Goal: Information Seeking & Learning: Learn about a topic

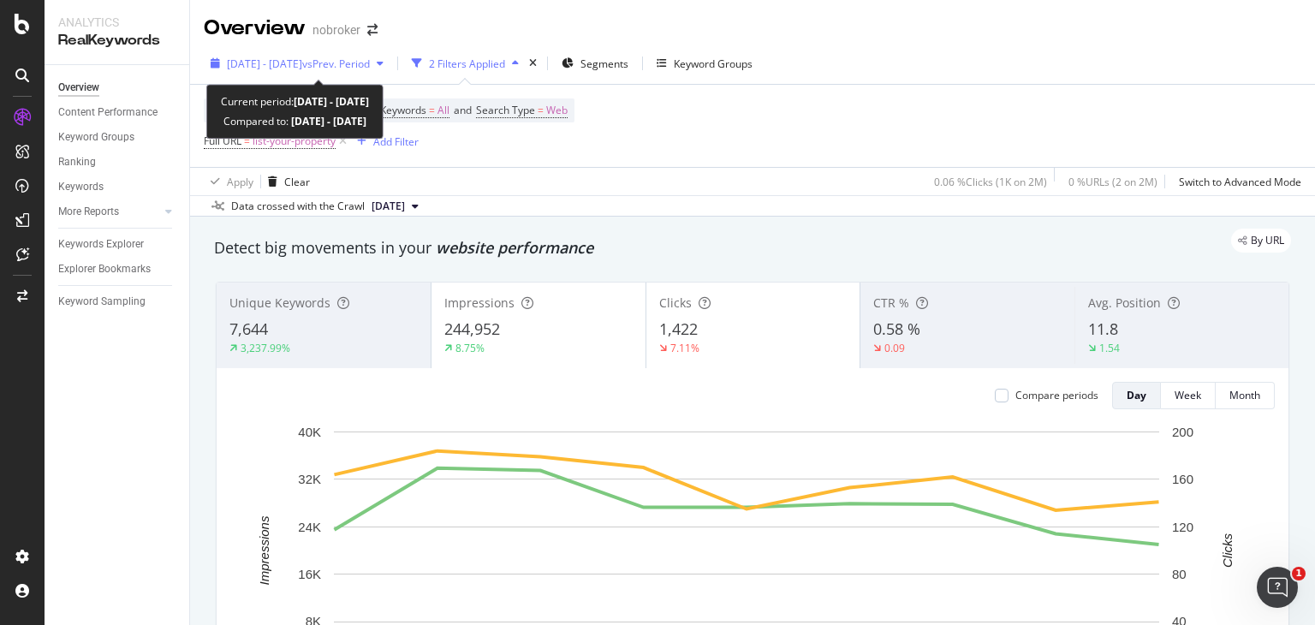
click at [302, 59] on span "[DATE] - [DATE]" at bounding box center [264, 64] width 75 height 15
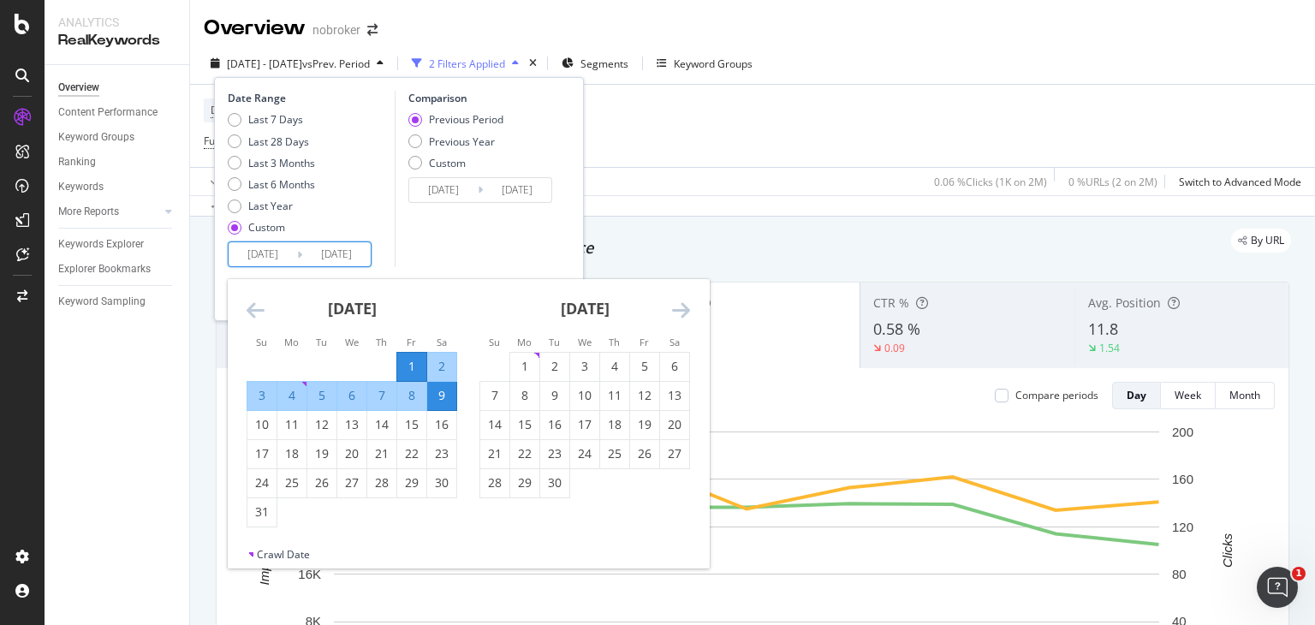
click at [279, 257] on input "[DATE]" at bounding box center [263, 254] width 68 height 24
click at [259, 253] on input "[DATE]" at bounding box center [263, 254] width 68 height 24
type input "[DATE]"
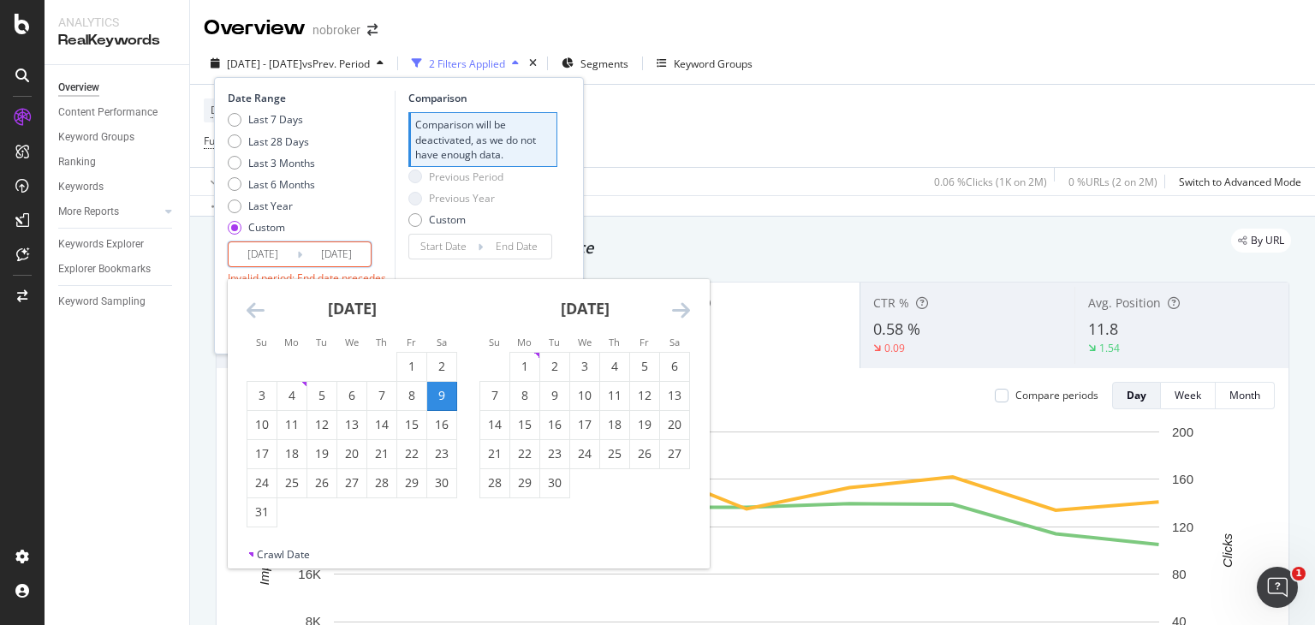
click at [675, 300] on icon "Move forward to switch to the next month." at bounding box center [681, 310] width 18 height 21
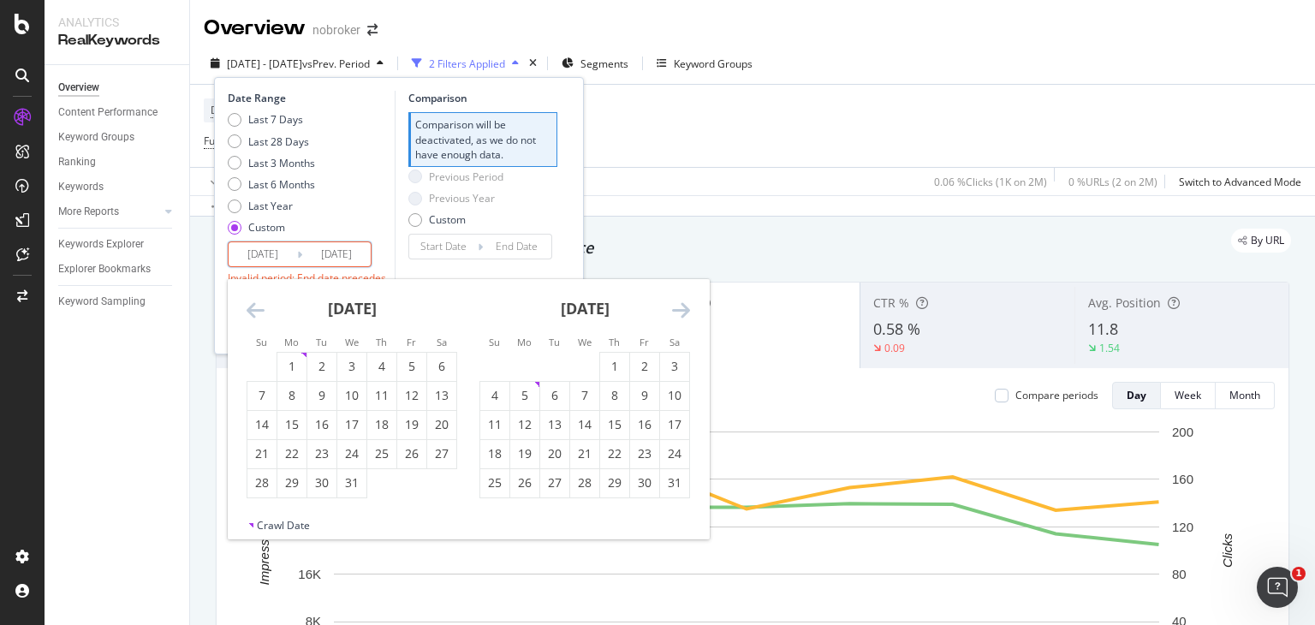
click at [675, 300] on icon "Move forward to switch to the next month." at bounding box center [681, 310] width 18 height 21
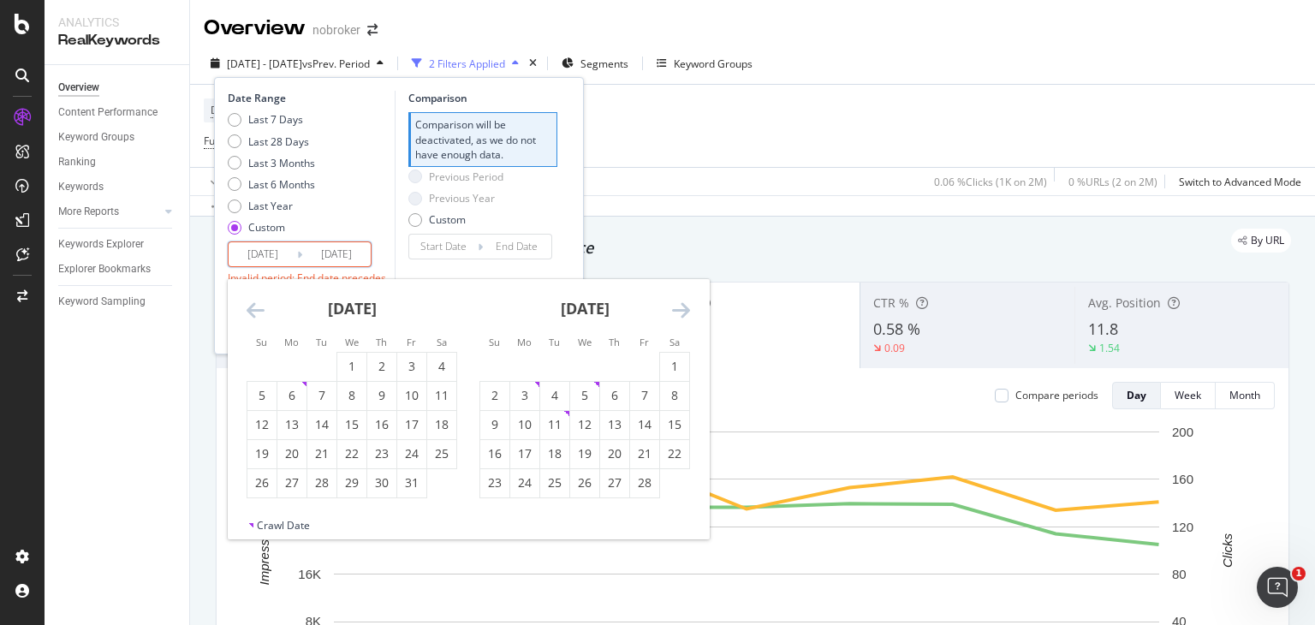
click at [675, 300] on icon "Move forward to switch to the next month." at bounding box center [681, 310] width 18 height 21
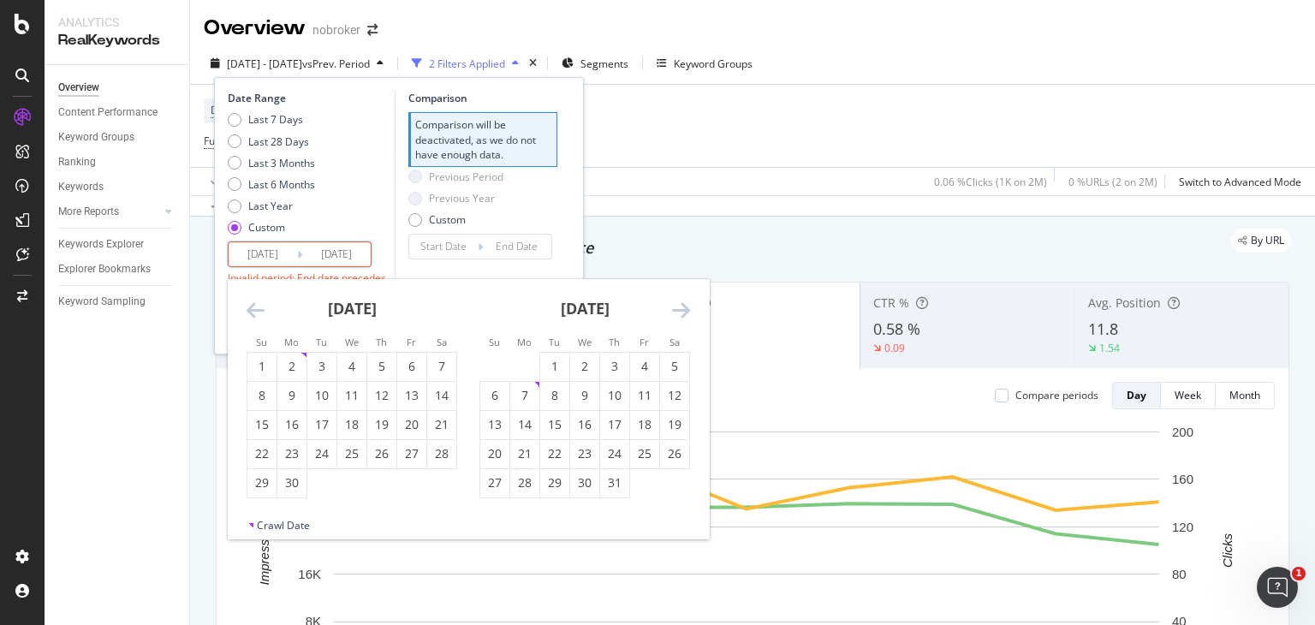
click at [675, 300] on icon "Move forward to switch to the next month." at bounding box center [681, 310] width 18 height 21
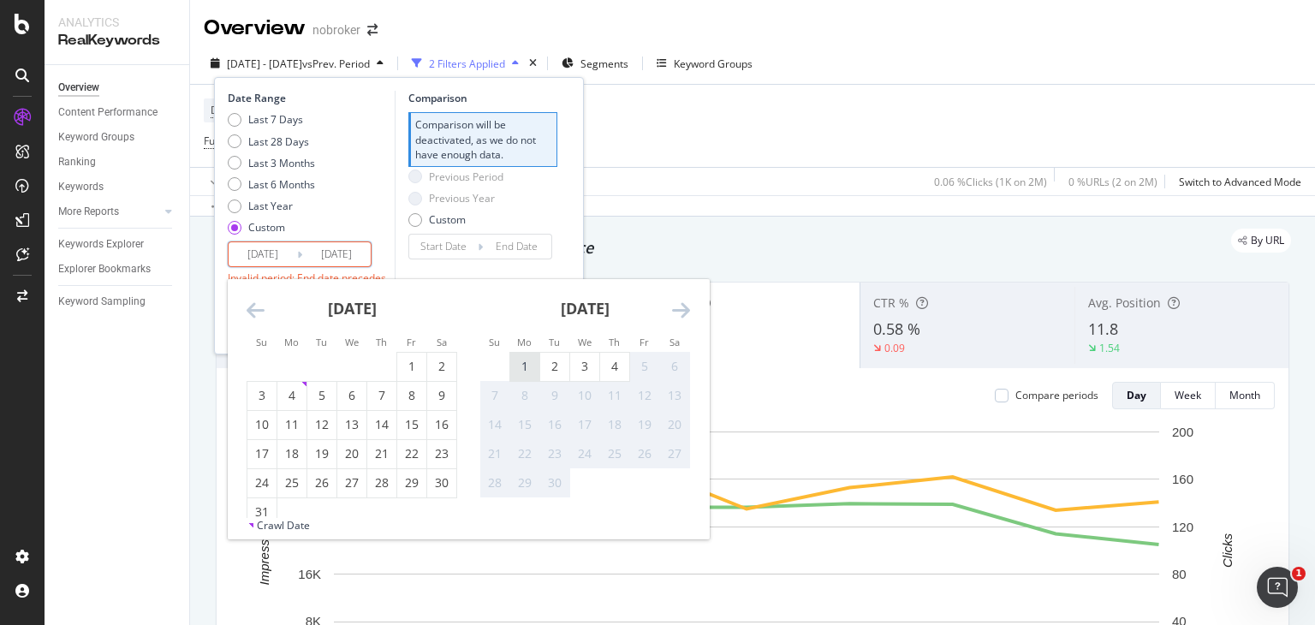
click at [529, 365] on div "1" at bounding box center [524, 366] width 29 height 17
type input "[DATE]"
type input "2024/08/28"
type input "2025/02/28"
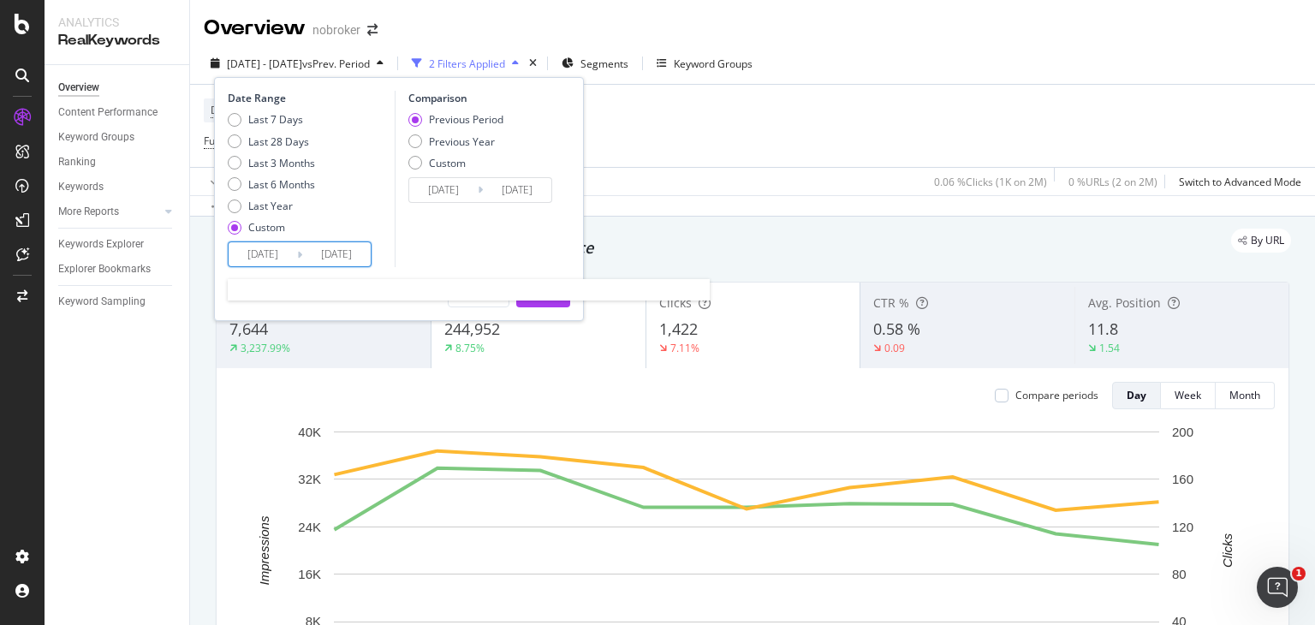
click at [328, 257] on input "[DATE]" at bounding box center [336, 254] width 68 height 24
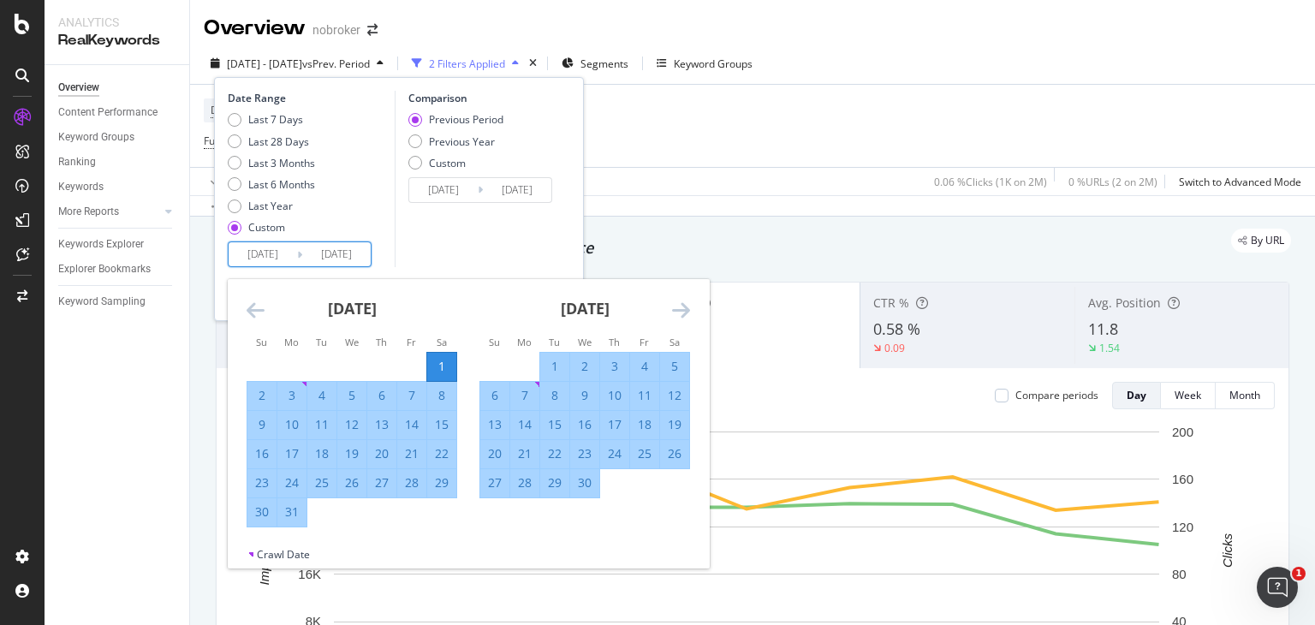
click at [271, 251] on input "2025/03/01" at bounding box center [263, 254] width 68 height 24
click at [680, 306] on icon "Move forward to switch to the next month." at bounding box center [681, 310] width 18 height 21
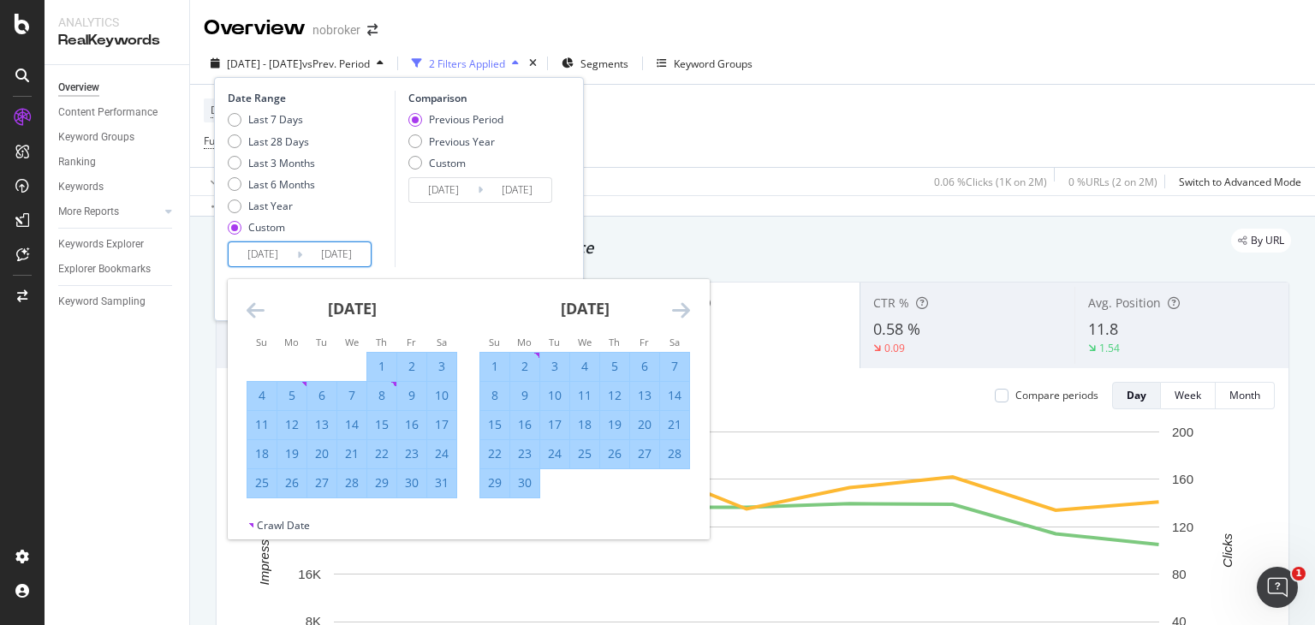
click at [680, 306] on icon "Move forward to switch to the next month." at bounding box center [681, 310] width 18 height 21
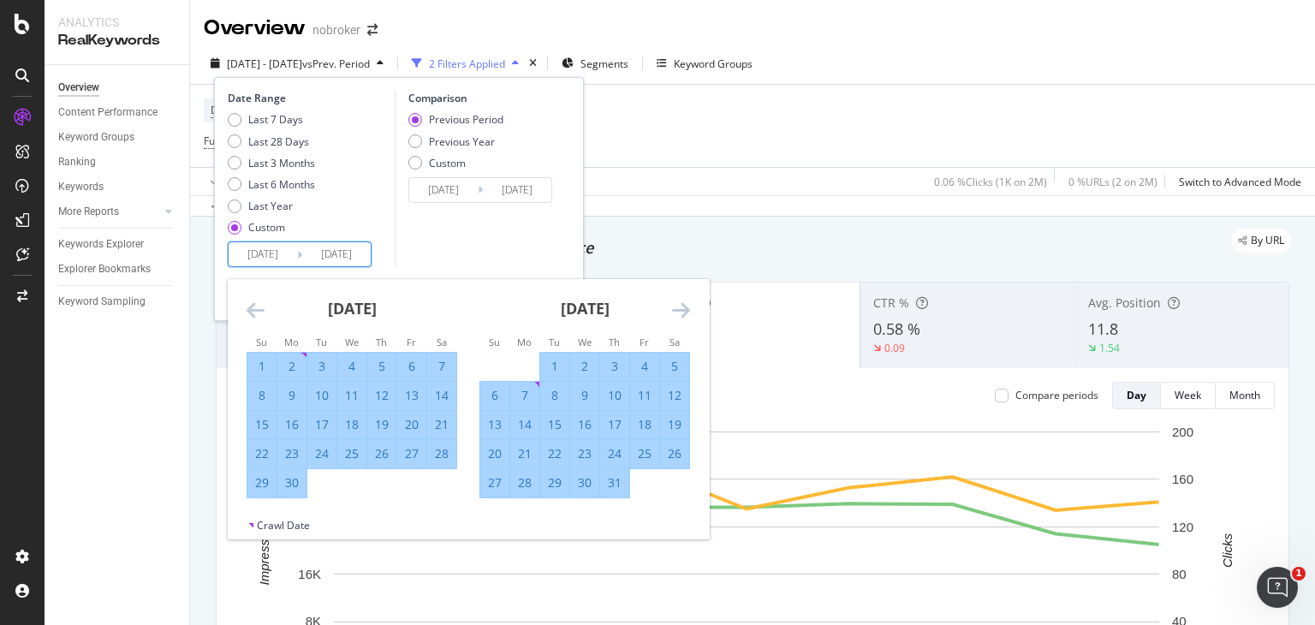
click at [680, 306] on icon "Move forward to switch to the next month." at bounding box center [681, 310] width 18 height 21
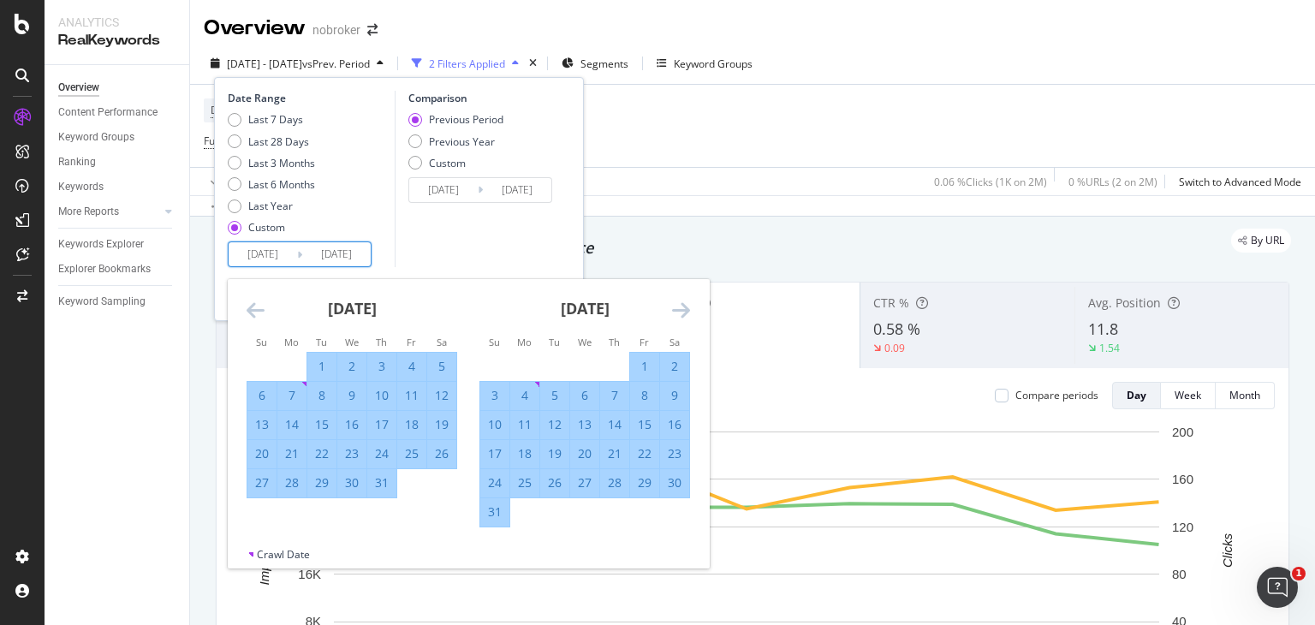
click at [680, 306] on icon "Move forward to switch to the next month." at bounding box center [681, 310] width 18 height 21
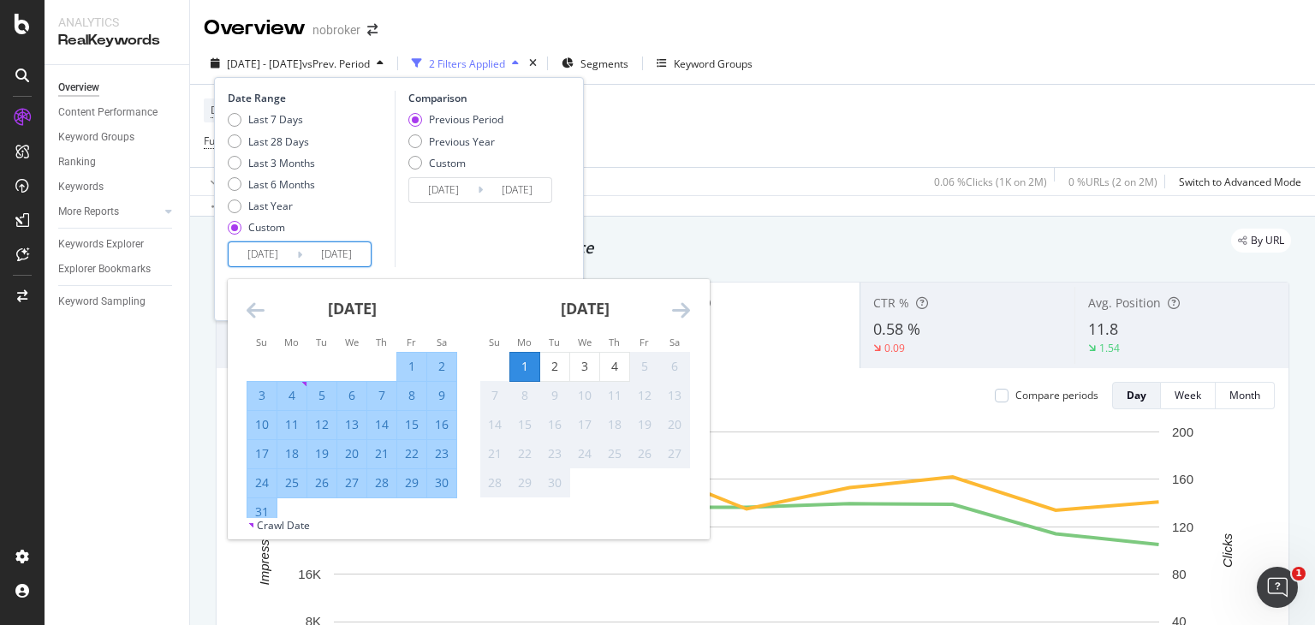
click at [519, 367] on div "1" at bounding box center [524, 366] width 29 height 17
type input "[DATE]"
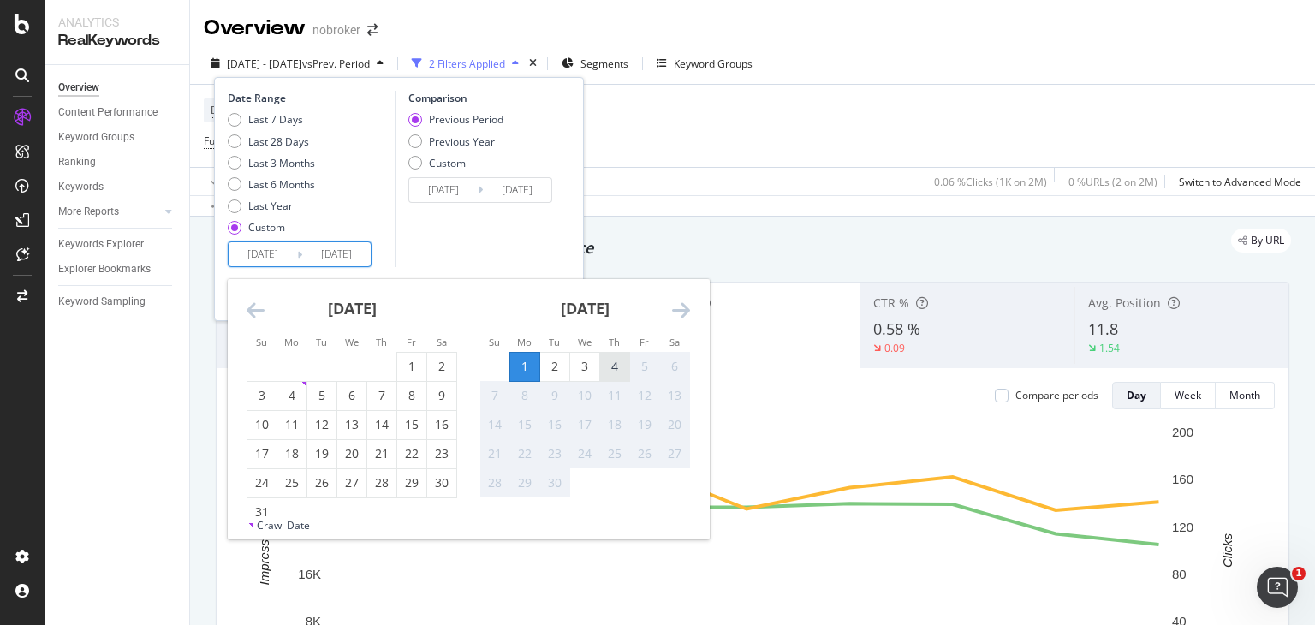
click at [618, 369] on div "4" at bounding box center [614, 366] width 29 height 17
type input "[DATE]"
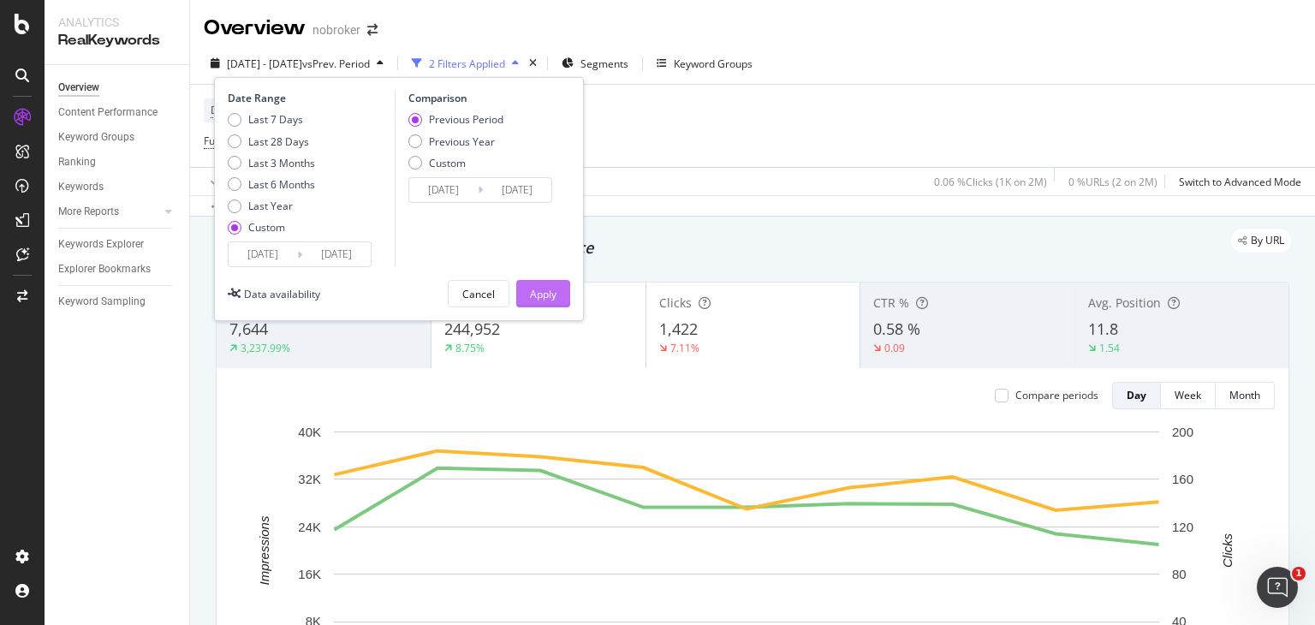
click at [541, 282] on div "Apply" at bounding box center [543, 294] width 27 height 26
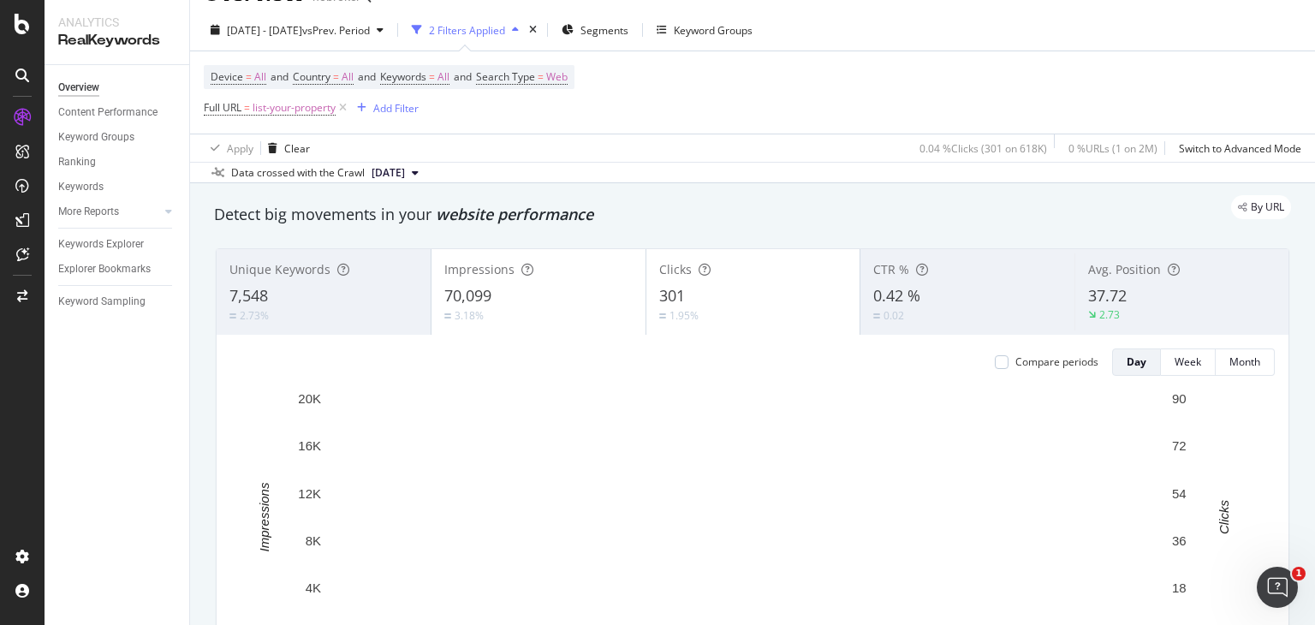
scroll to position [34, 0]
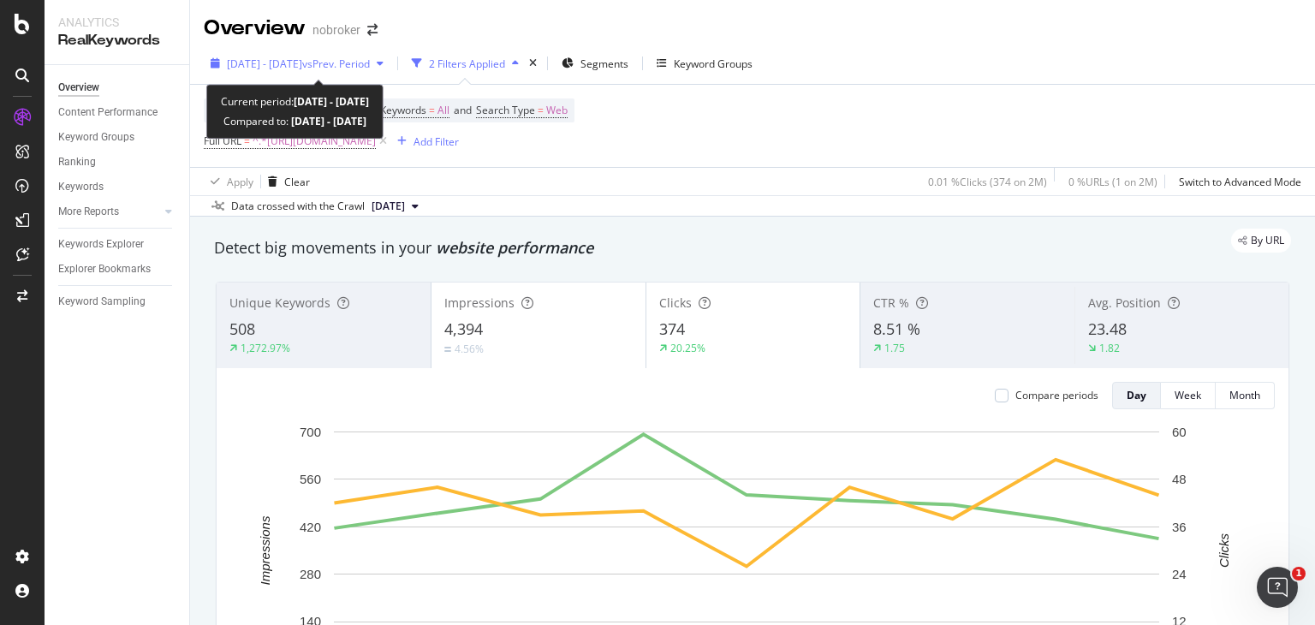
click at [291, 74] on div "[DATE] - [DATE] vs Prev. Period" at bounding box center [297, 64] width 187 height 26
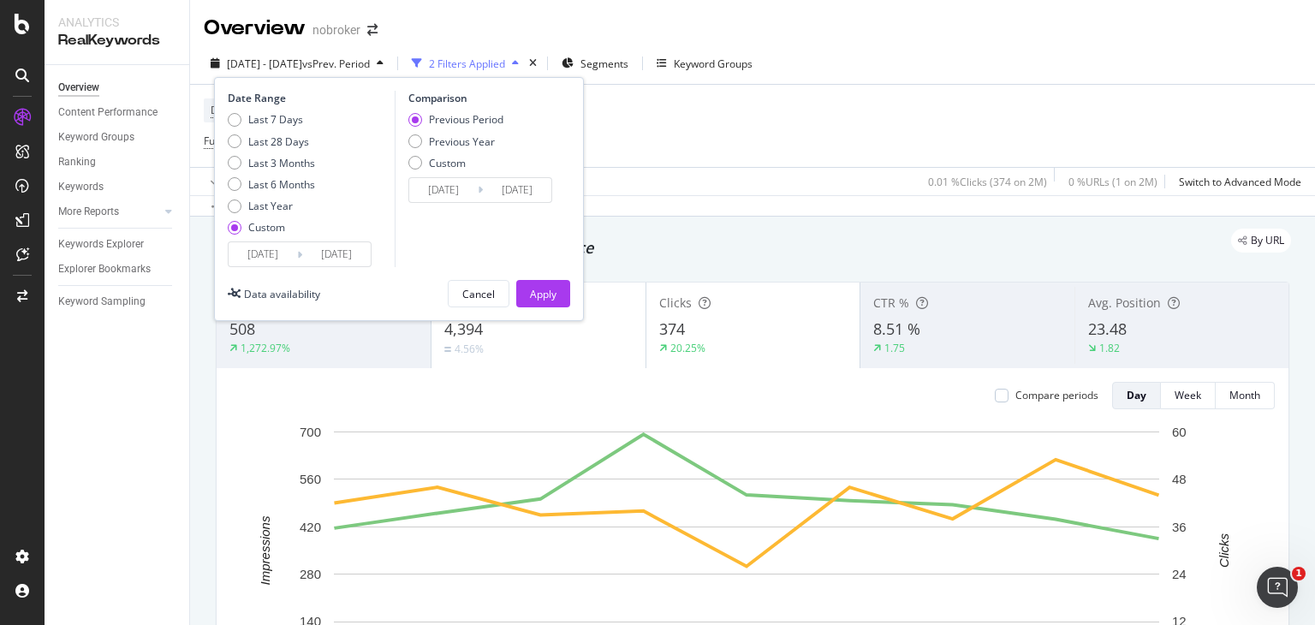
click at [283, 261] on input "[DATE]" at bounding box center [263, 254] width 68 height 24
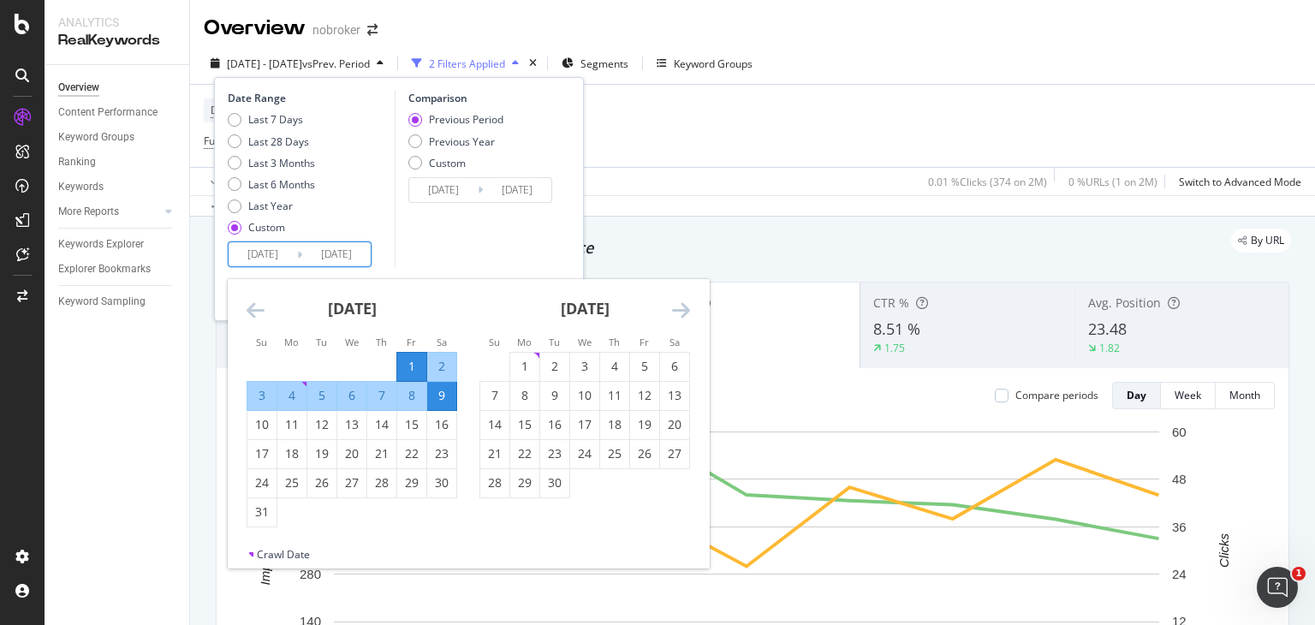
click at [672, 310] on icon "Move forward to switch to the next month." at bounding box center [681, 310] width 18 height 21
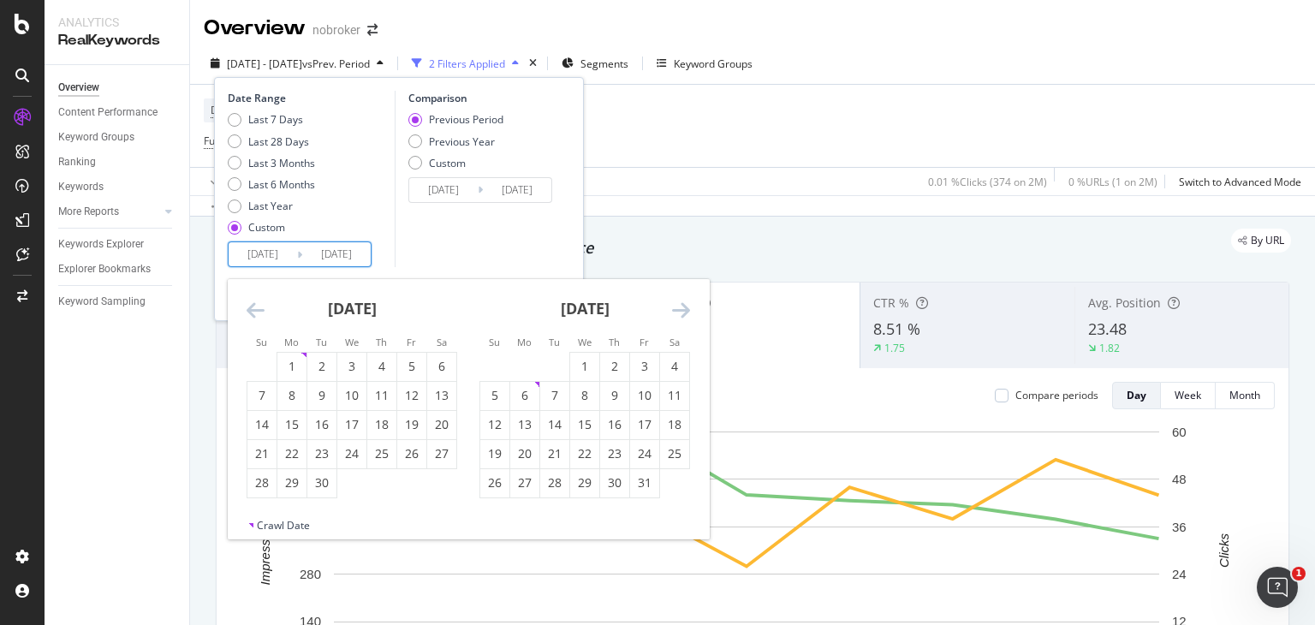
click at [672, 310] on icon "Move forward to switch to the next month." at bounding box center [681, 310] width 18 height 21
drag, startPoint x: 671, startPoint y: 310, endPoint x: 274, endPoint y: 259, distance: 400.6
click at [274, 259] on div "2024/03/01 Navigate forward to interact with the calendar and select a date. Pr…" at bounding box center [300, 254] width 144 height 26
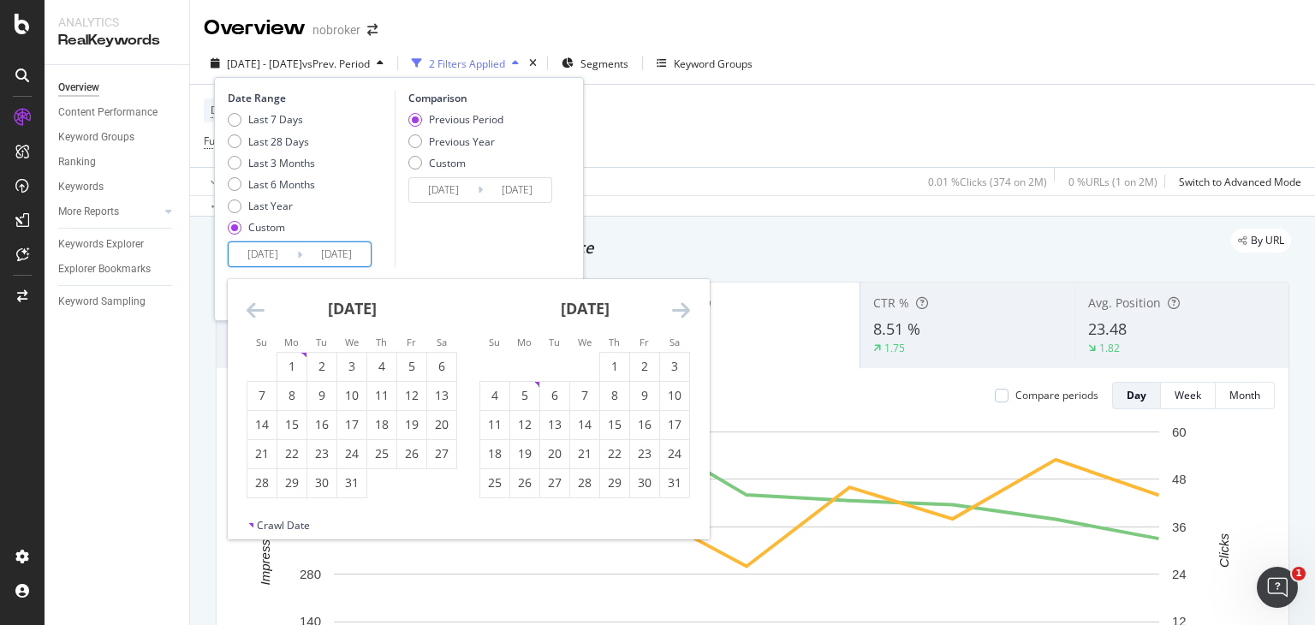
click at [274, 259] on input "[DATE]" at bounding box center [263, 254] width 68 height 24
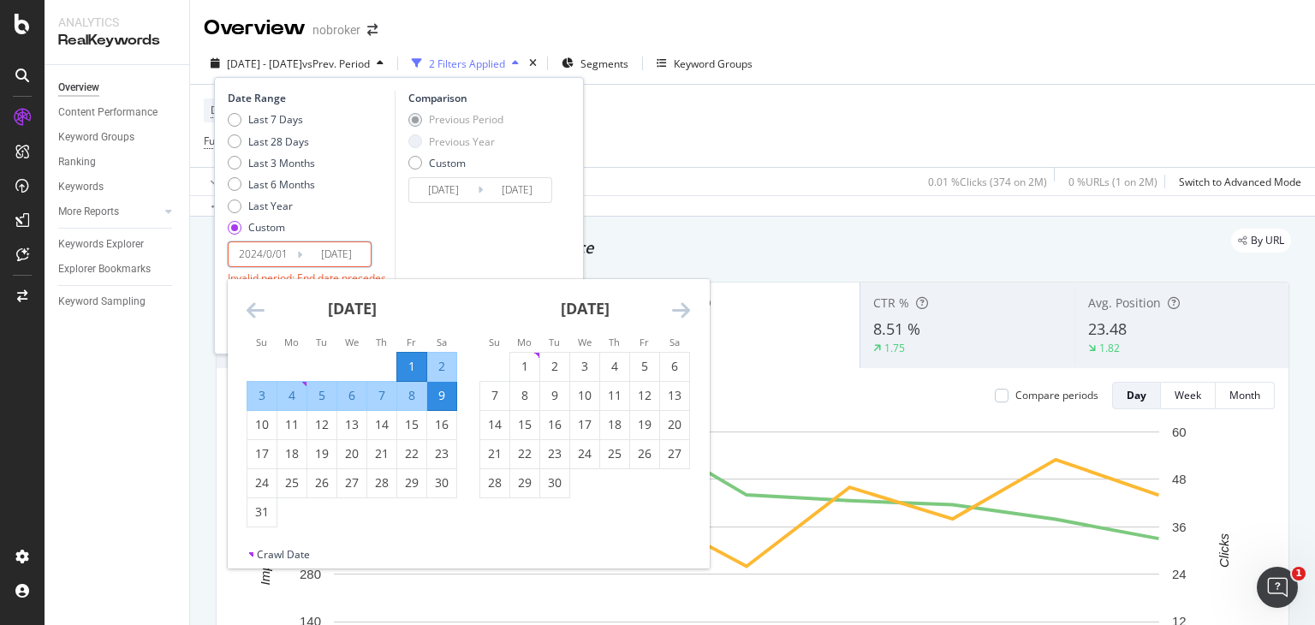
type input "[DATE]"
type input "2024/08/01"
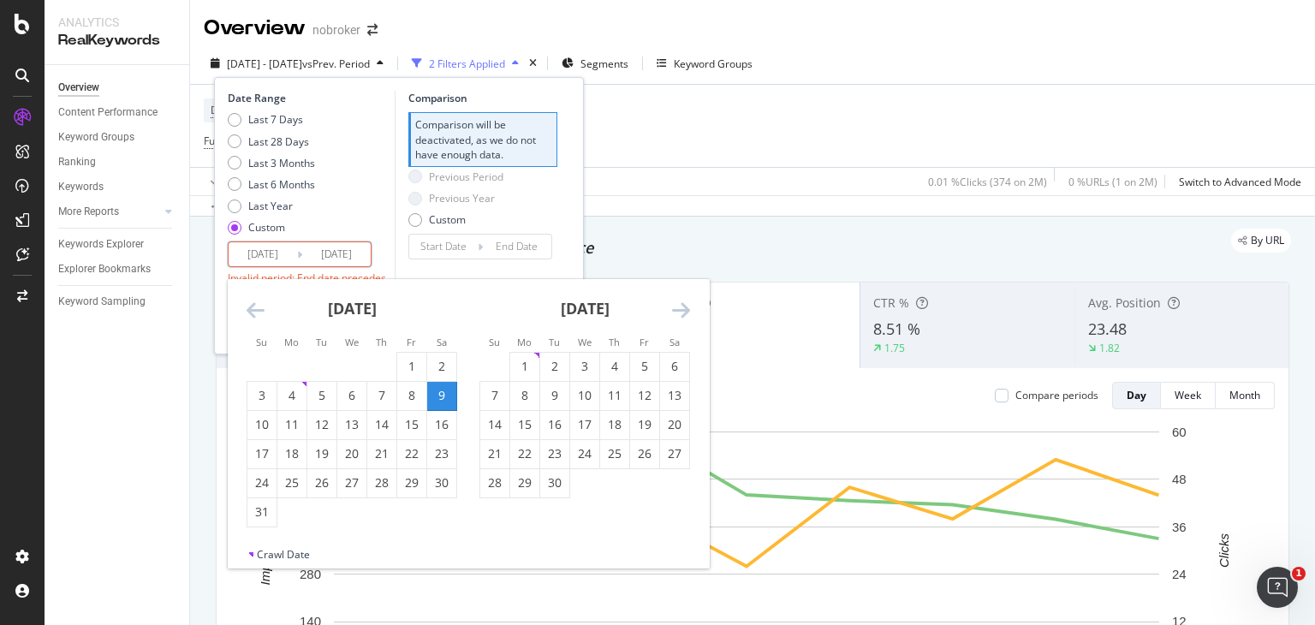
click at [345, 253] on input "[DATE]" at bounding box center [336, 254] width 68 height 24
type input "[DATE]"
type input "2024/07/23"
type input "2024/07/31"
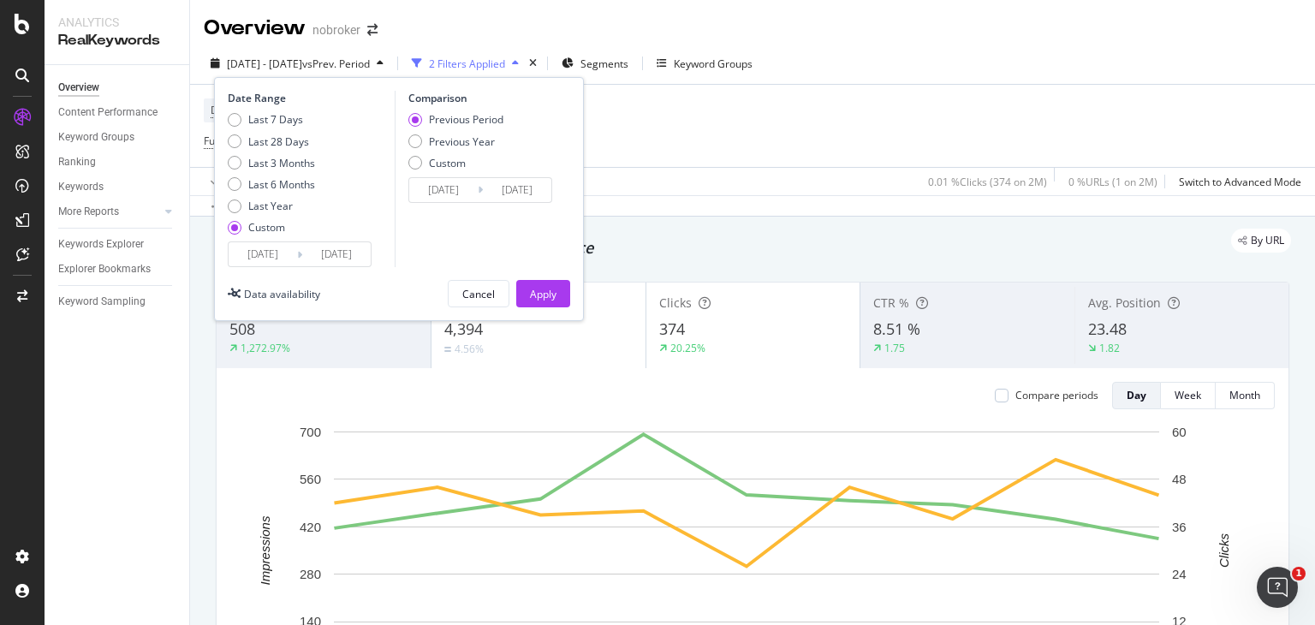
type input "2024/08/31"
type input "2024/07/01"
type input "2024/08/31"
click at [428, 243] on div "Comparison Previous Period Previous Year Custom 2024/07/01 Navigate forward to …" at bounding box center [476, 179] width 163 height 176
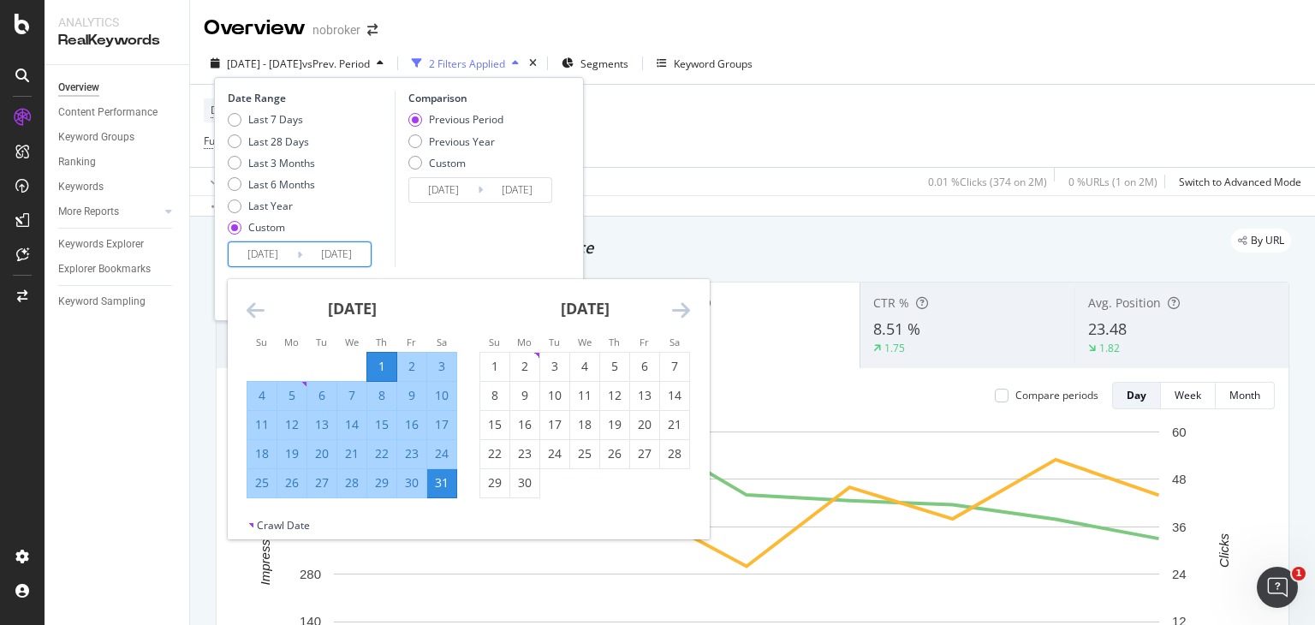
click at [255, 255] on input "2024/08/01" at bounding box center [263, 254] width 68 height 24
type input "2024/08/01"
type input "2025/08/01"
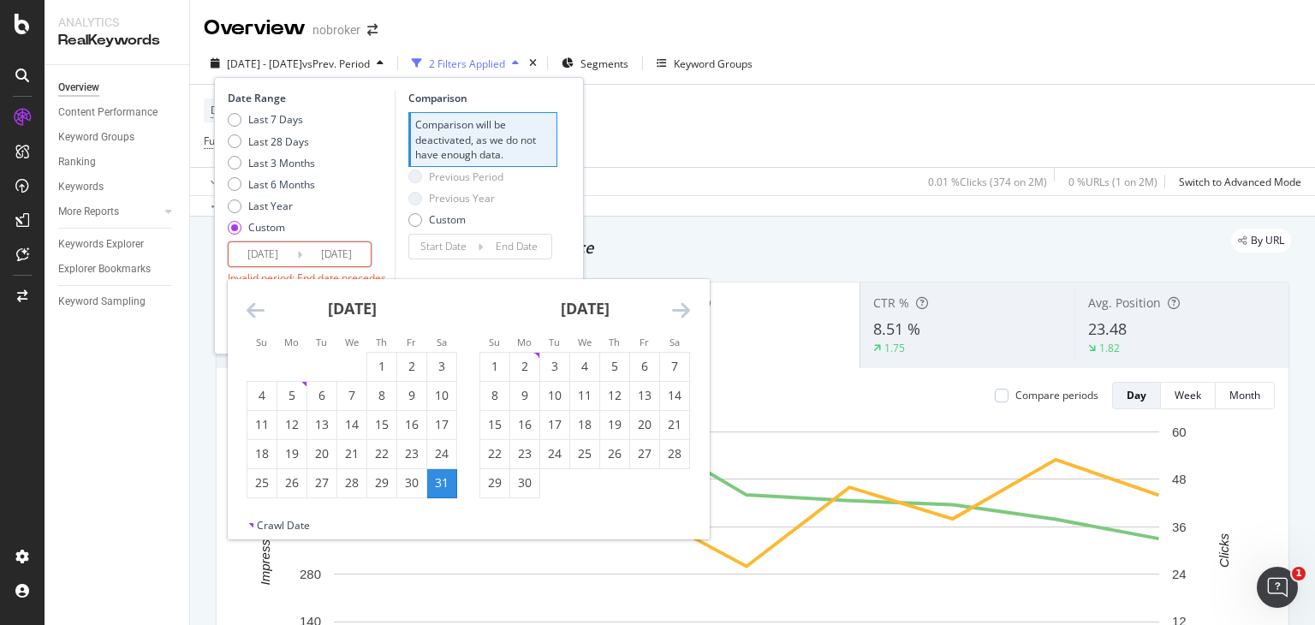
click at [331, 254] on input "2024/08/31" at bounding box center [336, 254] width 68 height 24
type input "2024/08/31"
type input "[DATE]"
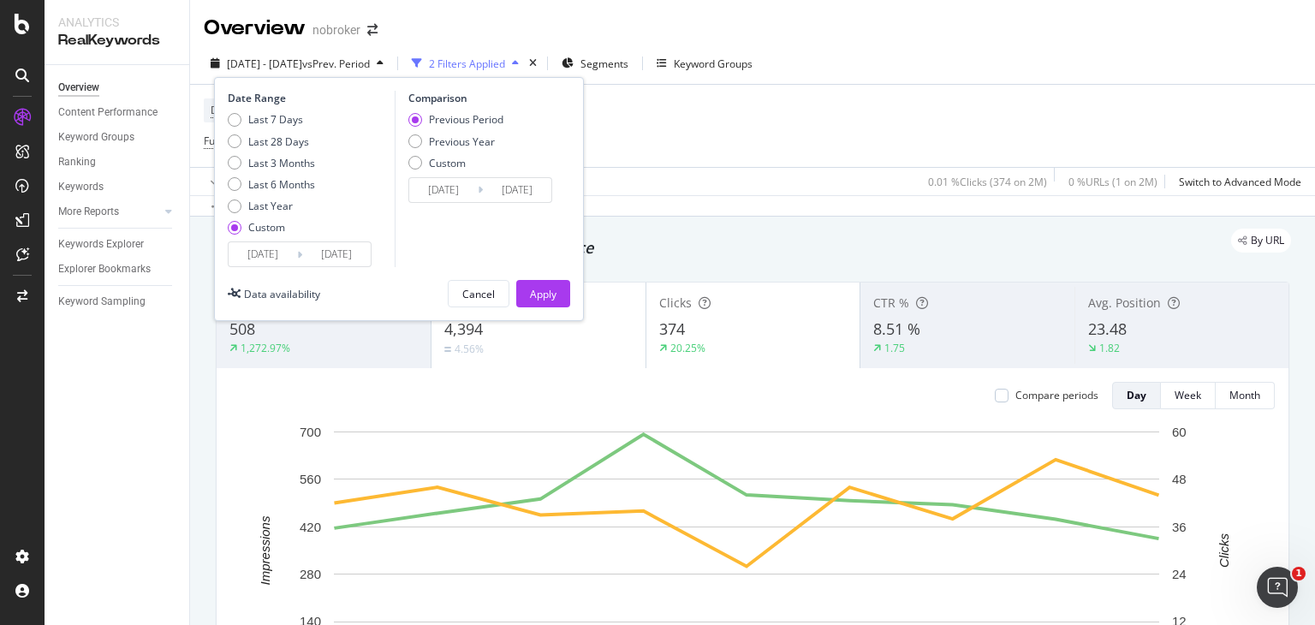
type input "[DATE]"
click at [410, 265] on div "Comparison Previous Period Previous Year Custom 2025/07/01 Navigate forward to …" at bounding box center [476, 179] width 163 height 176
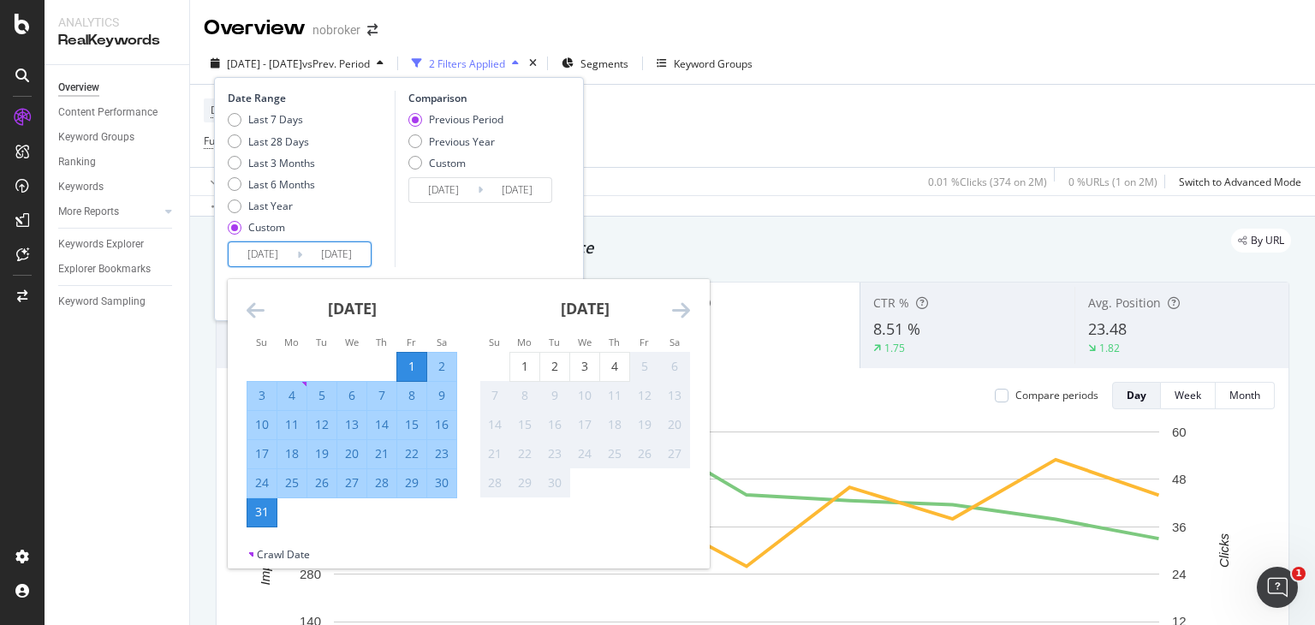
click at [325, 254] on input "[DATE]" at bounding box center [336, 254] width 68 height 24
click at [479, 200] on div "2025/07/01 Navigate forward to interact with the calendar and select a date. Pr…" at bounding box center [480, 190] width 144 height 26
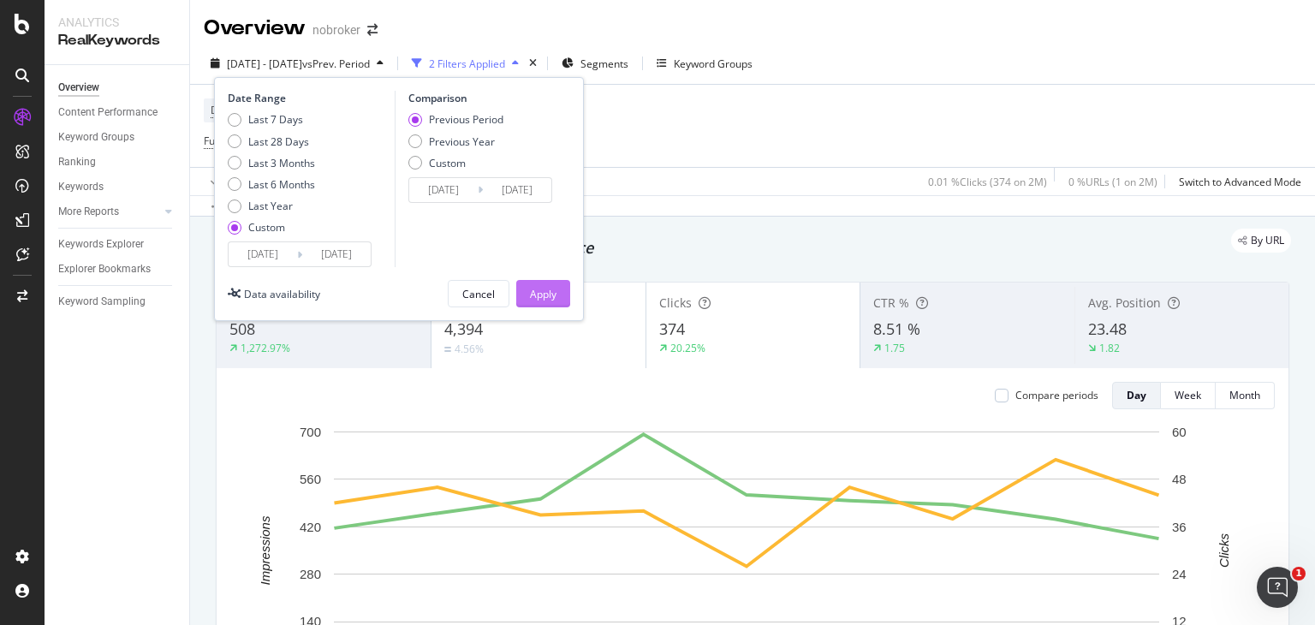
click at [552, 285] on div "Apply" at bounding box center [543, 294] width 27 height 26
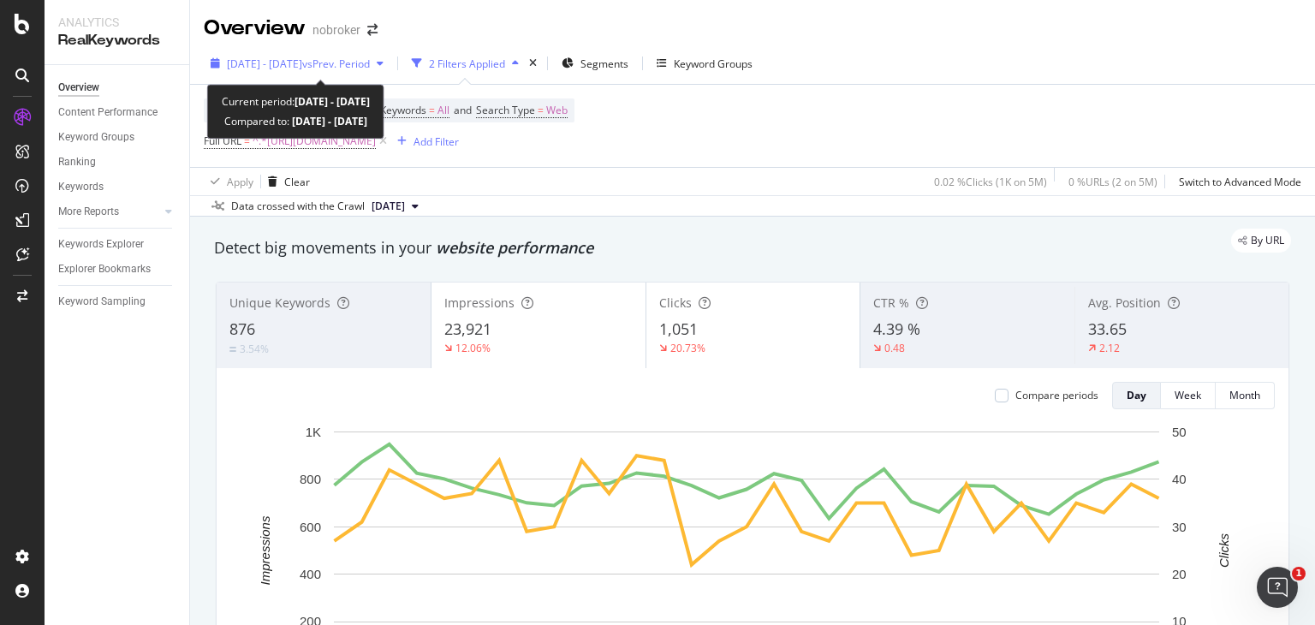
click at [302, 59] on span "[DATE] - [DATE]" at bounding box center [264, 64] width 75 height 15
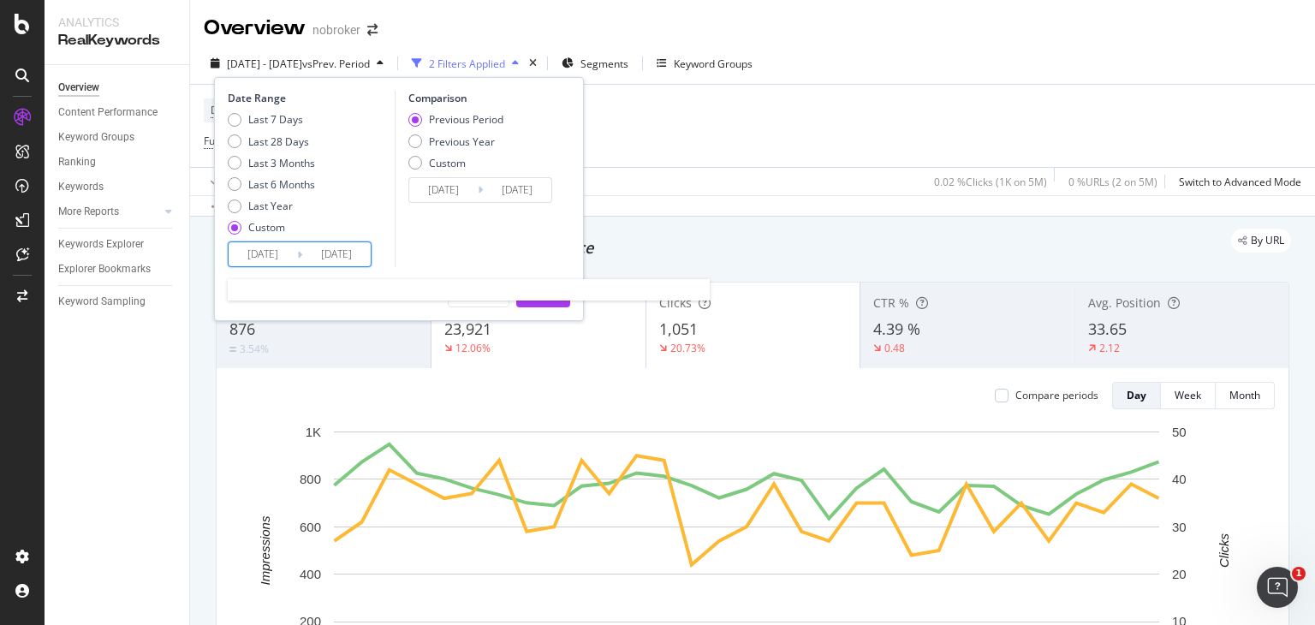
click at [304, 255] on input "[DATE]" at bounding box center [336, 254] width 68 height 24
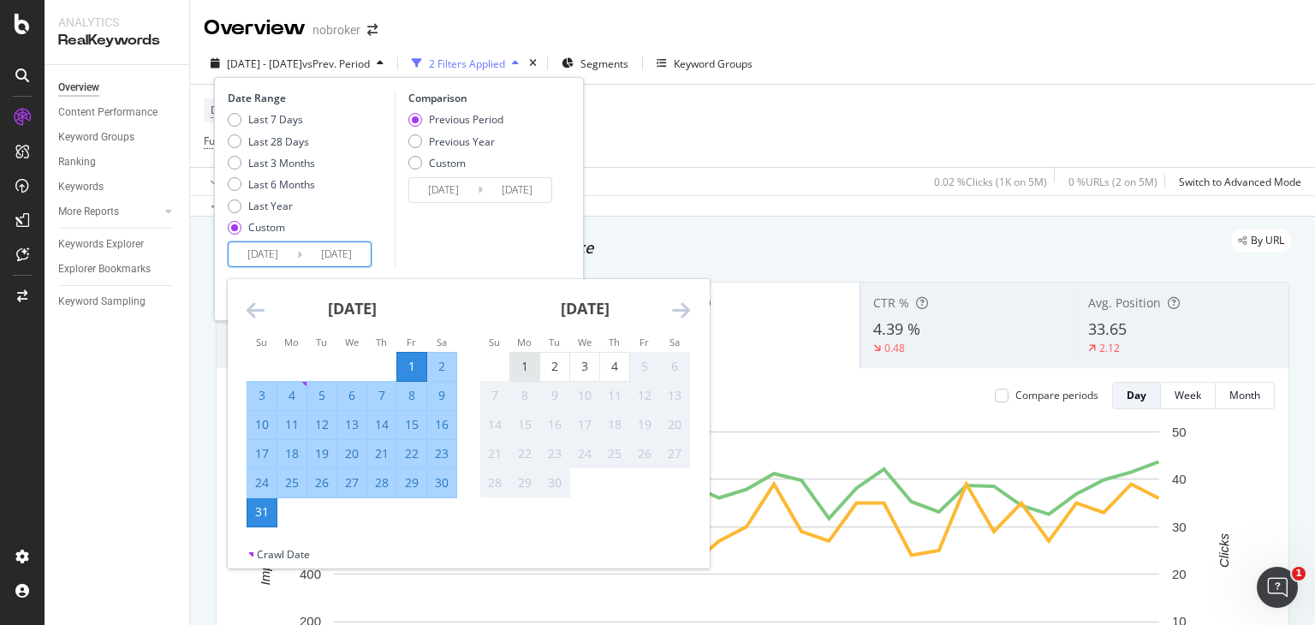
click at [529, 375] on div "1" at bounding box center [524, 367] width 29 height 28
type input "[DATE]"
type input "2025/06/30"
click at [356, 246] on input "[DATE]" at bounding box center [336, 254] width 68 height 24
click at [616, 363] on div "4" at bounding box center [614, 366] width 29 height 17
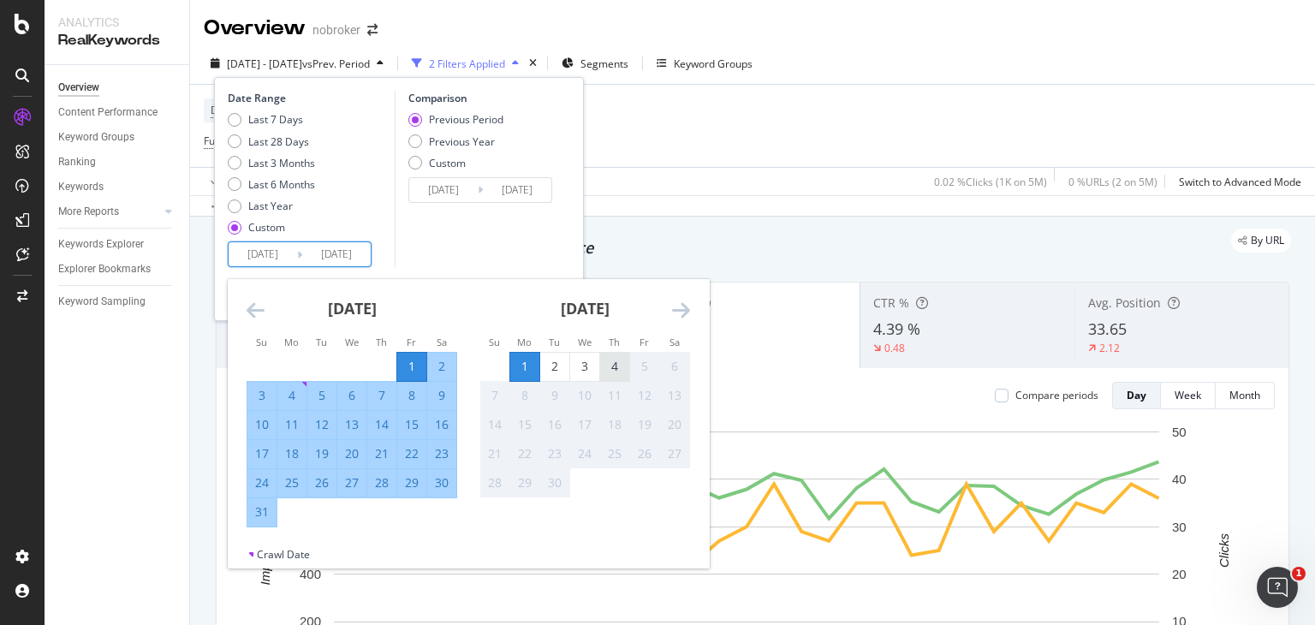
type input "[DATE]"
type input "2025/06/27"
click at [272, 249] on input "[DATE]" at bounding box center [263, 254] width 68 height 24
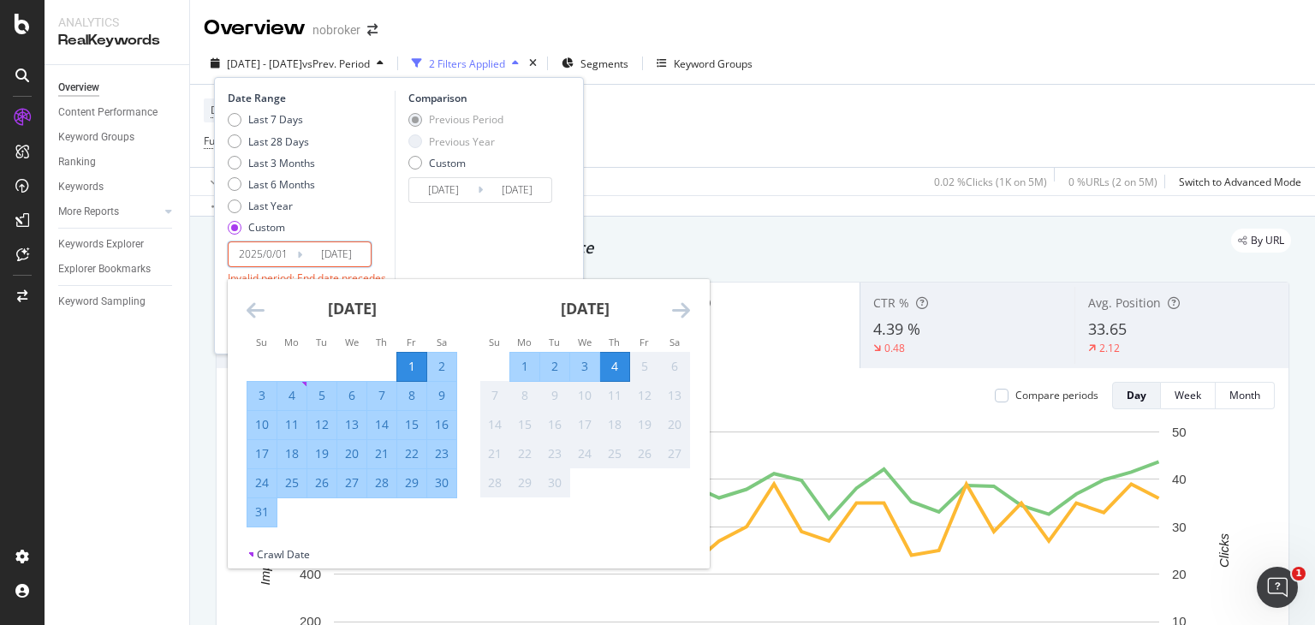
type input "[DATE]"
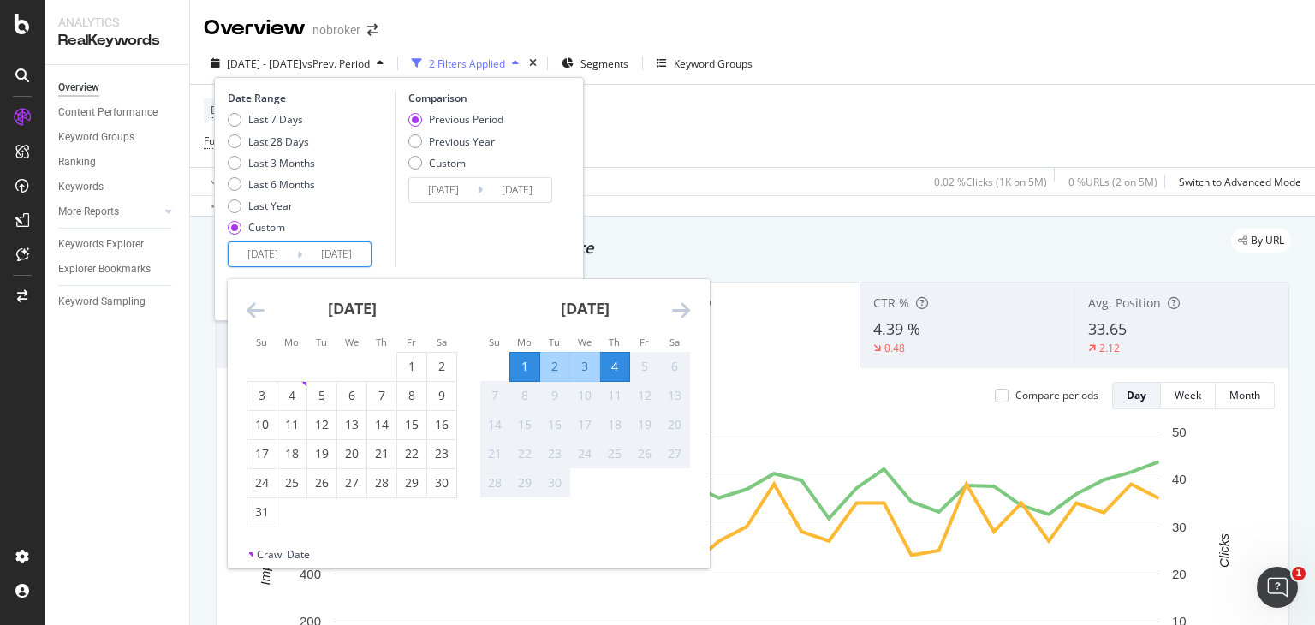
type input "[DATE]"
click at [485, 234] on div "Comparison Previous Period Previous Year Custom 2025/08/28 Navigate forward to …" at bounding box center [476, 179] width 163 height 176
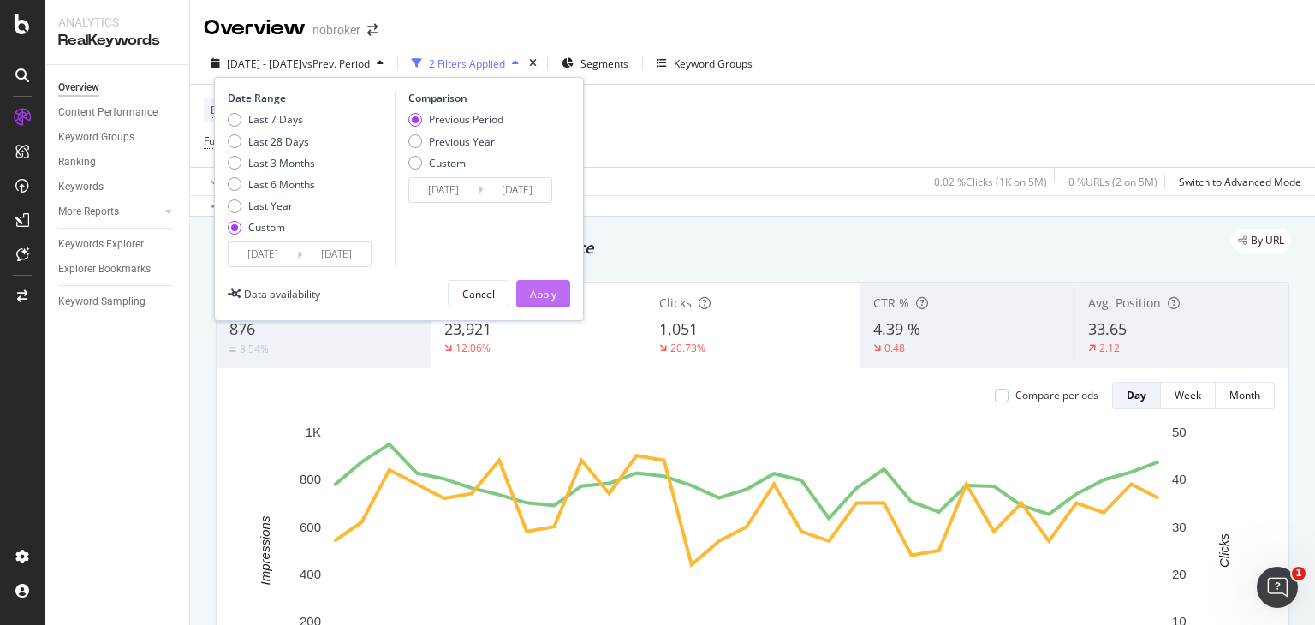
click at [549, 295] on div "Apply" at bounding box center [543, 294] width 27 height 15
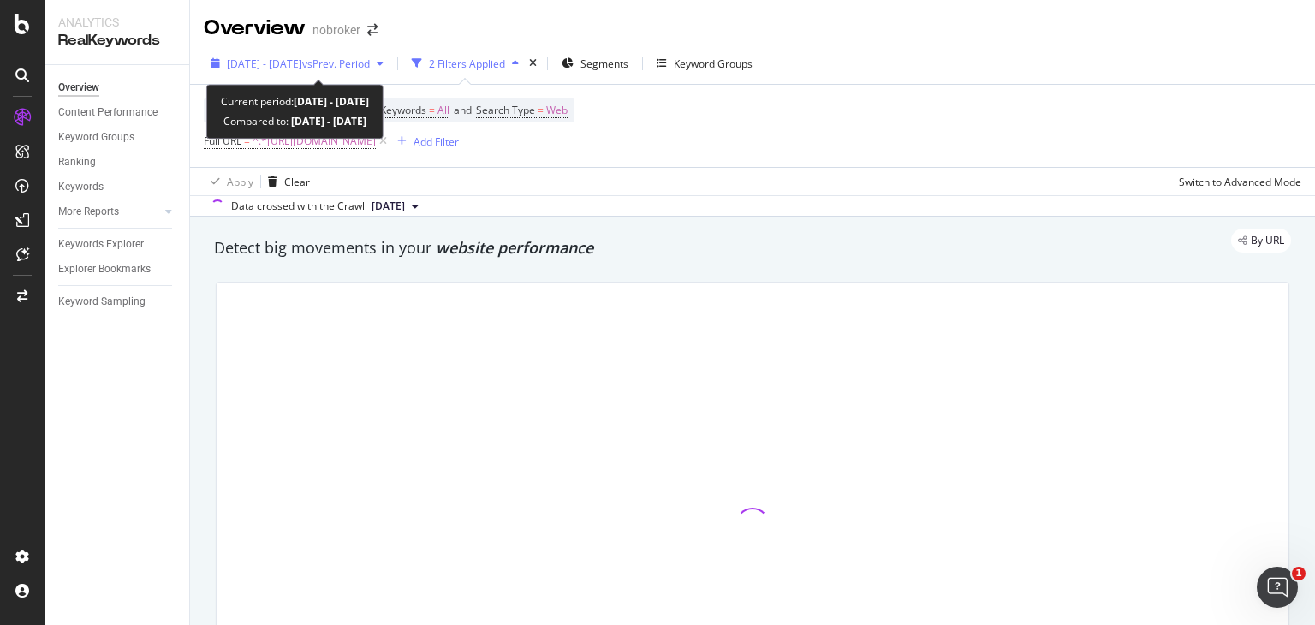
click at [346, 68] on span "vs Prev. Period" at bounding box center [336, 64] width 68 height 15
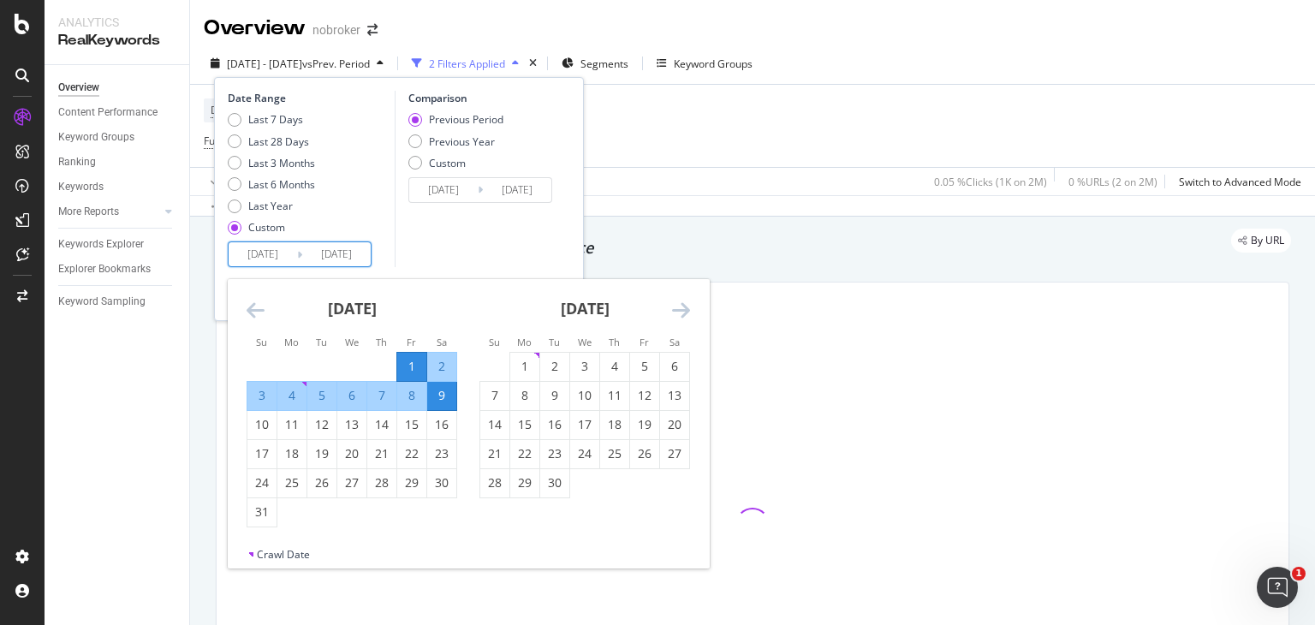
click at [274, 252] on input "[DATE]" at bounding box center [263, 254] width 68 height 24
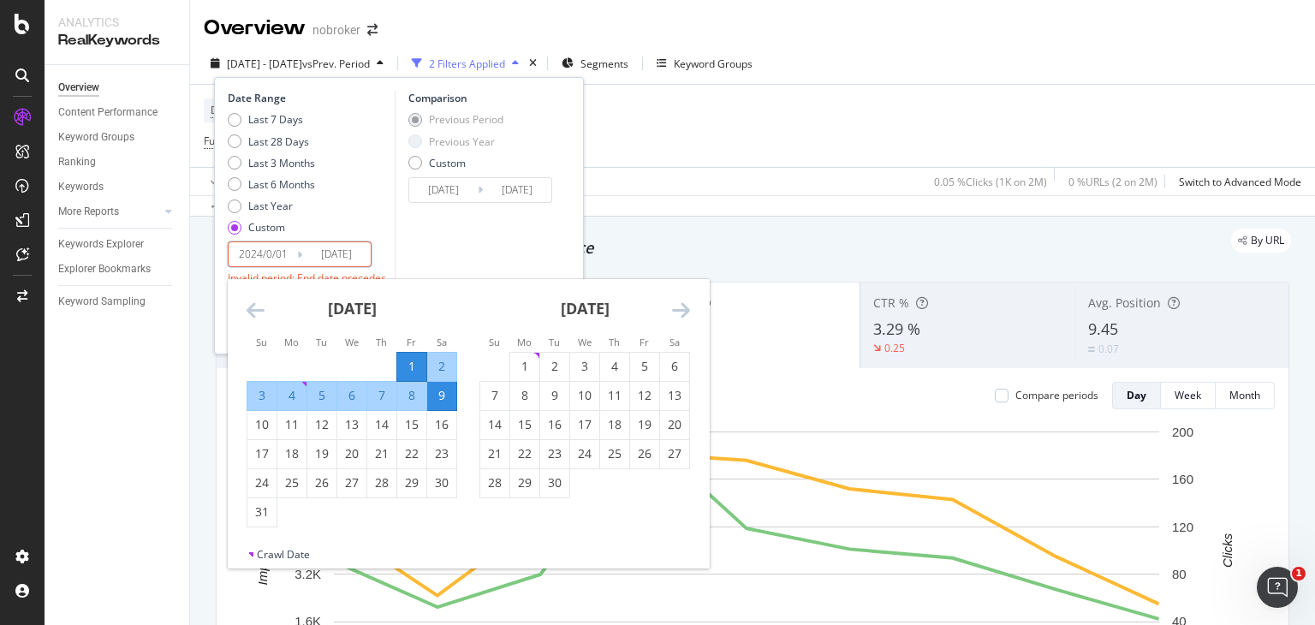
type input "[DATE]"
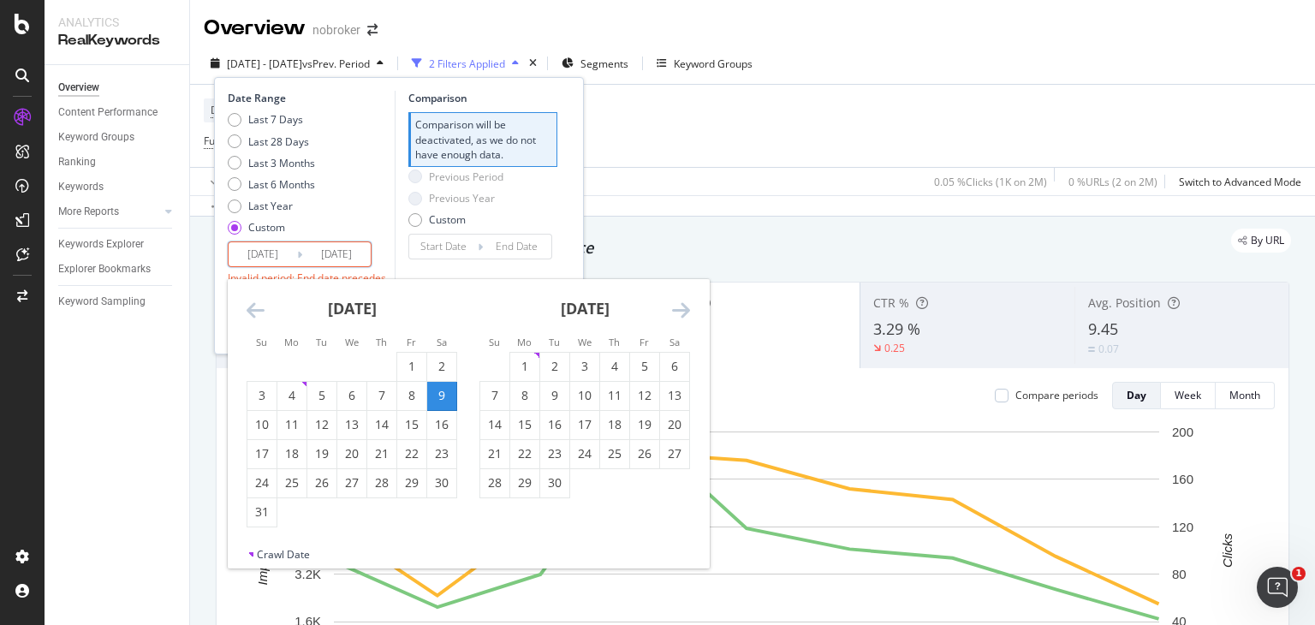
type input "2024/08/01"
click at [346, 250] on input "[DATE]" at bounding box center [336, 254] width 68 height 24
type input "[DATE]"
type input "2024/07/23"
type input "2024/07/31"
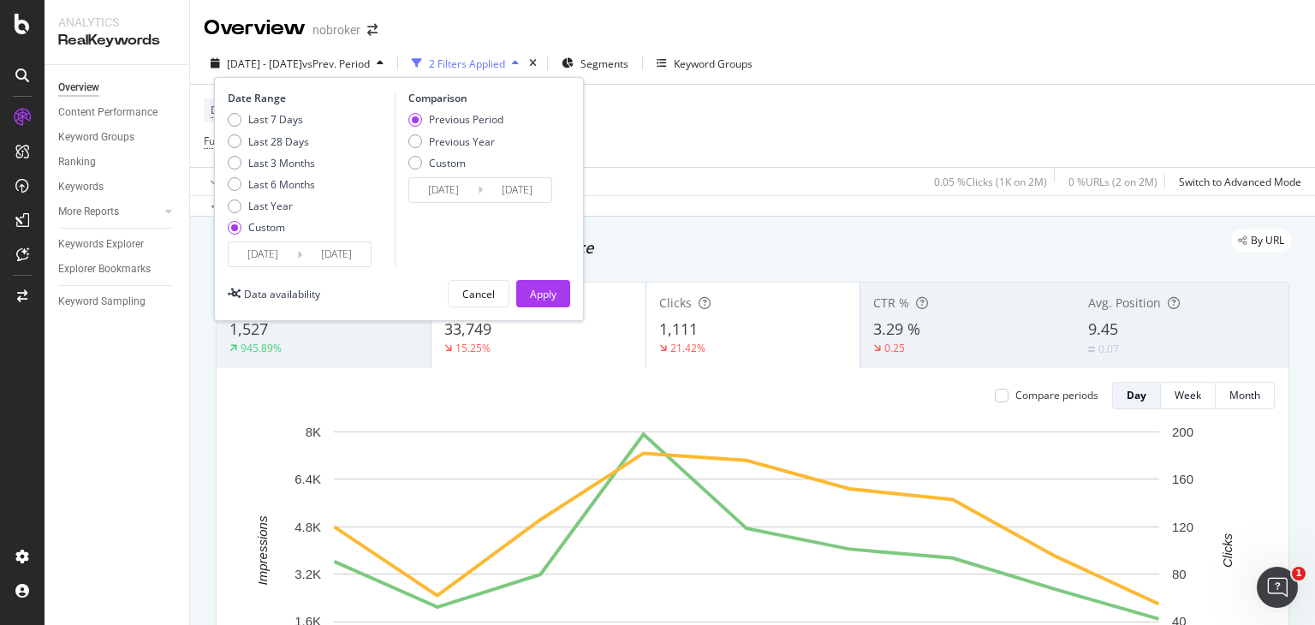
type input "2024/08/31"
type input "2024/07/01"
type input "2024/08/31"
click at [547, 290] on div "Apply" at bounding box center [543, 294] width 27 height 15
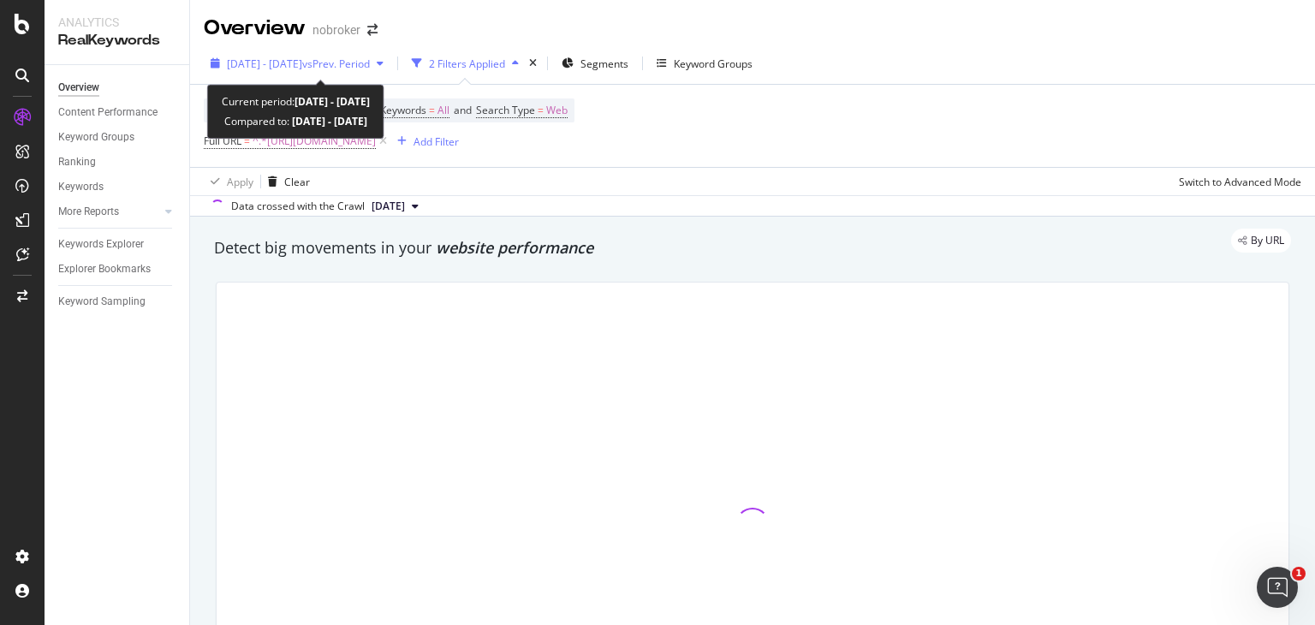
click at [302, 65] on span "2024 Aug. 1st - Aug. 31st" at bounding box center [264, 64] width 75 height 15
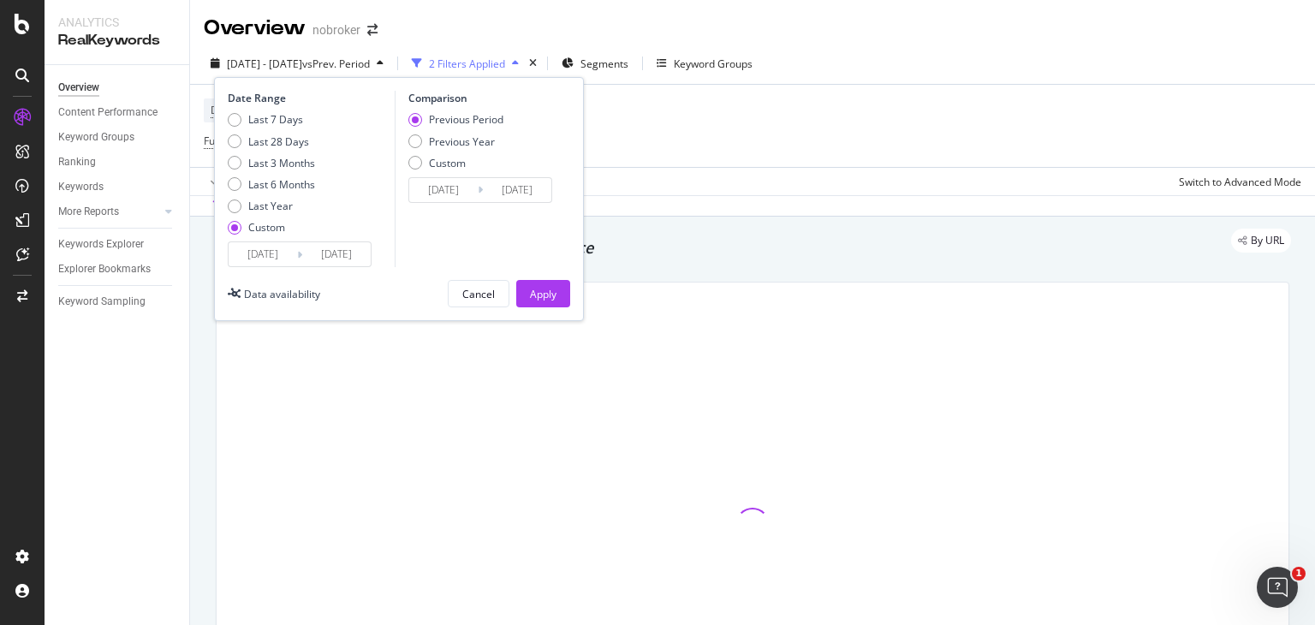
click at [250, 254] on input "2024/08/01" at bounding box center [263, 254] width 68 height 24
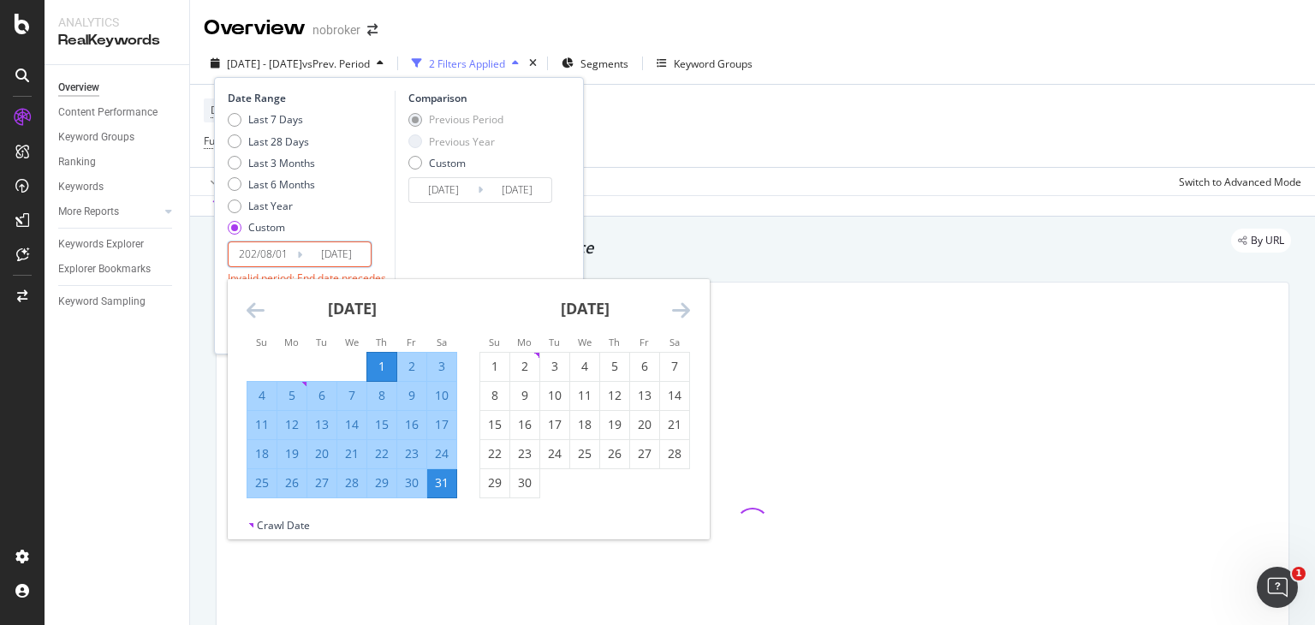
type input "2024/08/01"
type input "2025/08/01"
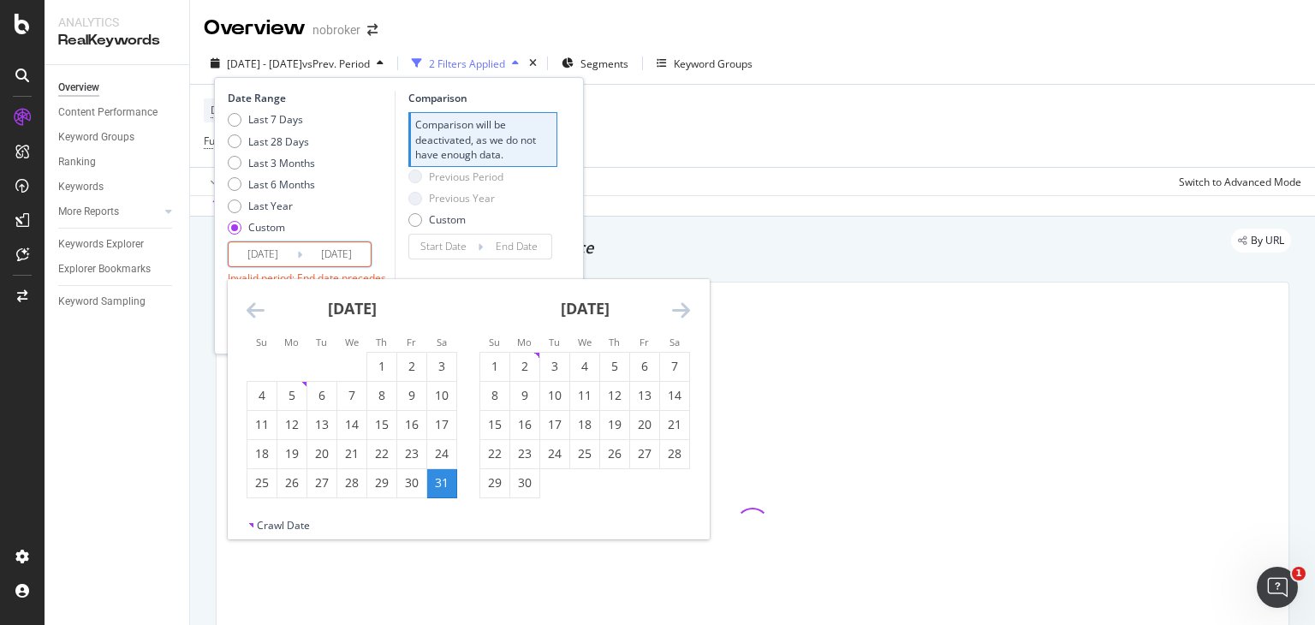
click at [334, 248] on input "2024/08/31" at bounding box center [336, 254] width 68 height 24
type input "2024/08/31"
type input "2025/07/01"
type input "2025/07/31"
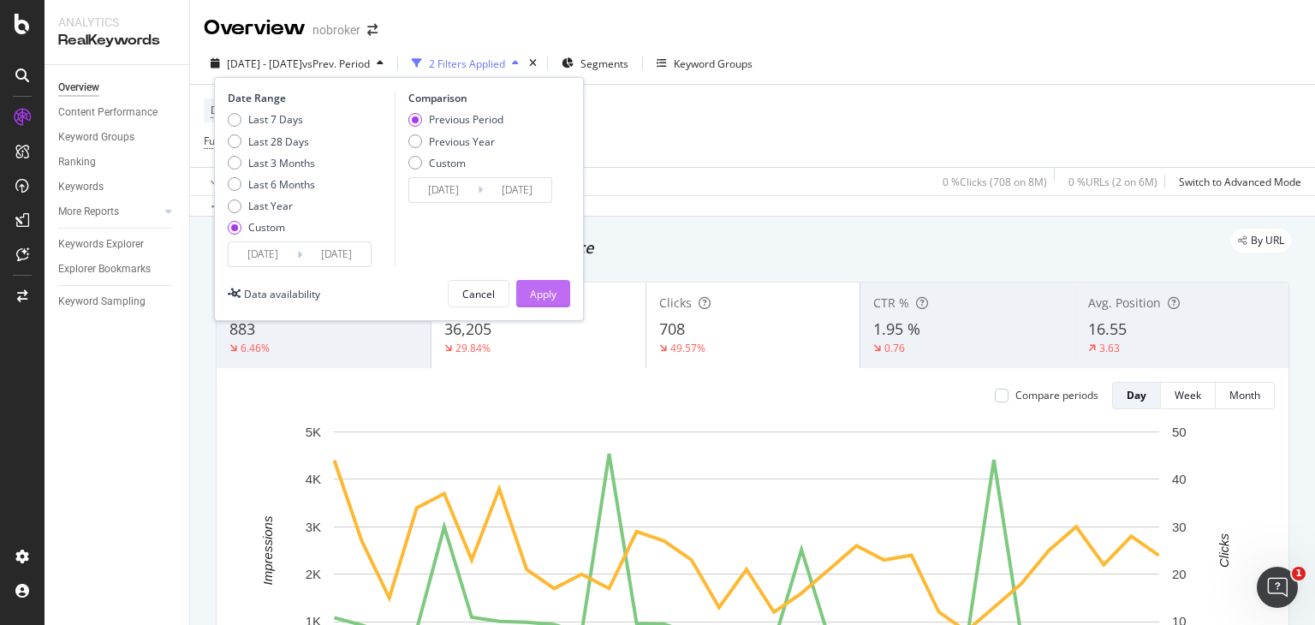
type input "[DATE]"
click at [531, 287] on div "Apply" at bounding box center [543, 294] width 27 height 15
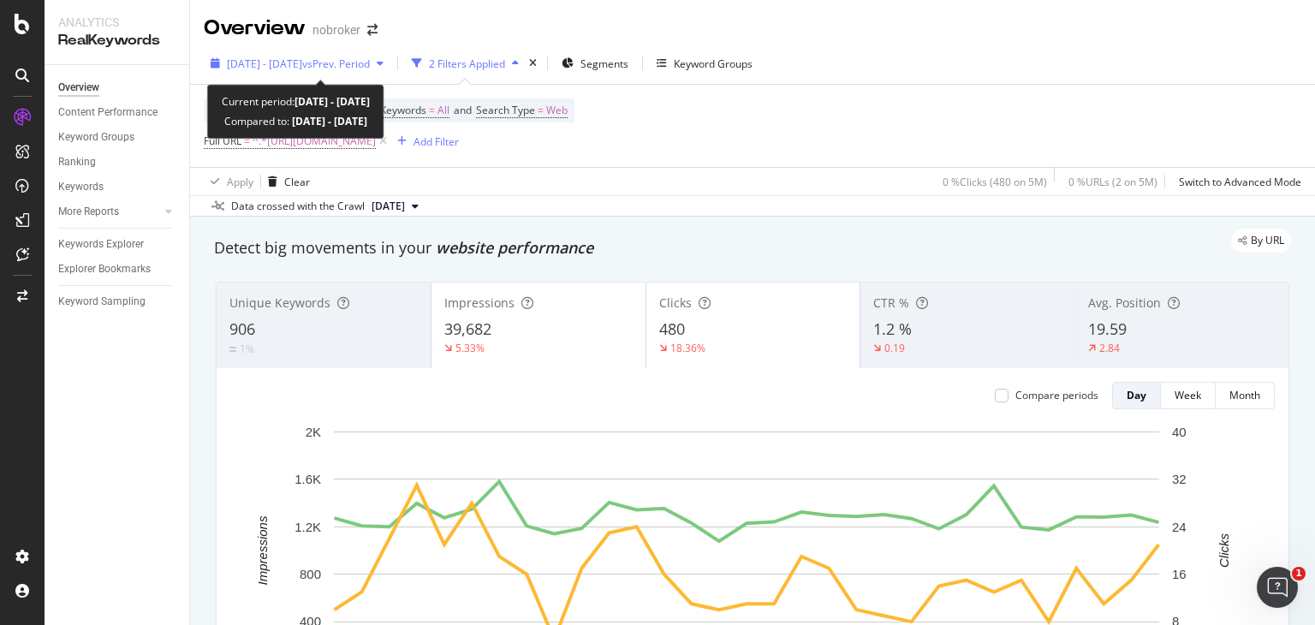
click at [292, 57] on span "2025 Aug. 1st - Aug. 31st" at bounding box center [264, 64] width 75 height 15
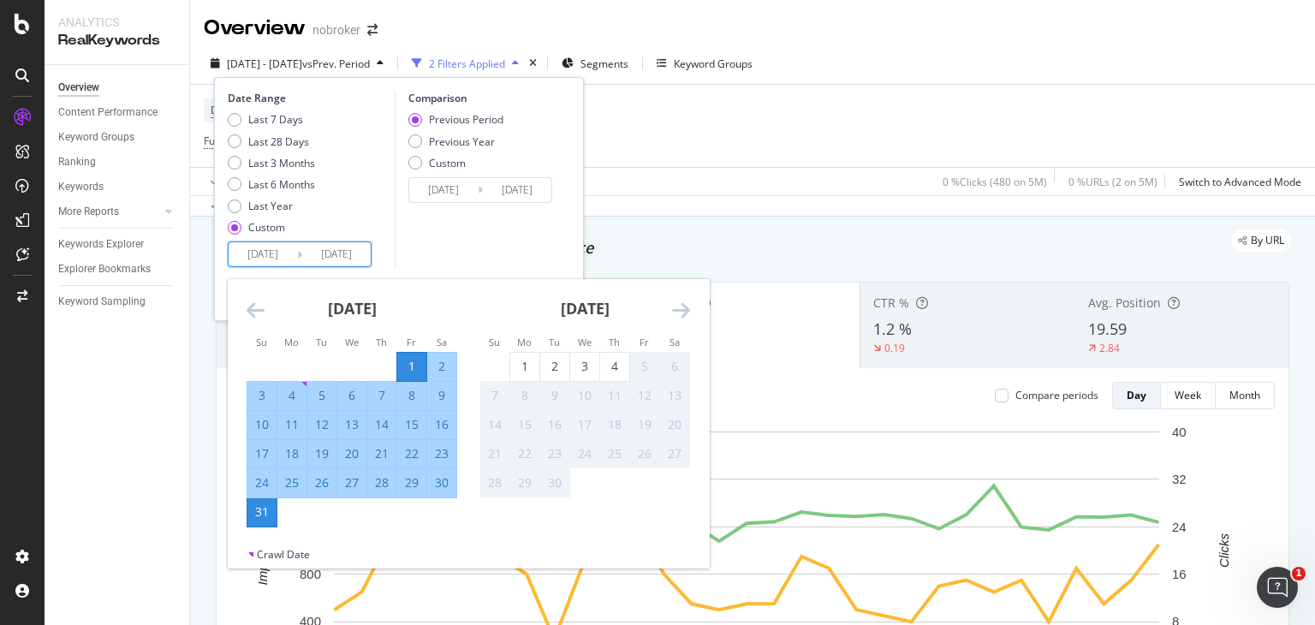
click at [306, 253] on input "[DATE]" at bounding box center [336, 254] width 68 height 24
click at [534, 364] on div "1" at bounding box center [524, 366] width 29 height 17
type input "[DATE]"
type input "2025/06/30"
click at [271, 253] on input "2025/08/01" at bounding box center [263, 254] width 68 height 24
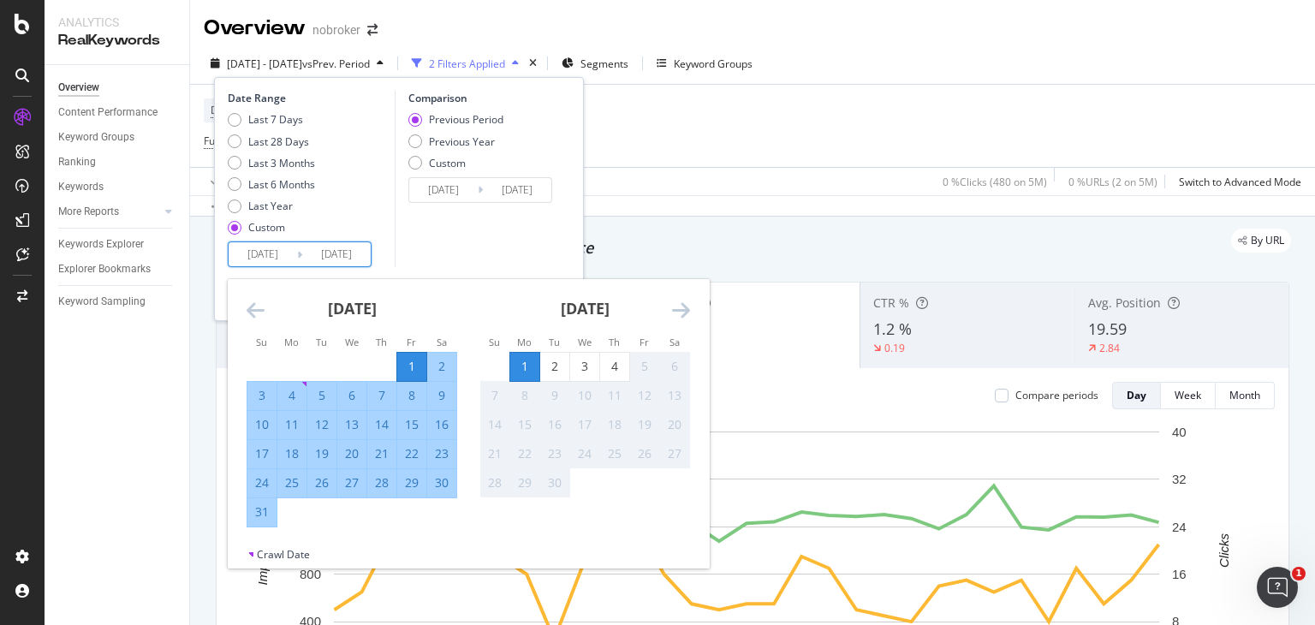
click at [521, 370] on div "1" at bounding box center [524, 366] width 29 height 17
type input "[DATE]"
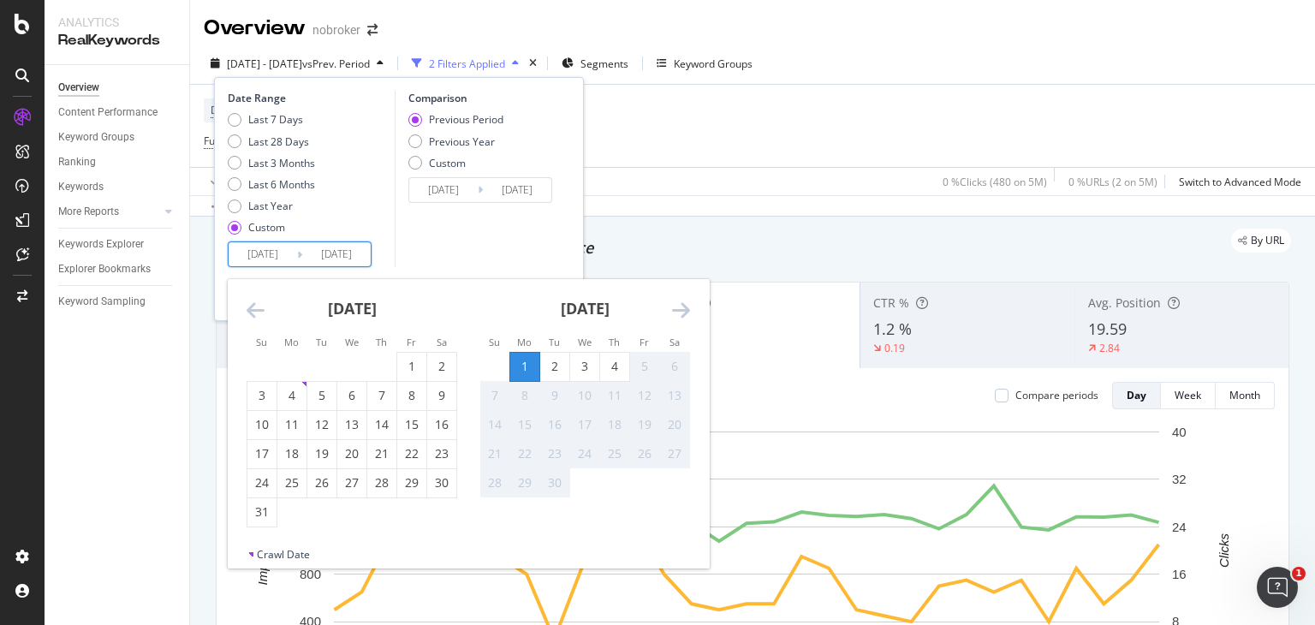
click at [353, 250] on input "[DATE]" at bounding box center [336, 254] width 68 height 24
click at [610, 367] on div "4" at bounding box center [614, 366] width 29 height 17
type input "[DATE]"
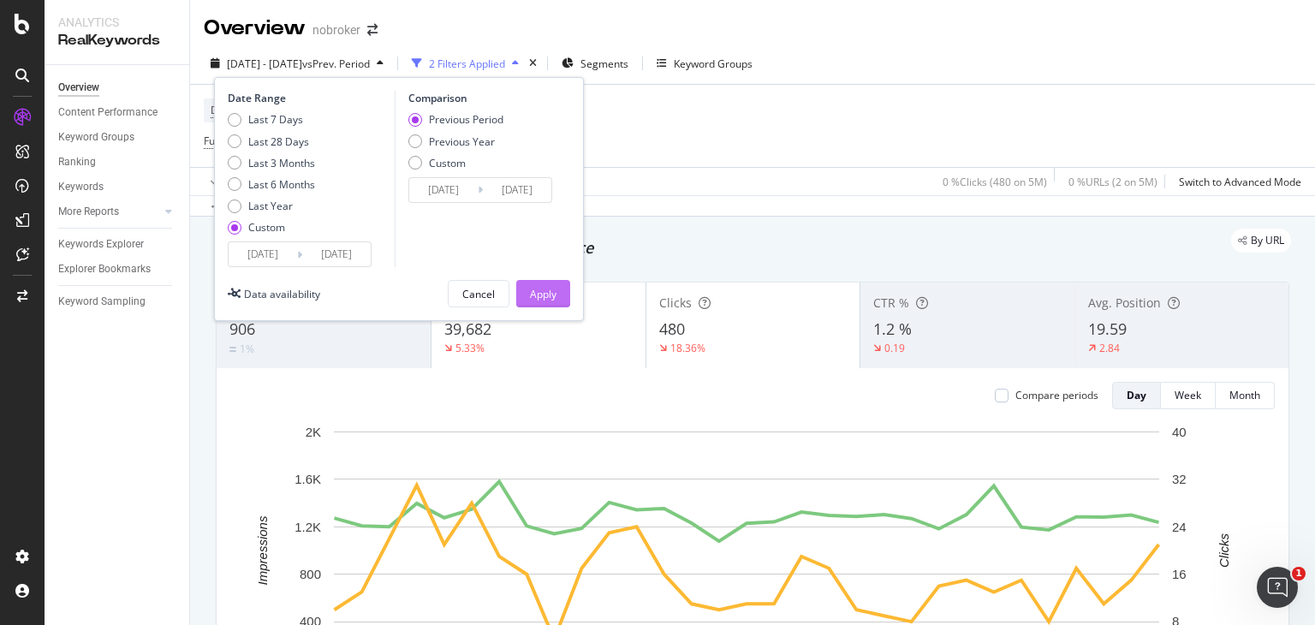
click at [530, 293] on div "Apply" at bounding box center [543, 294] width 27 height 15
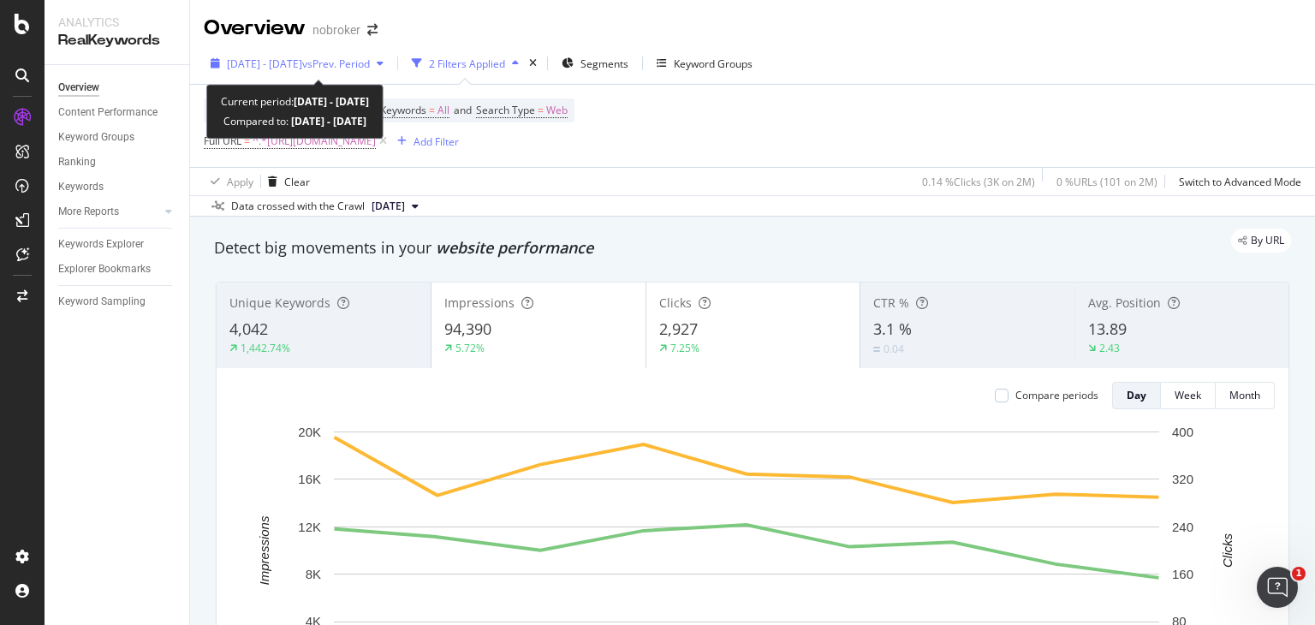
click at [345, 55] on div "[DATE] - [DATE] vs Prev. Period" at bounding box center [297, 64] width 187 height 26
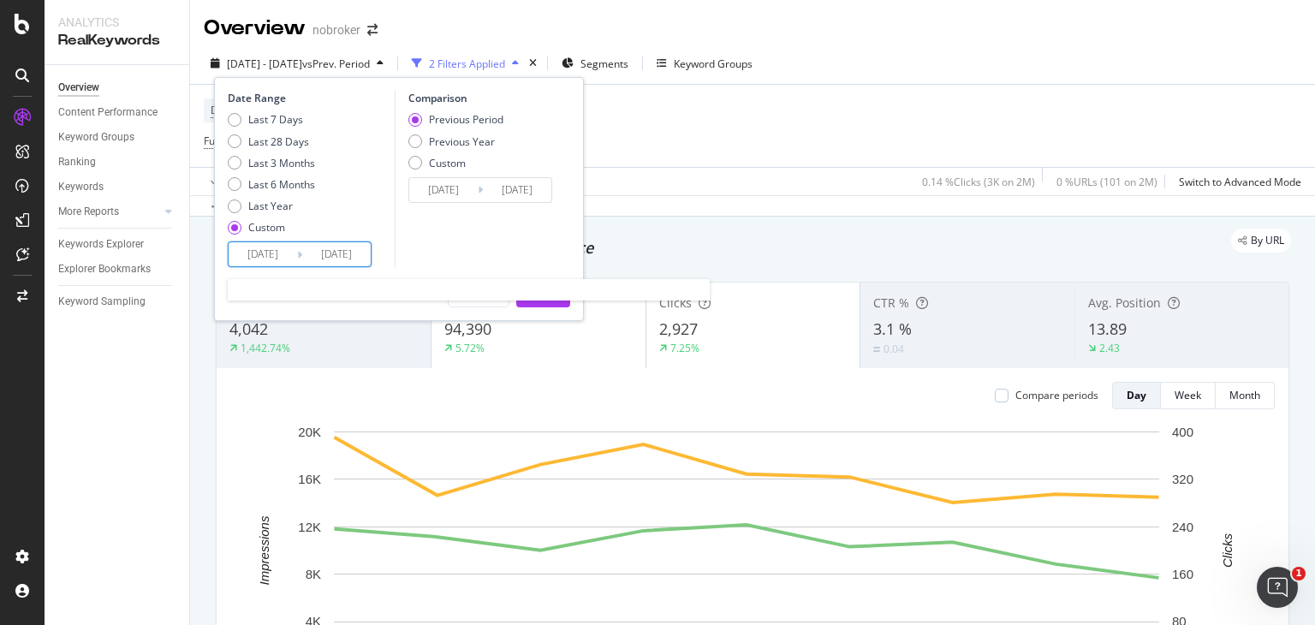
click at [264, 256] on input "[DATE]" at bounding box center [263, 254] width 68 height 24
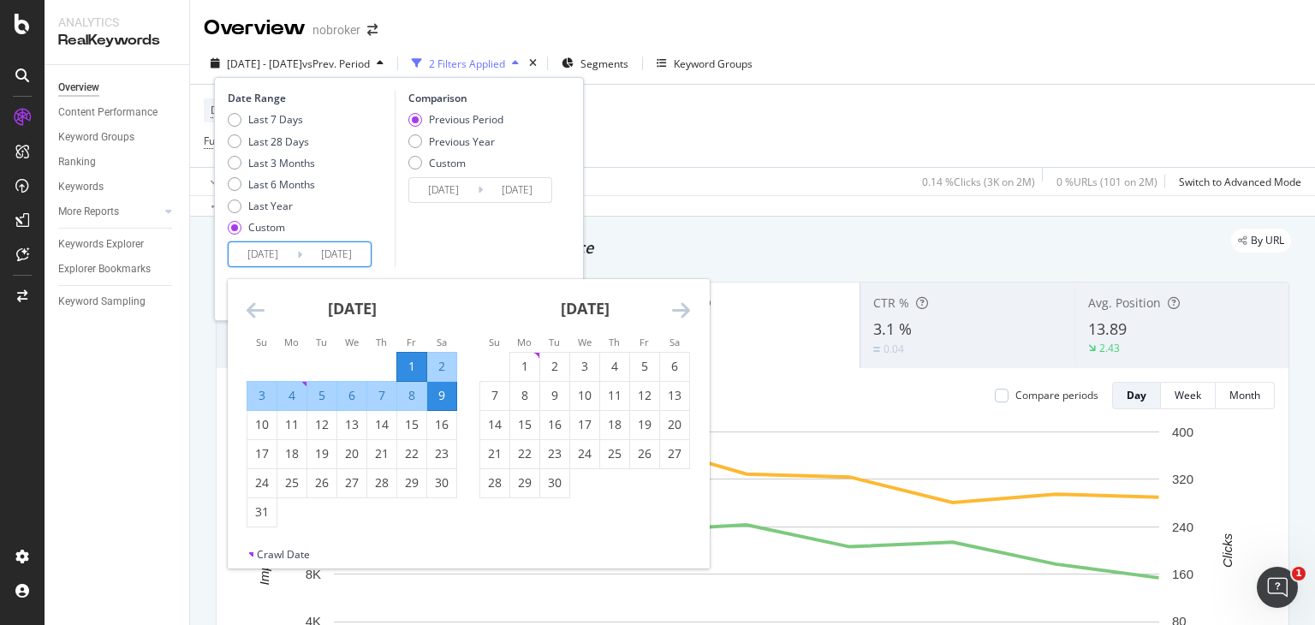
click at [256, 251] on input "[DATE]" at bounding box center [263, 254] width 68 height 24
type input "[DATE]"
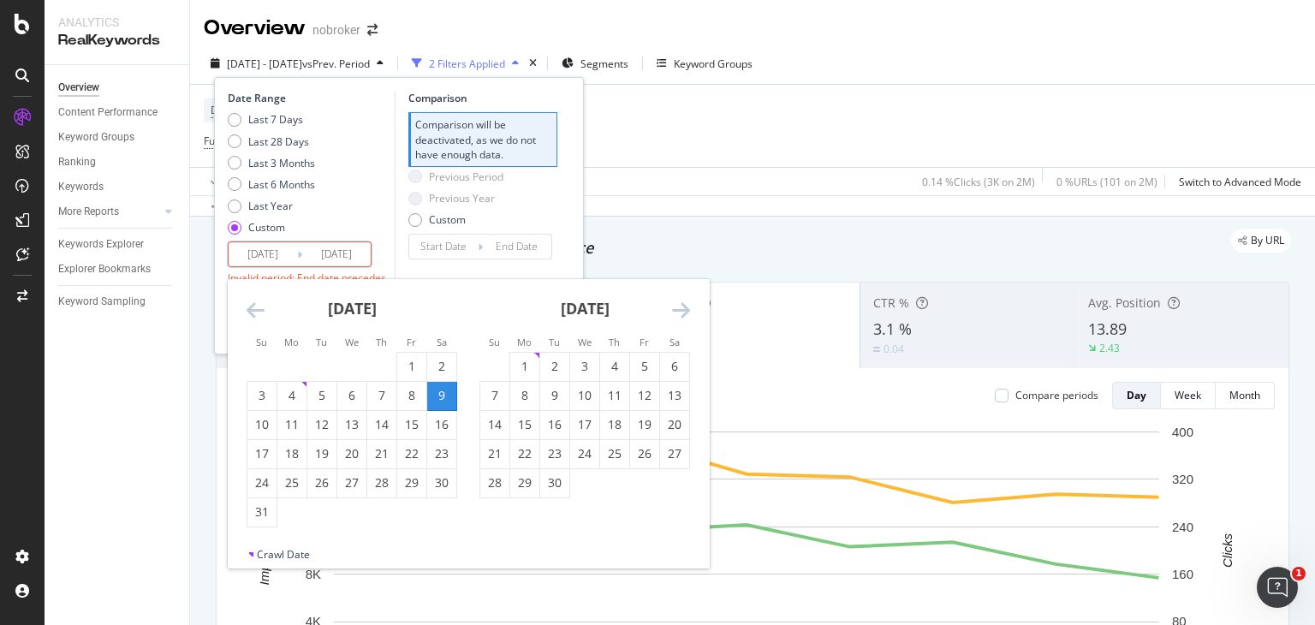
click at [271, 251] on input "[DATE]" at bounding box center [263, 254] width 68 height 24
type input "2025/08/01"
click at [336, 251] on input "[DATE]" at bounding box center [336, 254] width 68 height 24
click at [345, 252] on input "2025/03/09" at bounding box center [336, 254] width 68 height 24
type input "[DATE]"
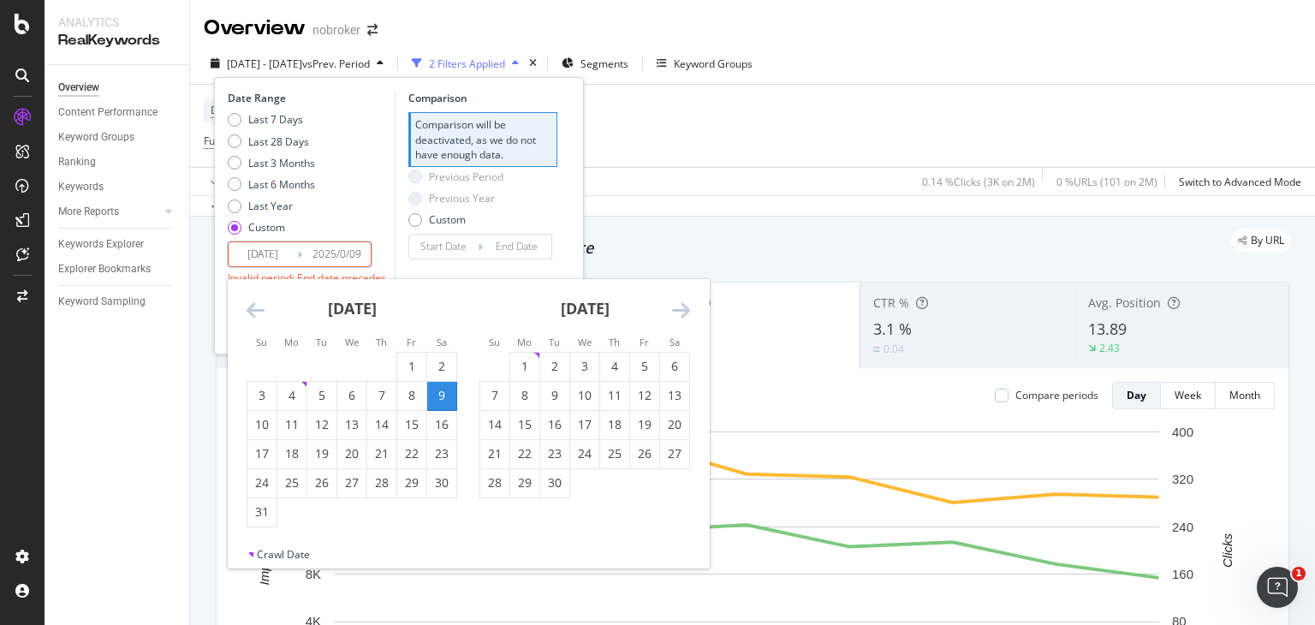
type input "2025/07/23"
type input "2025/07/31"
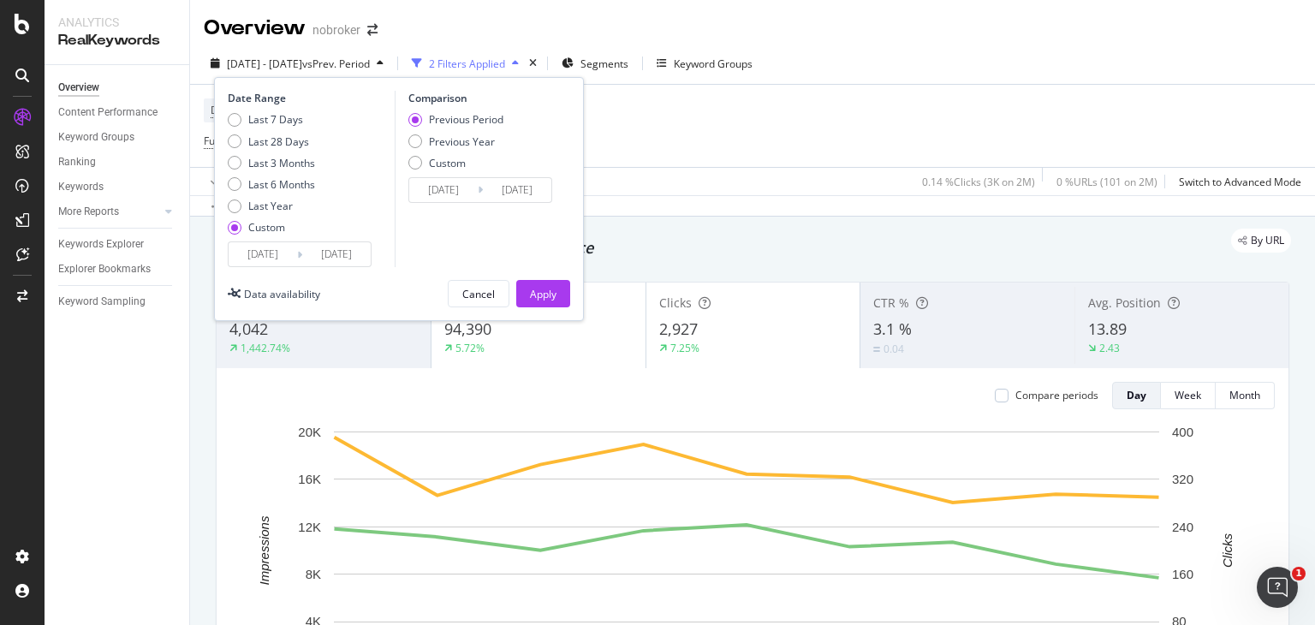
type input "[DATE]"
type input "2025/07/01"
type input "[DATE]"
drag, startPoint x: 372, startPoint y: 290, endPoint x: 305, endPoint y: 246, distance: 81.0
click at [305, 246] on div "Date Range Last 7 Days Last 28 Days Last 3 Months Last 6 Months Last Year Custo…" at bounding box center [399, 199] width 370 height 244
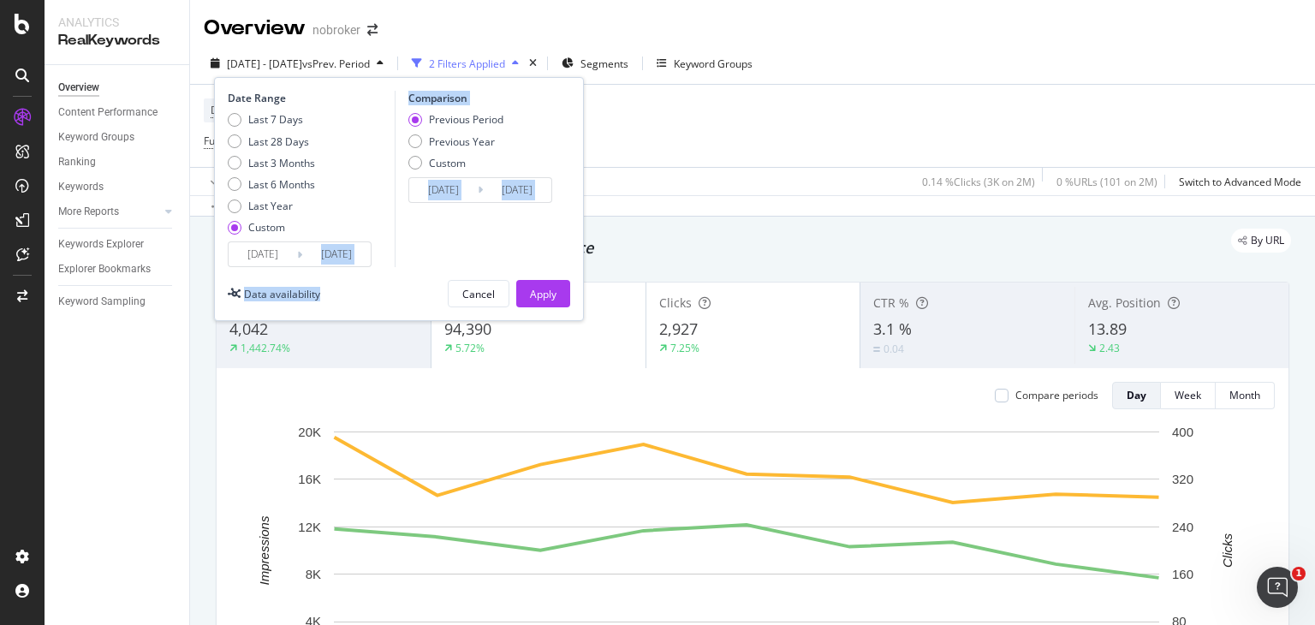
click at [305, 246] on input "[DATE]" at bounding box center [336, 254] width 68 height 24
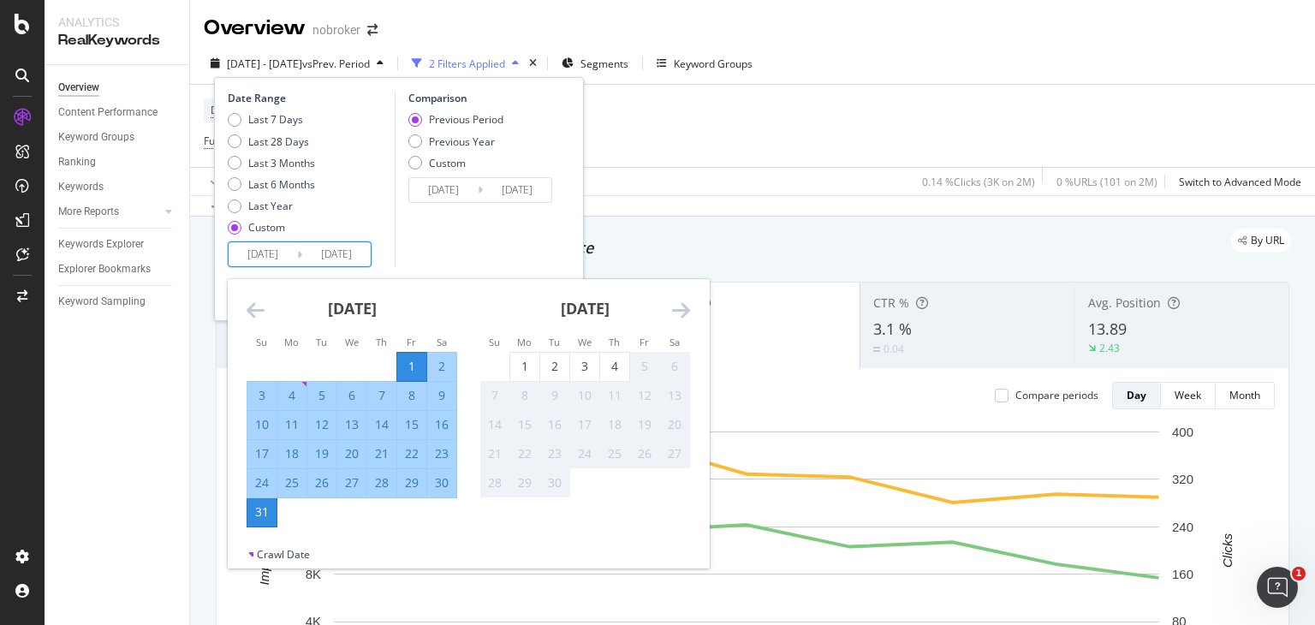
click at [481, 210] on div "Comparison Previous Period Previous Year Custom 2025/07/01 Navigate forward to …" at bounding box center [476, 179] width 163 height 176
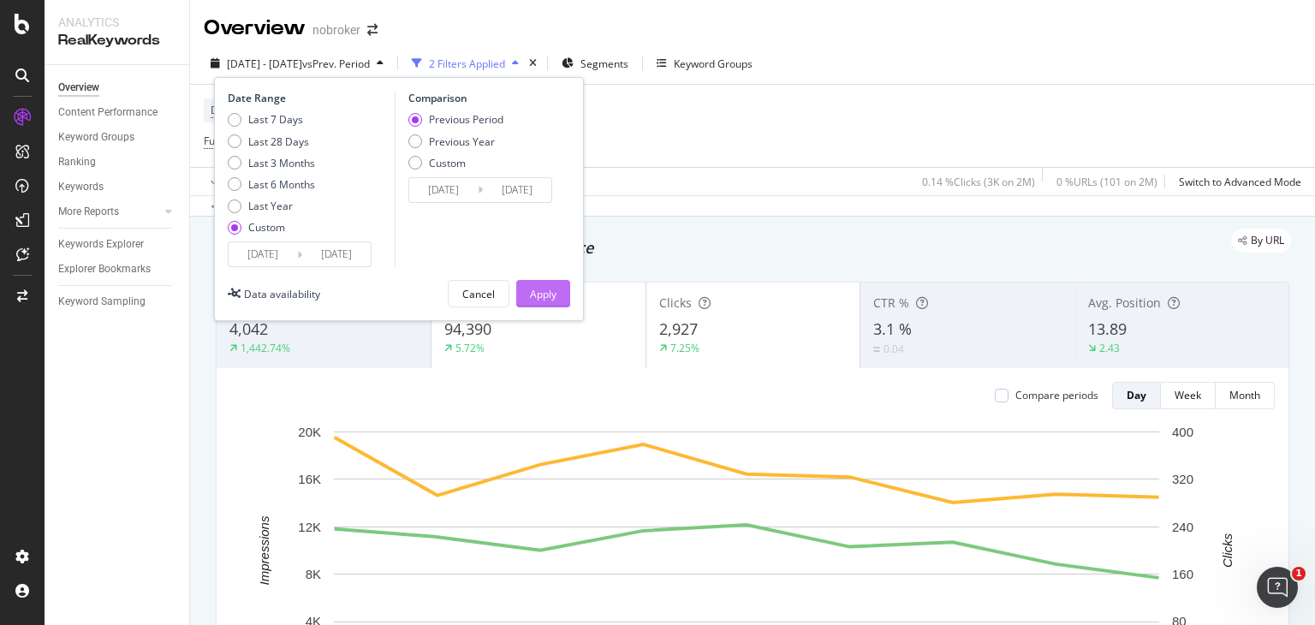
click at [538, 301] on div "Apply" at bounding box center [543, 294] width 27 height 26
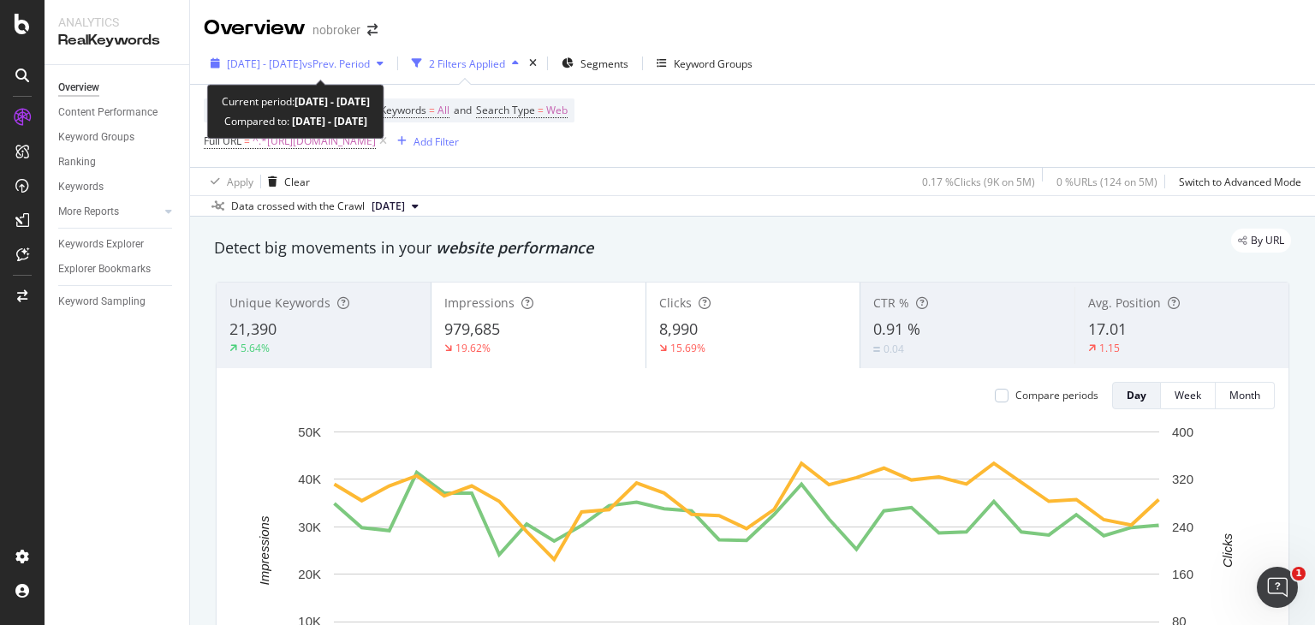
click at [302, 62] on span "[DATE] - [DATE]" at bounding box center [264, 64] width 75 height 15
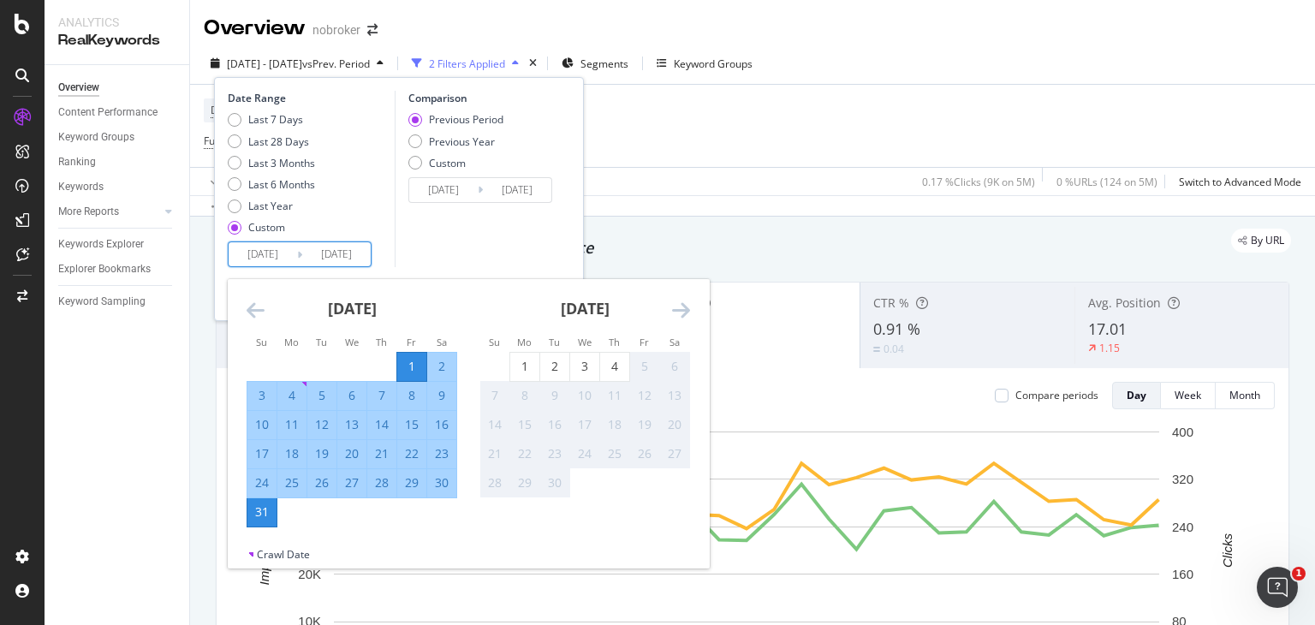
click at [277, 253] on input "[DATE]" at bounding box center [263, 254] width 68 height 24
click at [274, 253] on input "[DATE]" at bounding box center [263, 254] width 68 height 24
type input "[DATE]"
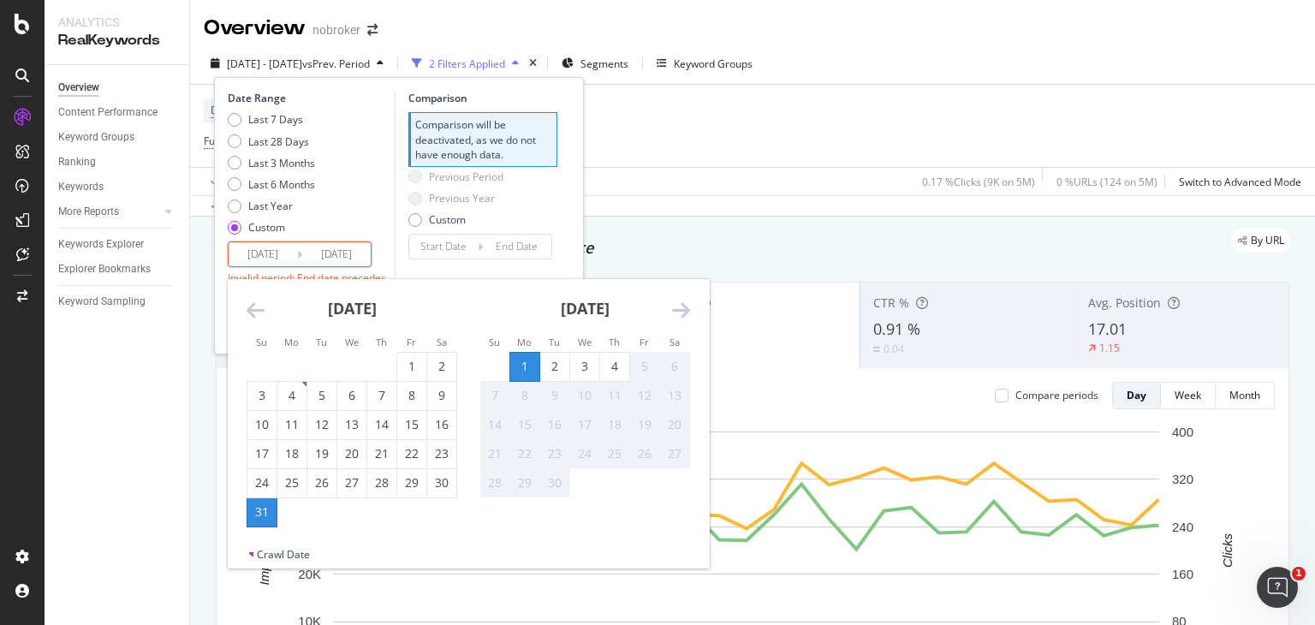
type input "[DATE]"
click at [349, 251] on input "2025/08/4" at bounding box center [336, 254] width 68 height 24
click at [618, 359] on div "4" at bounding box center [614, 366] width 29 height 17
type input "[DATE]"
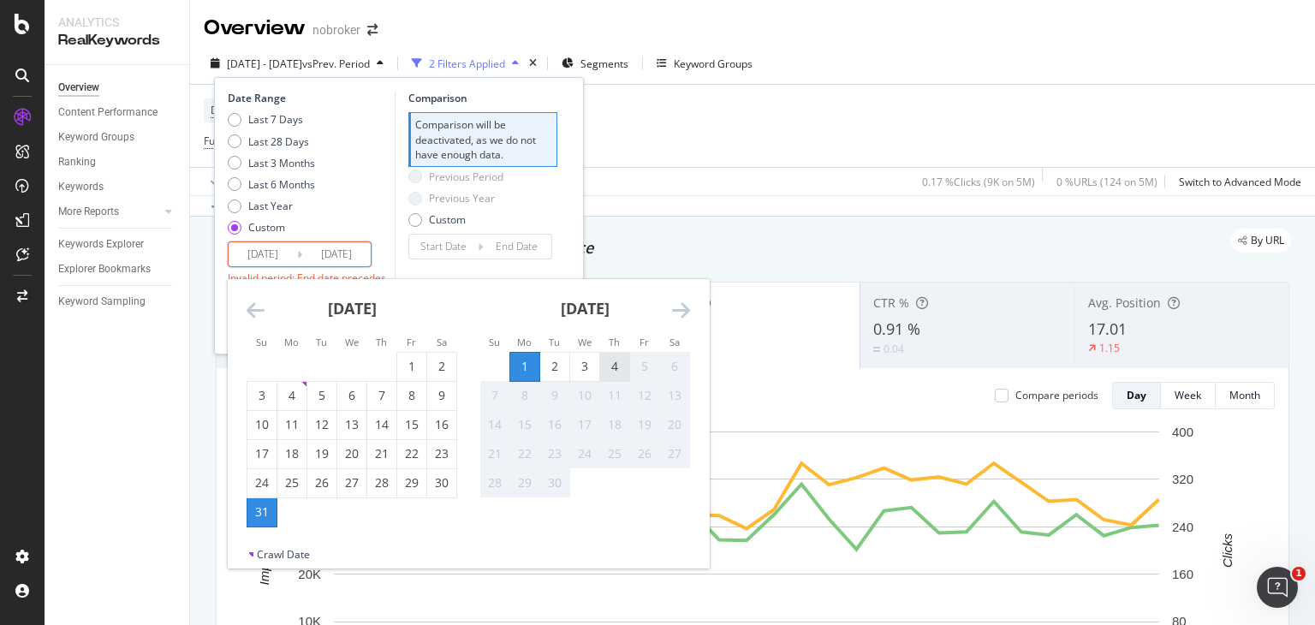
type input "[DATE]"
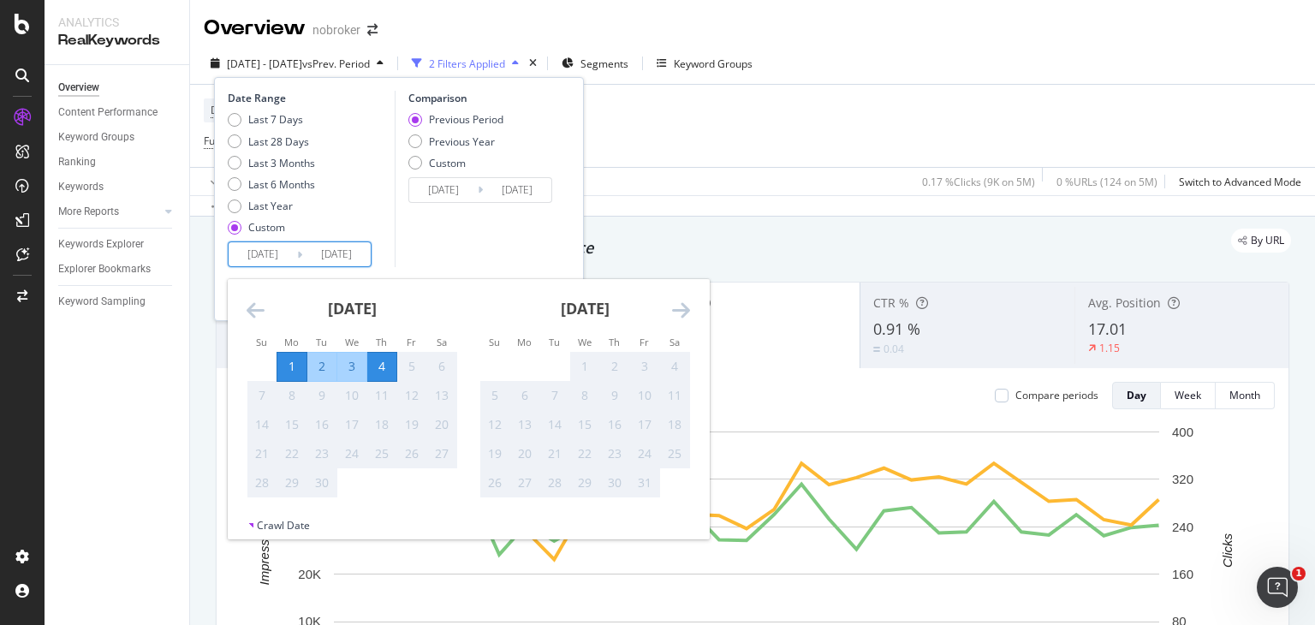
click at [308, 253] on input "[DATE]" at bounding box center [336, 254] width 68 height 24
drag, startPoint x: 417, startPoint y: 237, endPoint x: 532, endPoint y: 247, distance: 115.1
click at [532, 247] on div "Comparison Previous Period Previous Year Custom 2025/08/28 Navigate forward to …" at bounding box center [476, 179] width 163 height 176
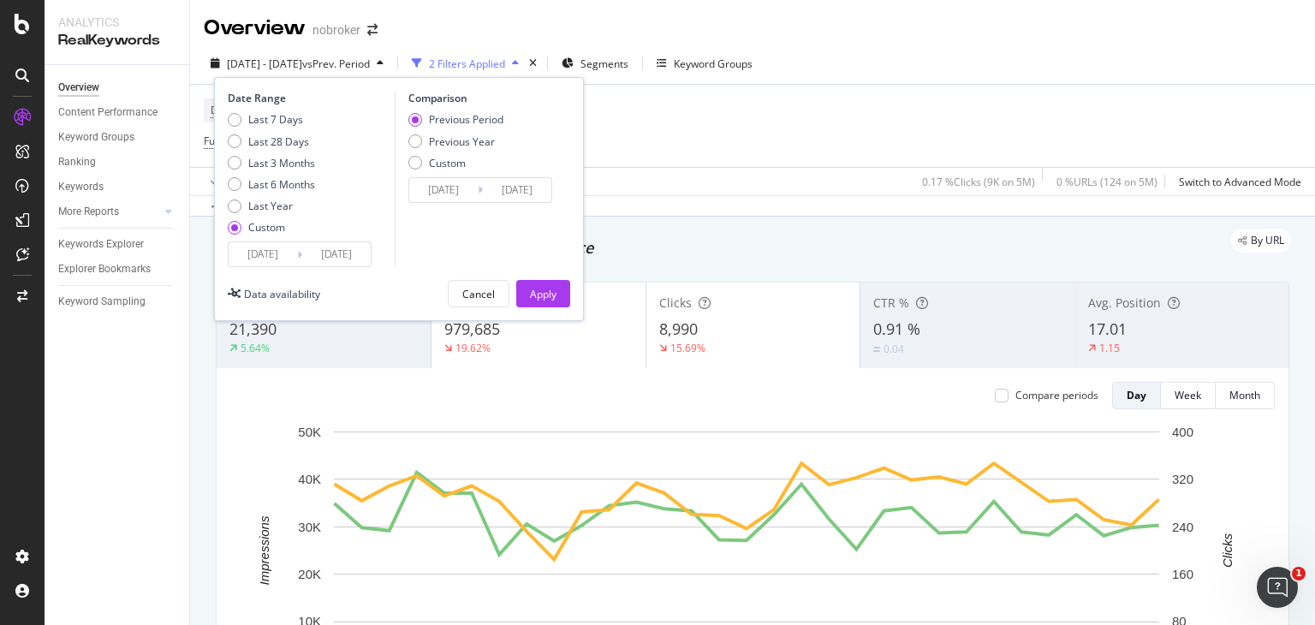
click at [532, 247] on div "Comparison Previous Period Previous Year Custom 2025/08/28 Navigate forward to …" at bounding box center [476, 179] width 163 height 176
click at [548, 281] on div "Apply" at bounding box center [543, 294] width 27 height 26
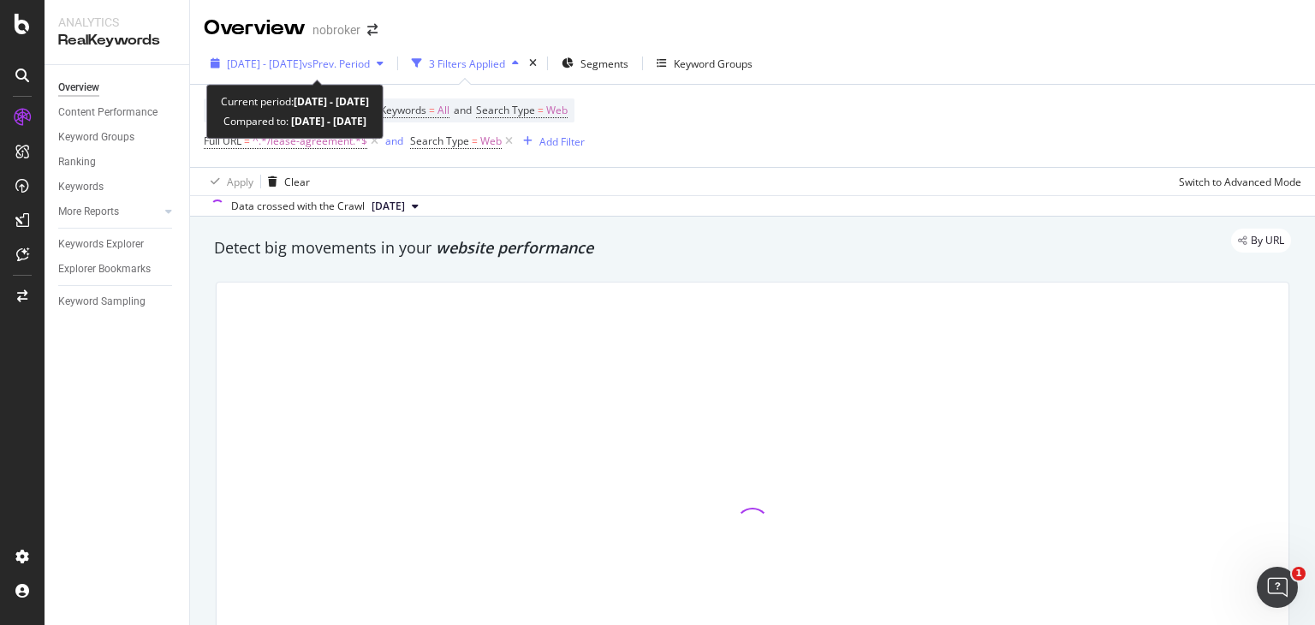
click at [342, 58] on span "vs Prev. Period" at bounding box center [336, 64] width 68 height 15
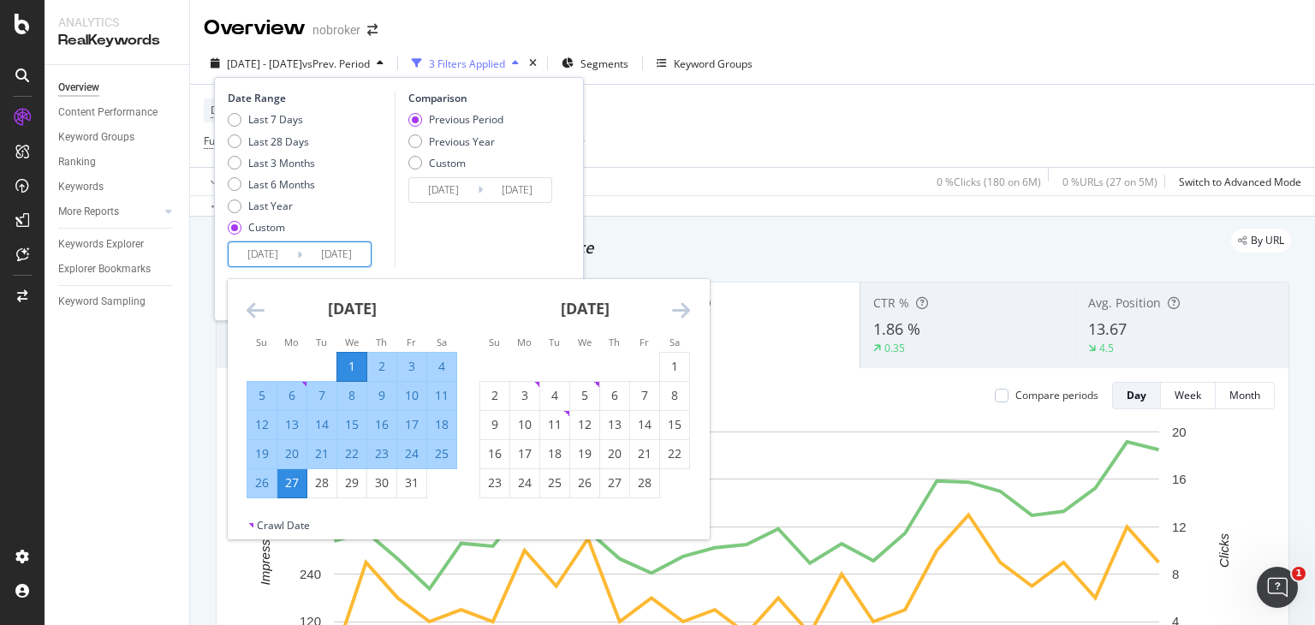
click at [274, 252] on input "[DATE]" at bounding box center [263, 254] width 68 height 24
type input "[DATE]"
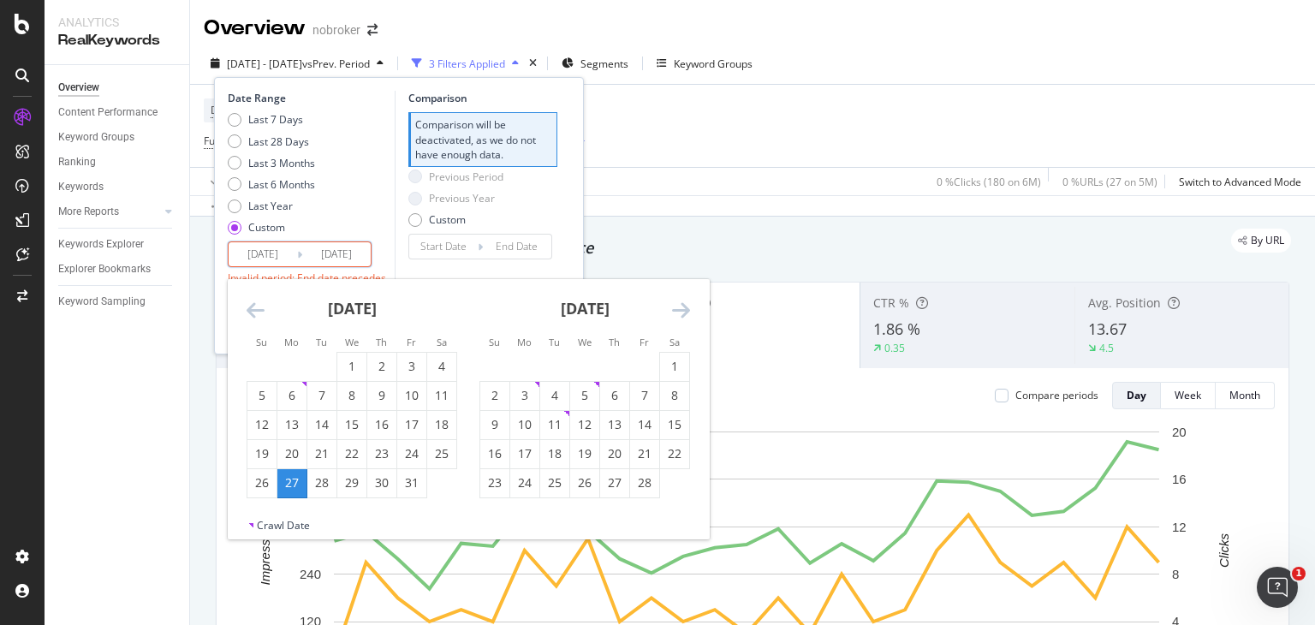
click at [352, 249] on input "[DATE]" at bounding box center [336, 254] width 68 height 24
type input "[DATE]"
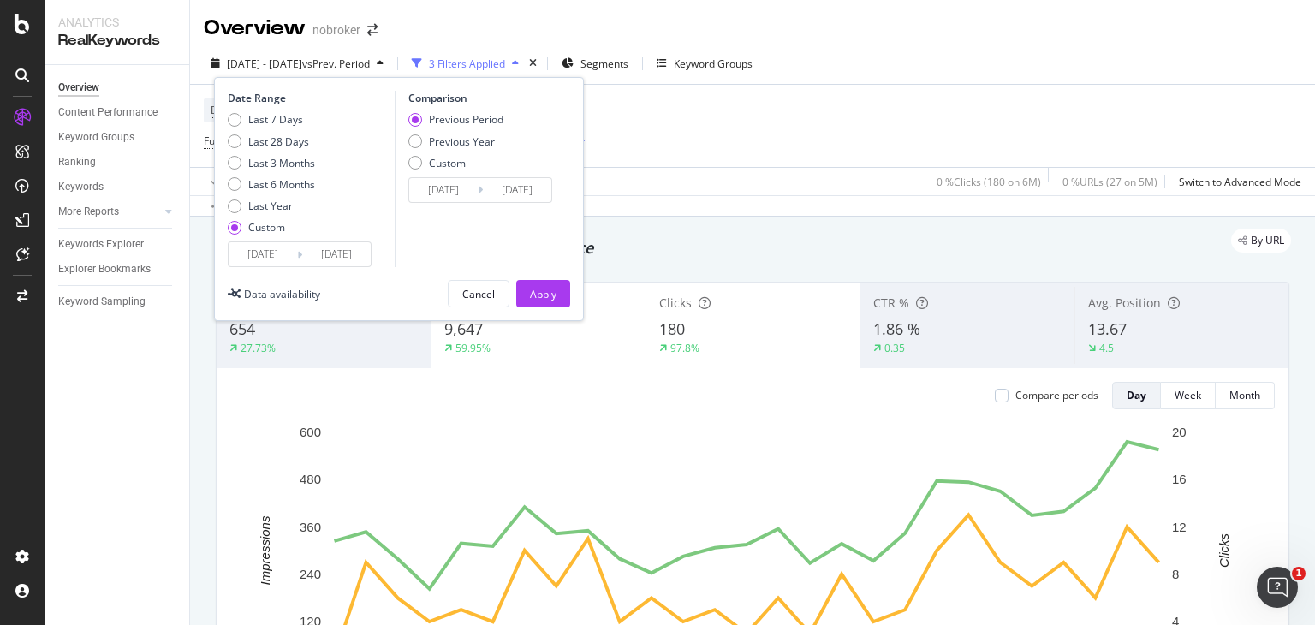
type input "[DATE]"
click at [535, 292] on div "Apply" at bounding box center [543, 294] width 27 height 15
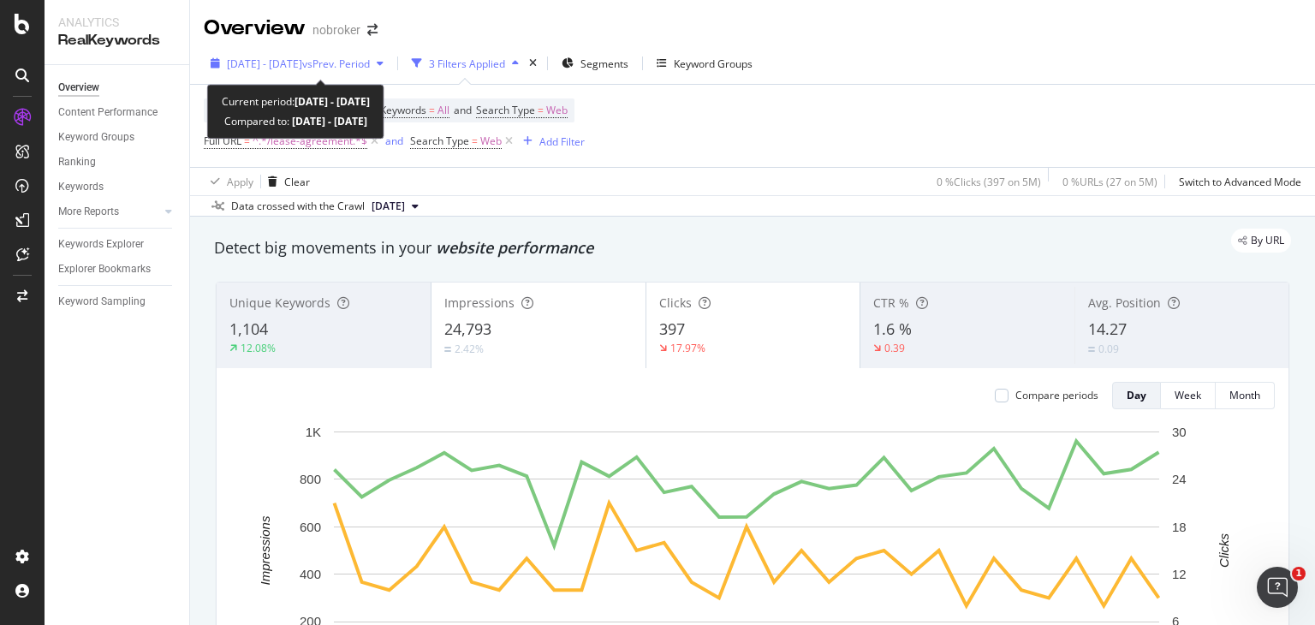
click at [284, 60] on span "[DATE] - [DATE]" at bounding box center [264, 64] width 75 height 15
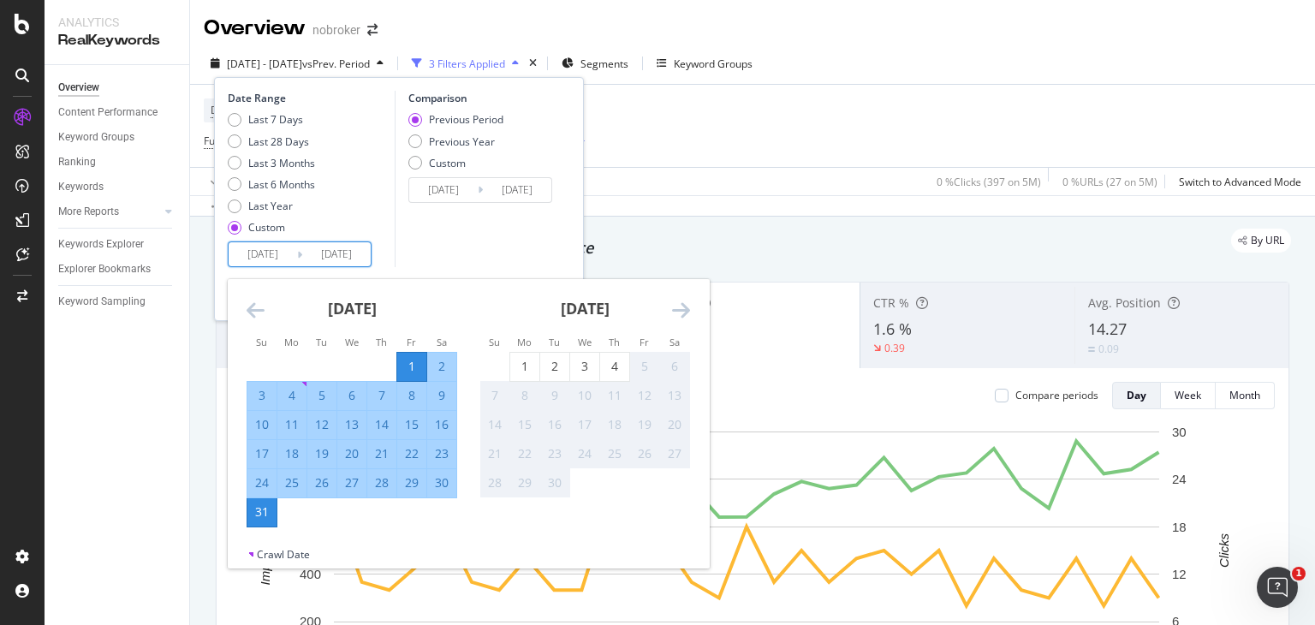
click at [281, 252] on input "[DATE]" at bounding box center [263, 254] width 68 height 24
click at [518, 372] on div "1" at bounding box center [524, 366] width 29 height 17
type input "[DATE]"
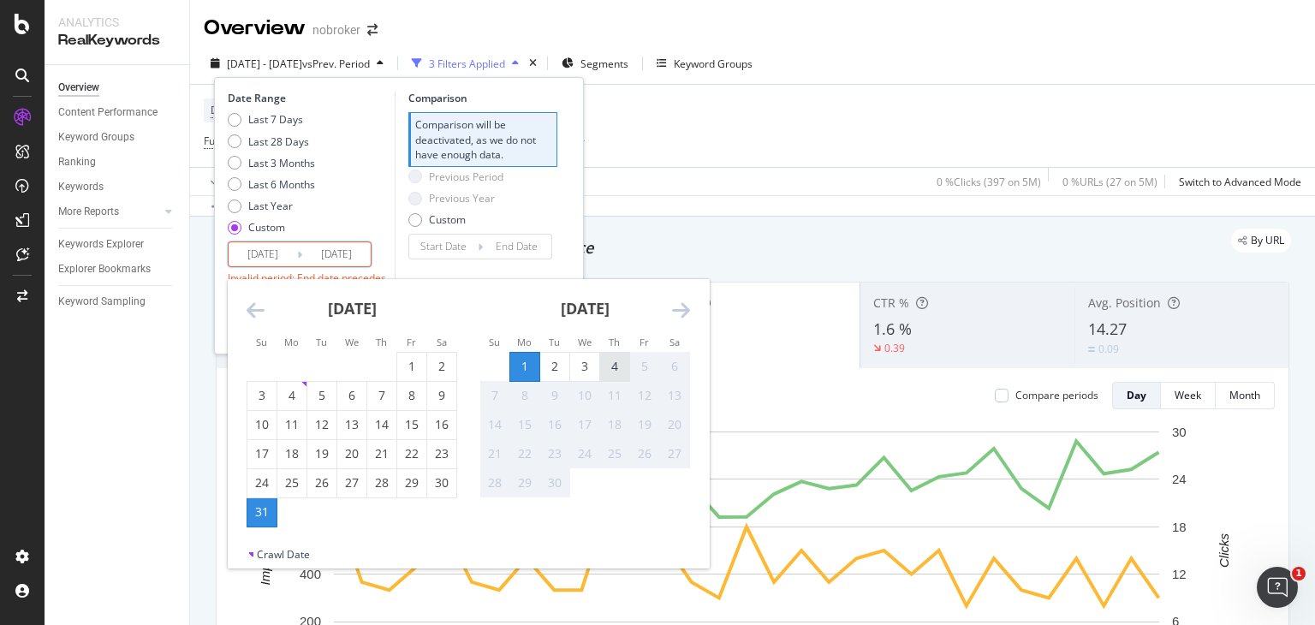
click at [607, 369] on div "4" at bounding box center [614, 366] width 29 height 17
type input "[DATE]"
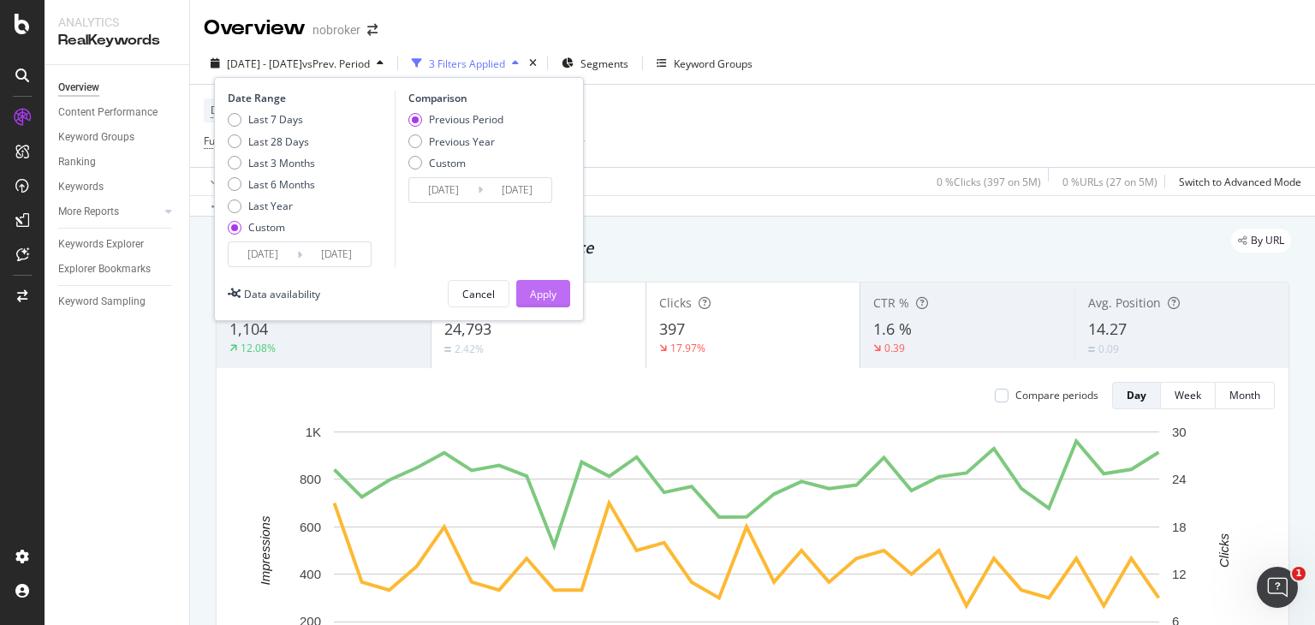
click at [558, 289] on button "Apply" at bounding box center [543, 293] width 54 height 27
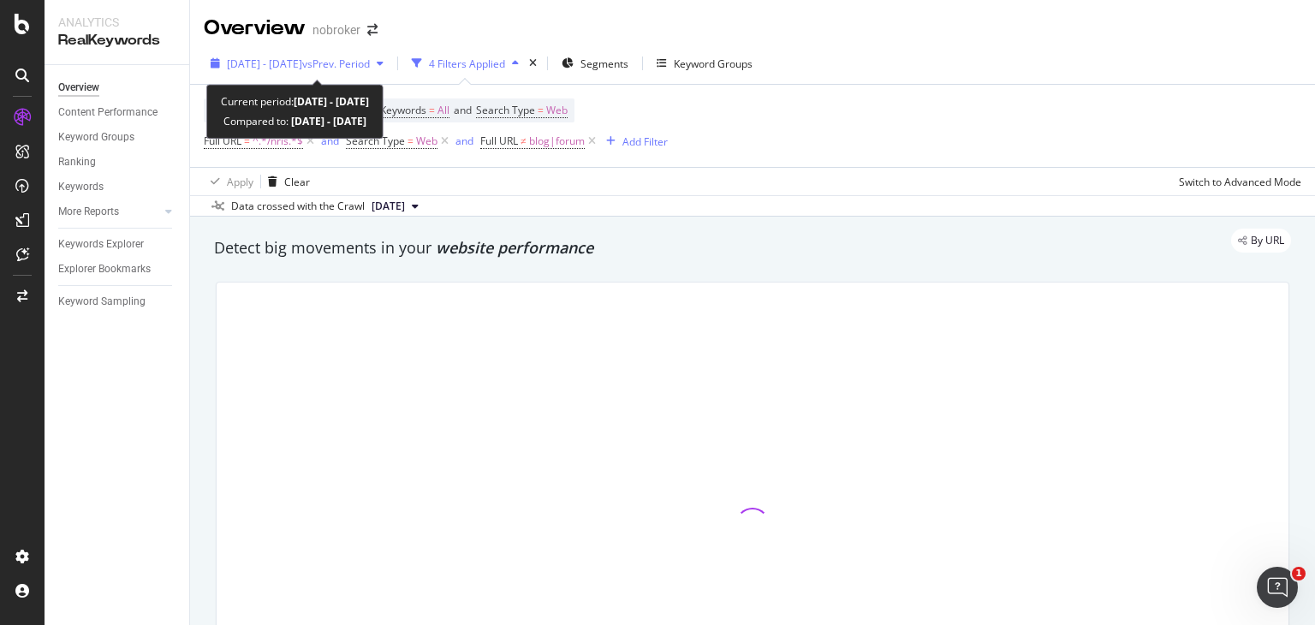
click at [285, 65] on span "[DATE] - [DATE]" at bounding box center [264, 64] width 75 height 15
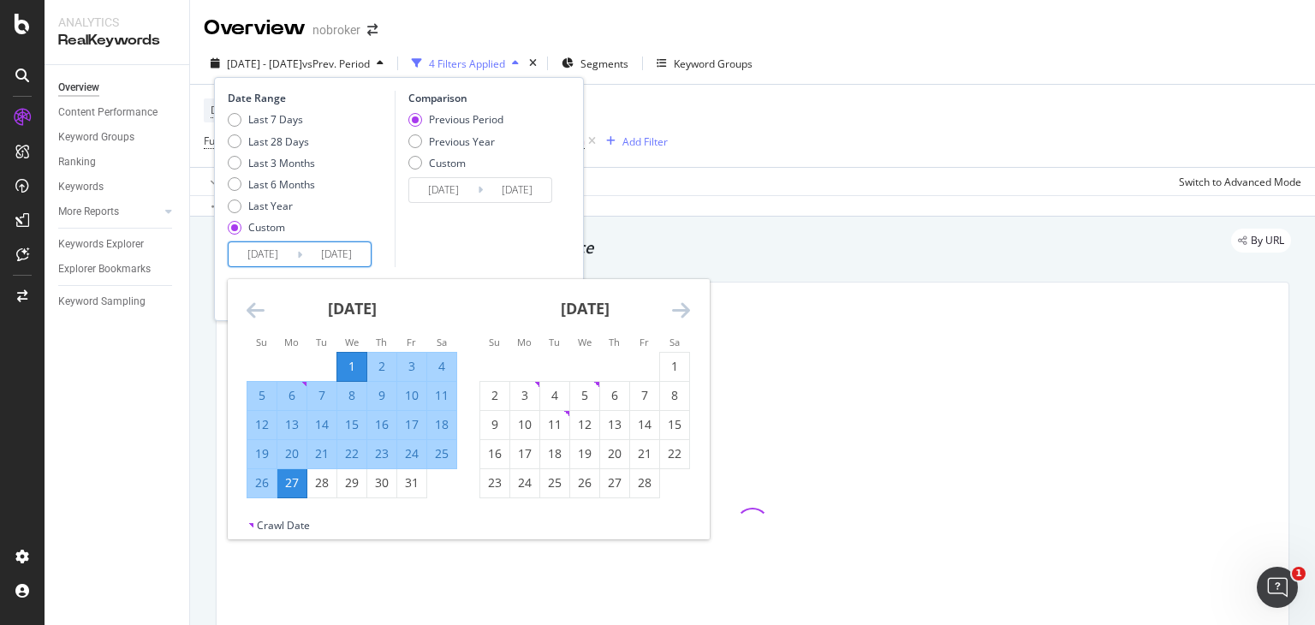
click at [302, 253] on input "[DATE]" at bounding box center [336, 254] width 68 height 24
click at [275, 253] on input "[DATE]" at bounding box center [263, 254] width 68 height 24
type input "[DATE]"
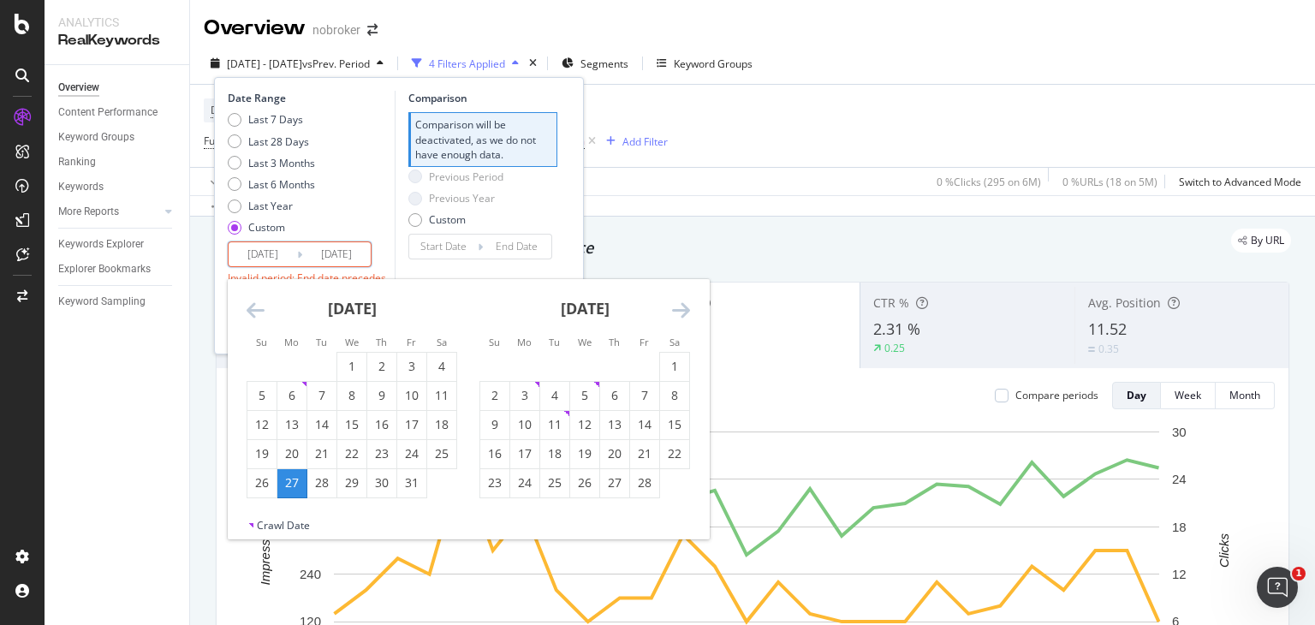
click at [349, 251] on input "[DATE]" at bounding box center [336, 254] width 68 height 24
type input "[DATE]"
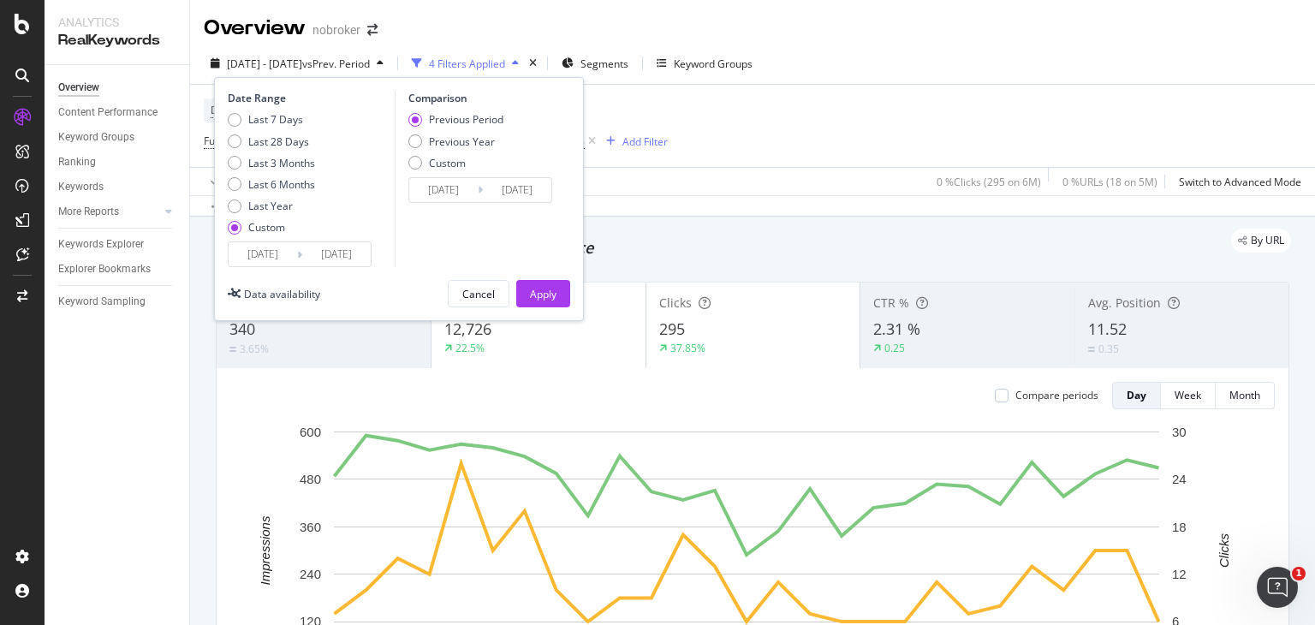
type input "[DATE]"
click at [431, 258] on div "Comparison Previous Period Previous Year Custom [DATE] Navigate forward to inte…" at bounding box center [476, 179] width 163 height 176
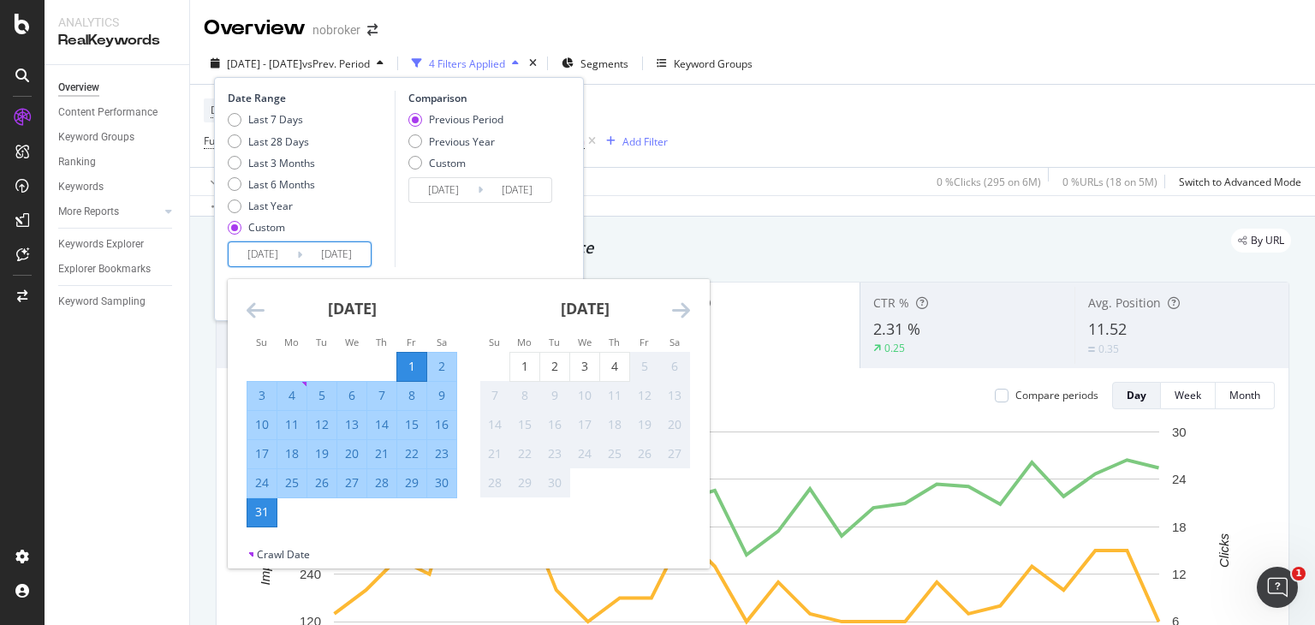
click at [324, 253] on input "[DATE]" at bounding box center [336, 254] width 68 height 24
click at [516, 230] on div "Comparison Previous Period Previous Year Custom [DATE] Navigate forward to inte…" at bounding box center [476, 179] width 163 height 176
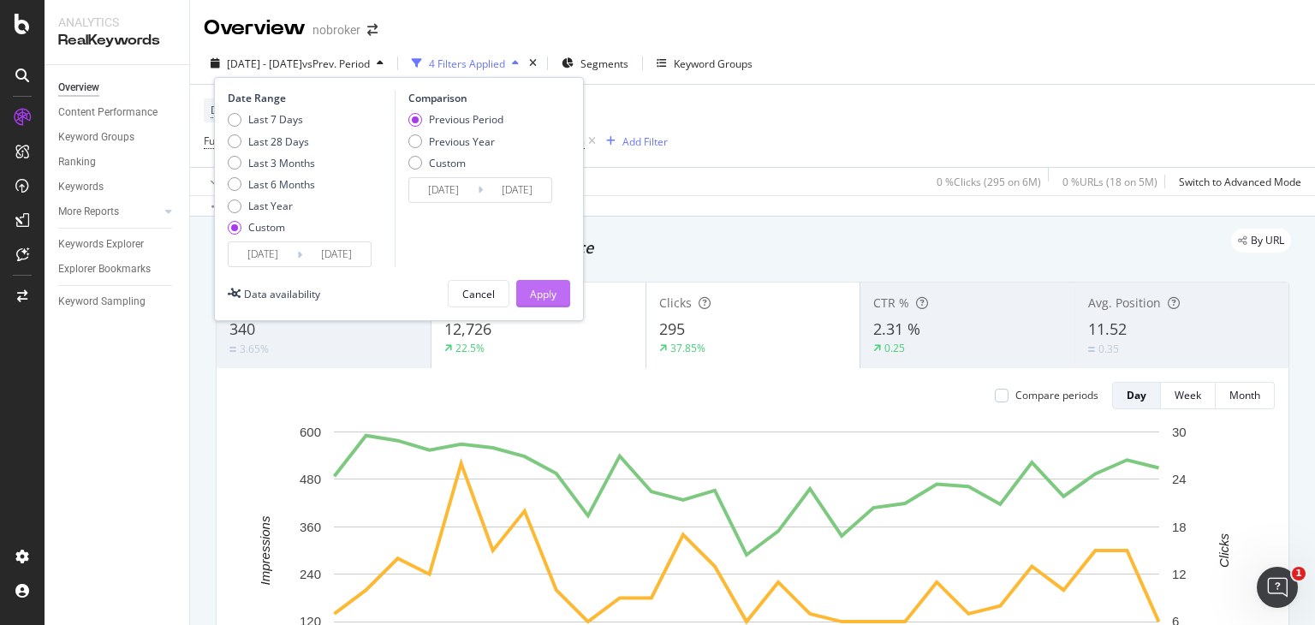
click at [553, 289] on div "Apply" at bounding box center [543, 294] width 27 height 15
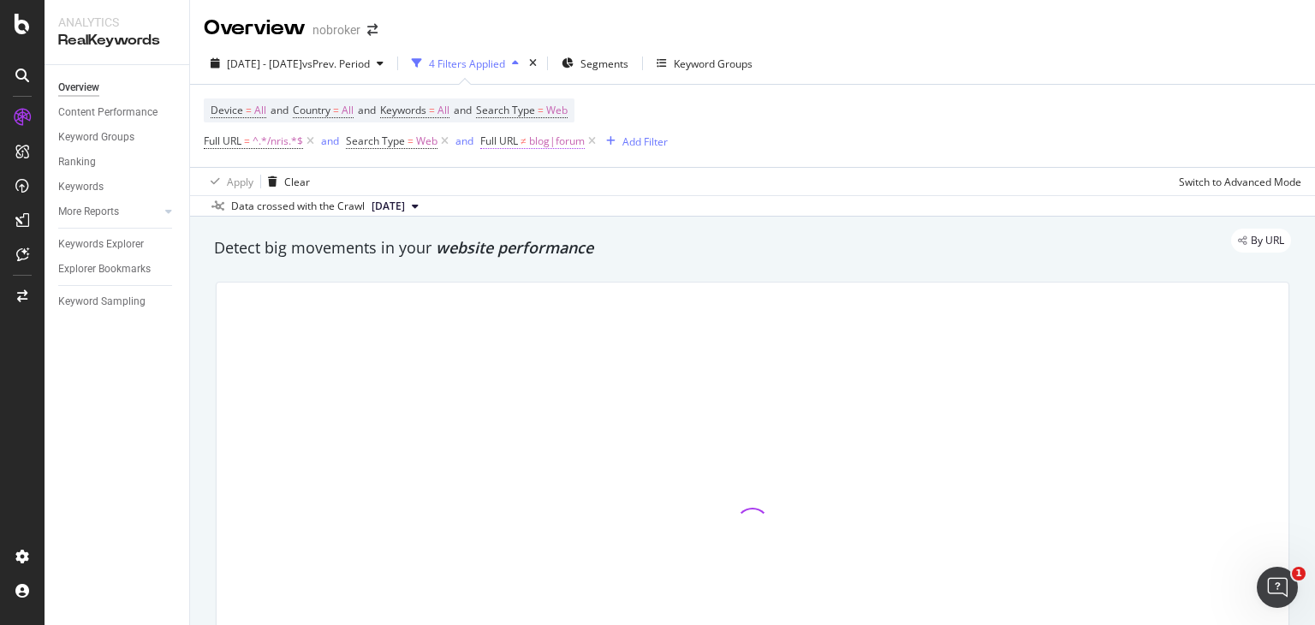
click at [544, 140] on span "blog|forum" at bounding box center [557, 141] width 56 height 24
click at [568, 217] on input "blog|forum" at bounding box center [578, 212] width 162 height 27
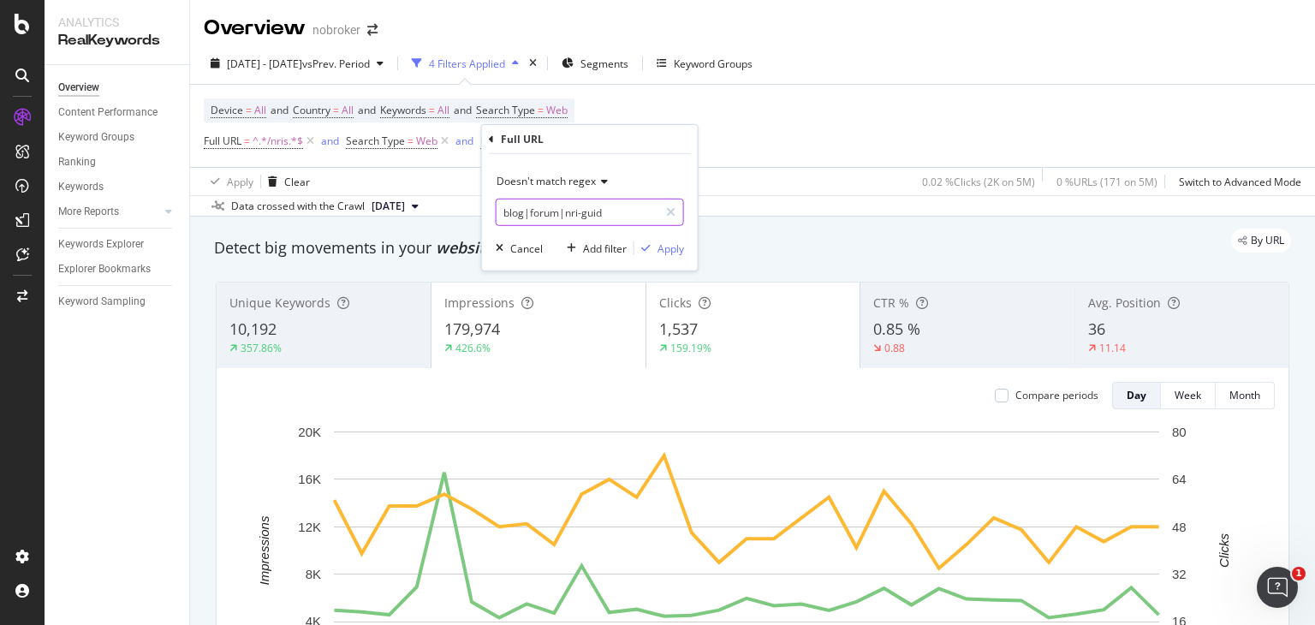
type input "blog|forum|nri-guide"
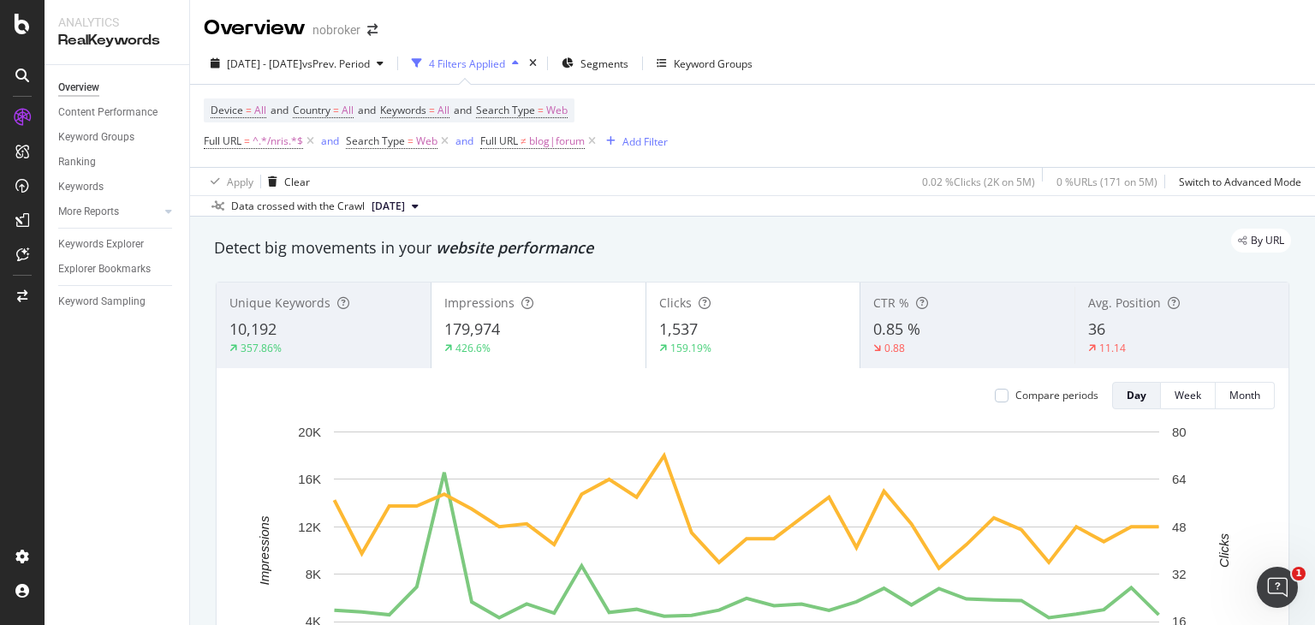
click at [806, 251] on div "By URL" at bounding box center [744, 241] width 1094 height 24
click at [555, 134] on span "blog|forum" at bounding box center [557, 141] width 56 height 24
click at [565, 209] on input "blog|forum" at bounding box center [578, 212] width 162 height 27
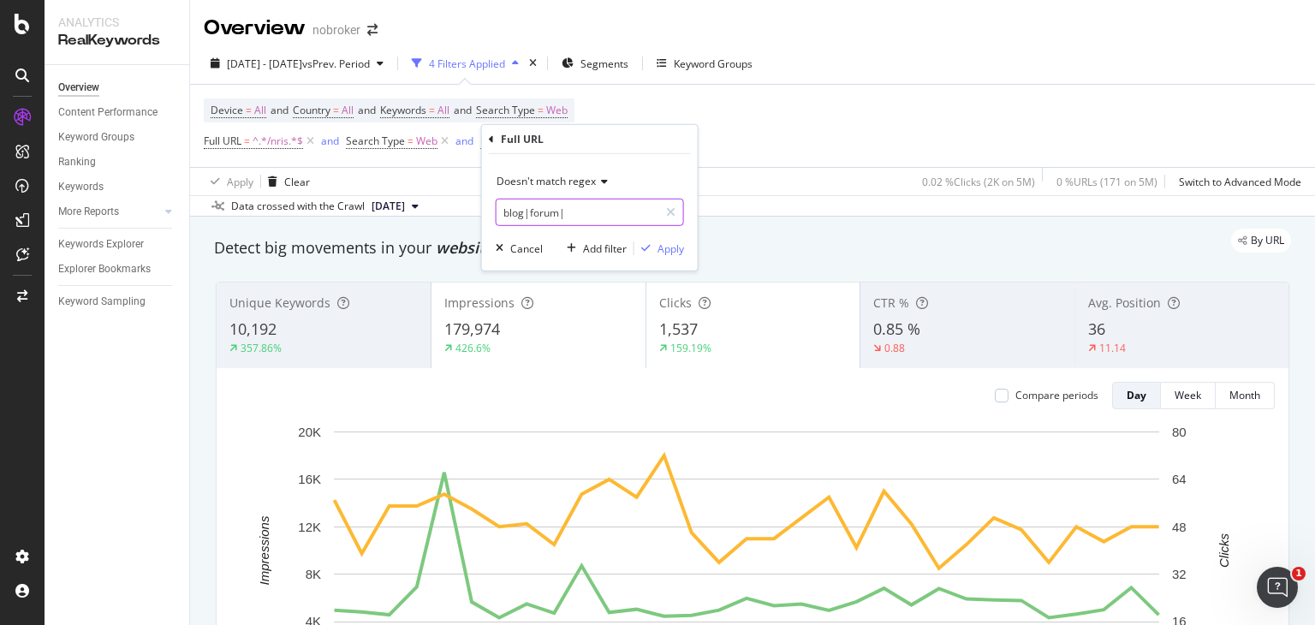
paste input "nri-guides"
type input "blog|forum|nri-guides"
click at [654, 247] on div "button" at bounding box center [645, 248] width 23 height 10
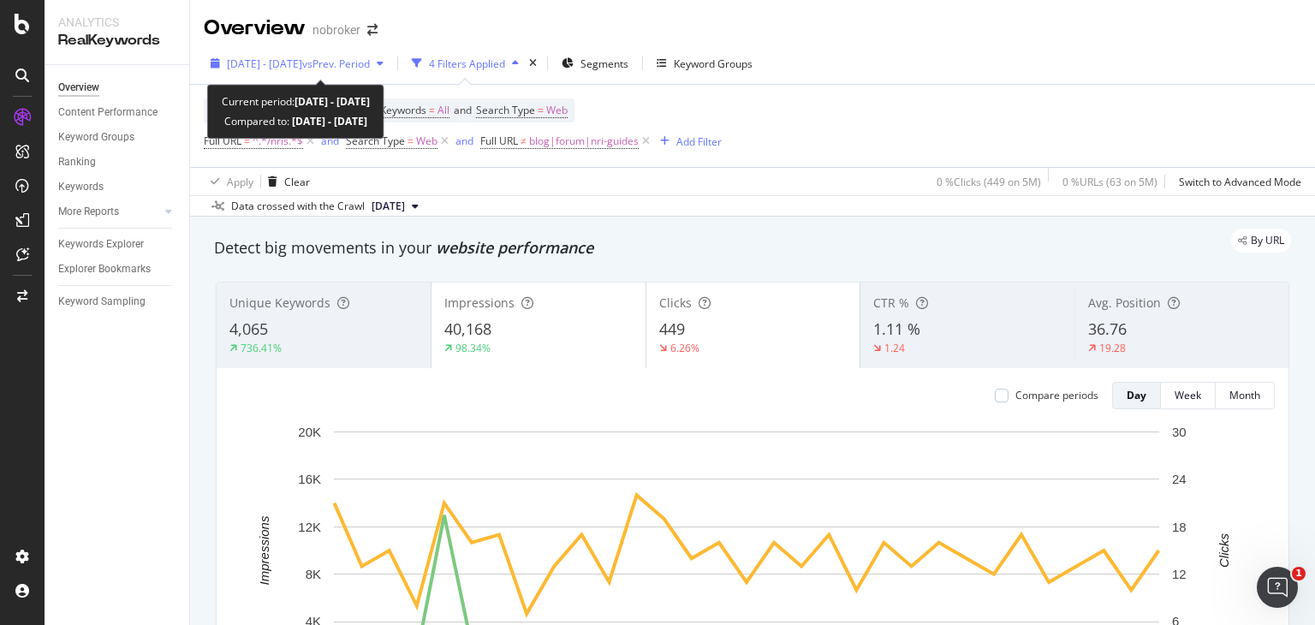
click at [292, 52] on div "2025 Aug. 1st - Aug. 31st vs Prev. Period" at bounding box center [297, 64] width 187 height 26
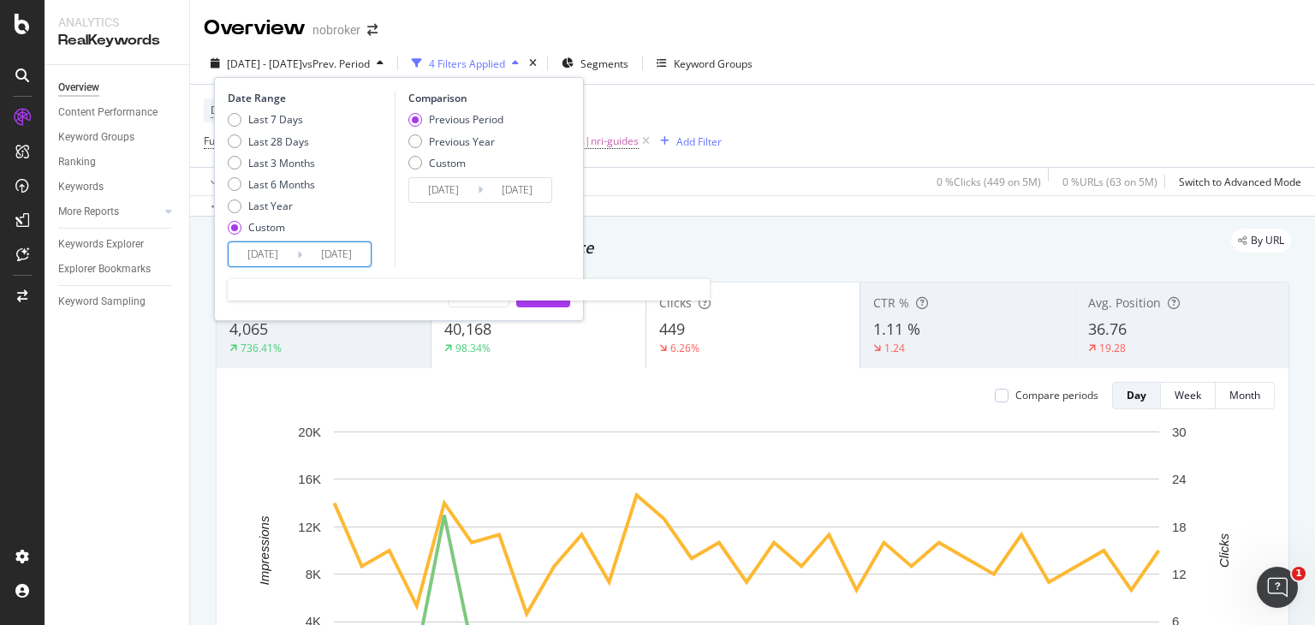
click at [274, 259] on input "[DATE]" at bounding box center [263, 254] width 68 height 24
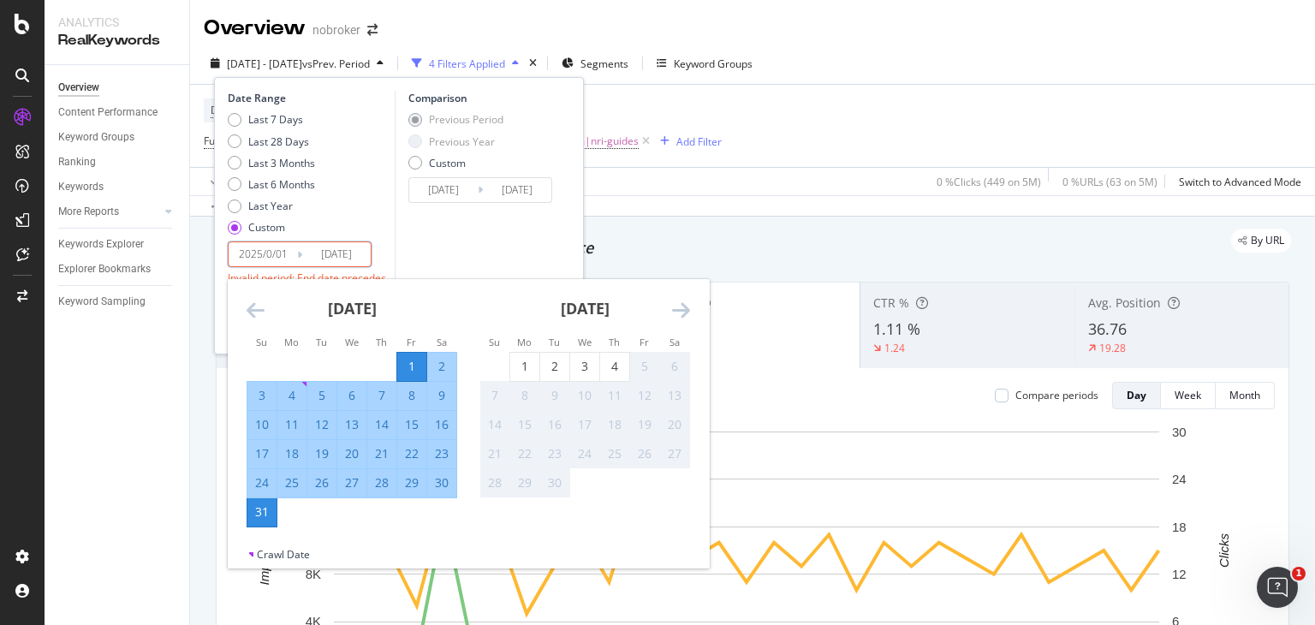
type input "[DATE]"
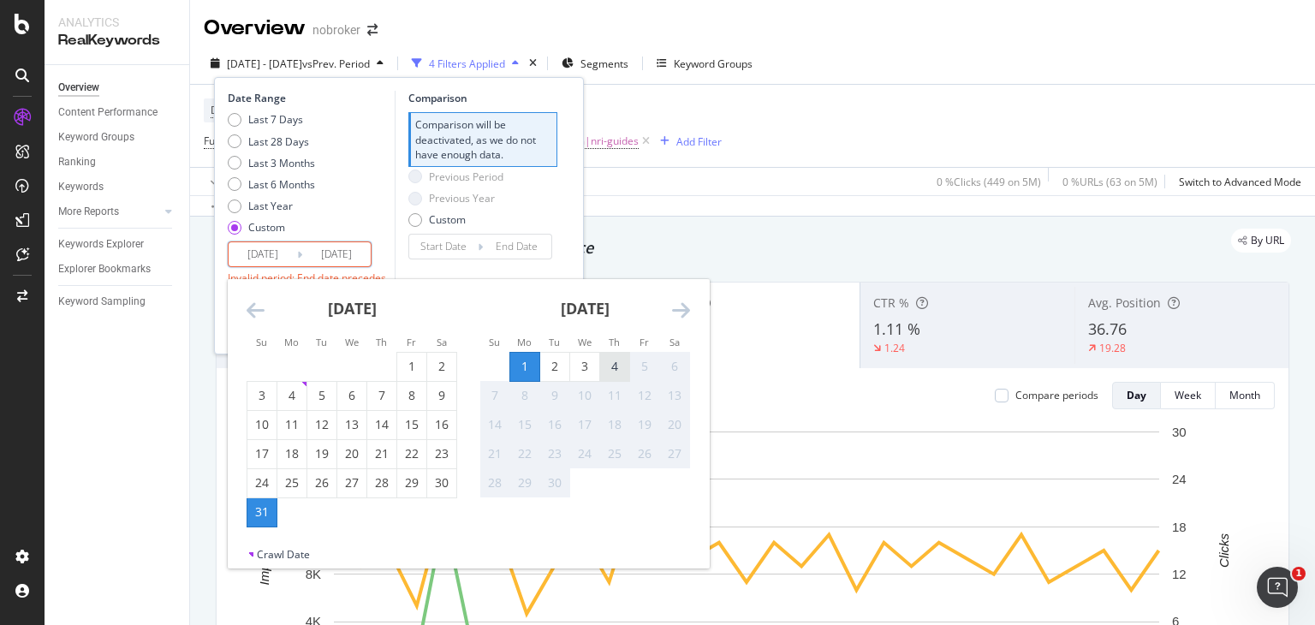
click at [619, 376] on div "4" at bounding box center [614, 367] width 29 height 28
type input "[DATE]"
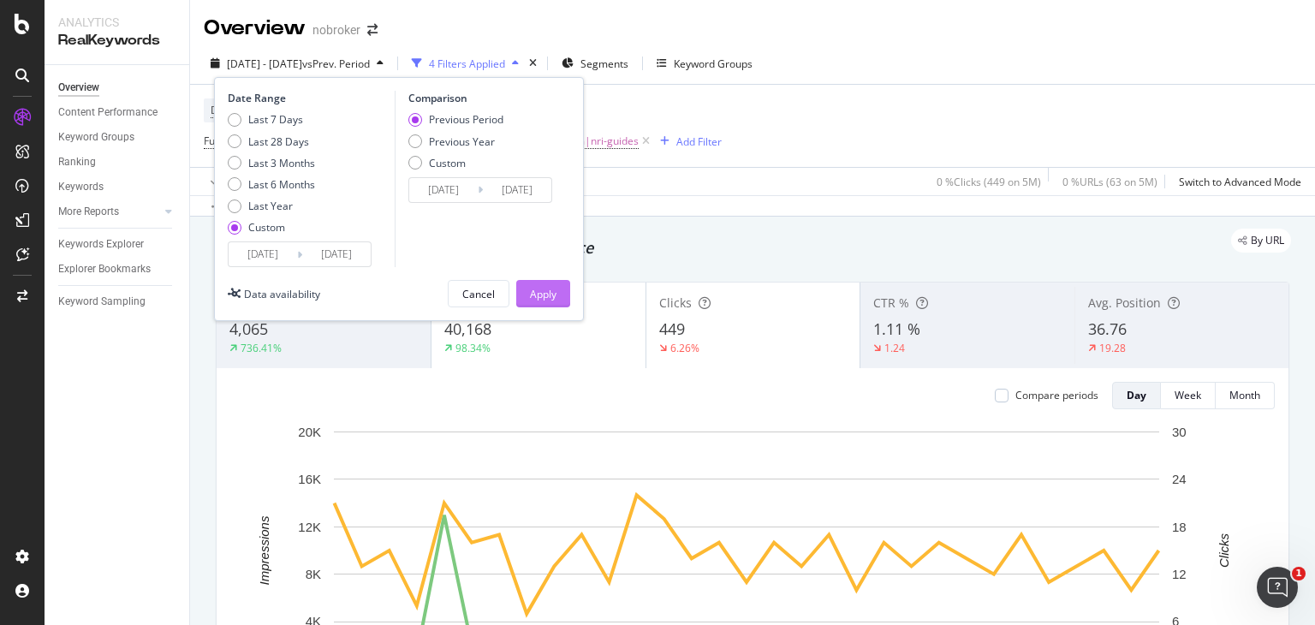
click at [548, 287] on div "Apply" at bounding box center [543, 294] width 27 height 15
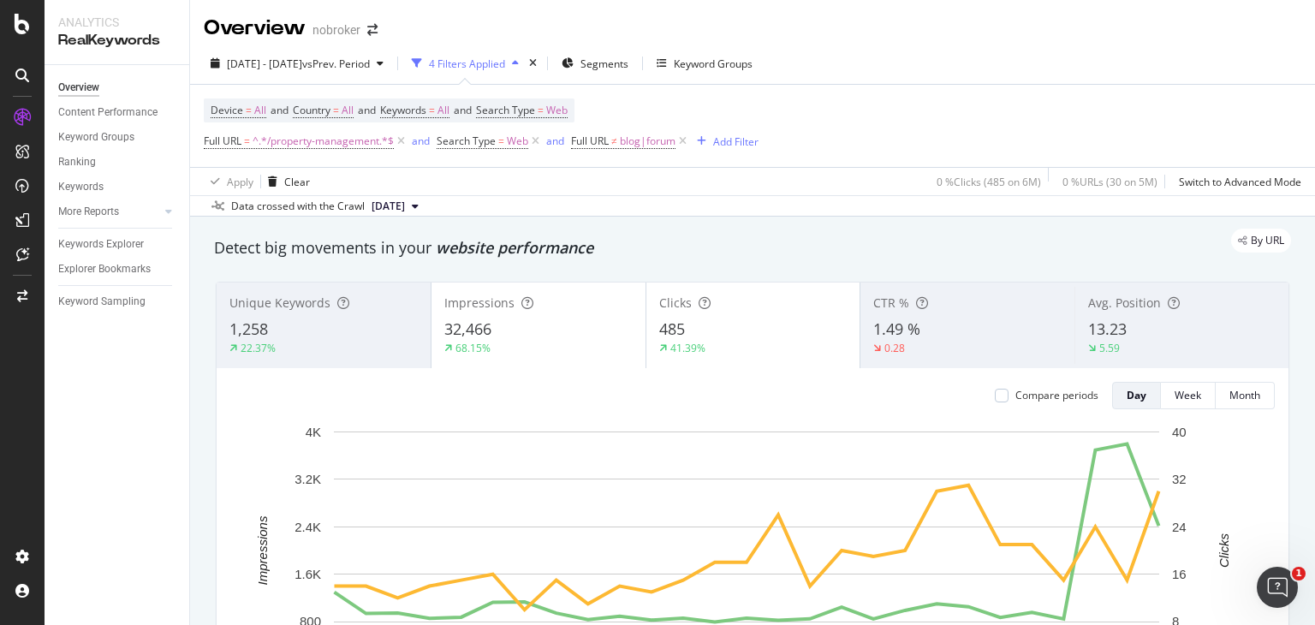
click at [346, 164] on div "Device = All and Country = All and Keywords = All and Search Type = Web Full UR…" at bounding box center [753, 140] width 1098 height 110
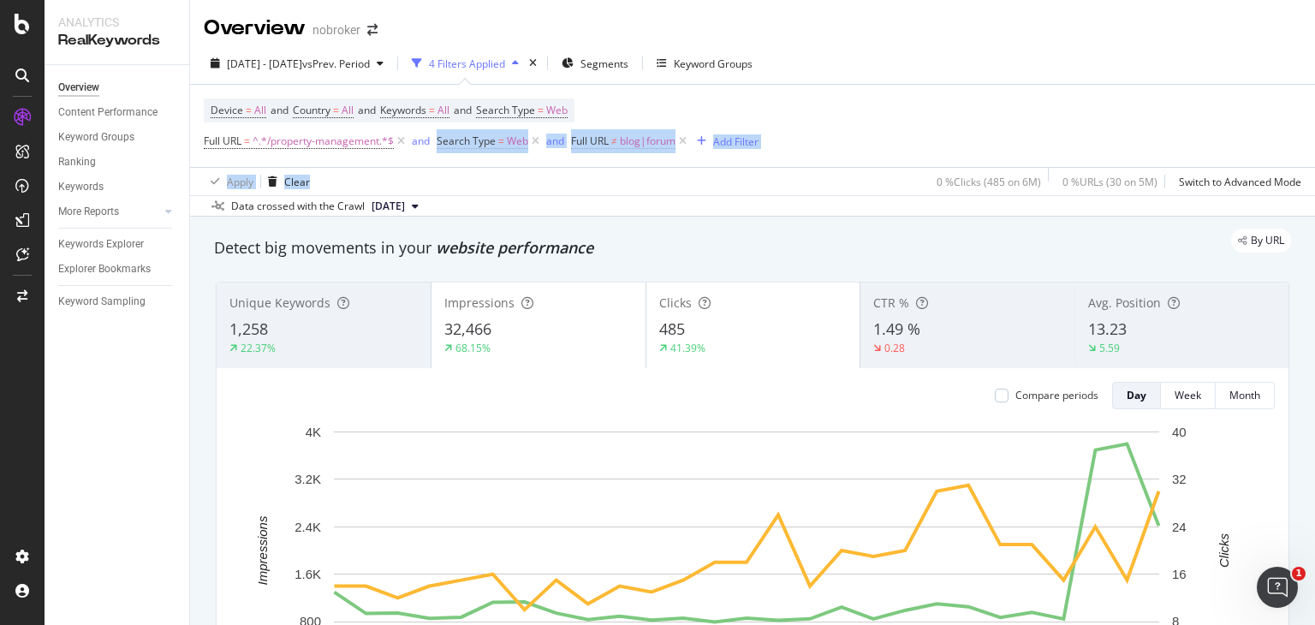
click at [426, 176] on div "Apply Clear 0 % Clicks ( 485 on 6M ) 0 % URLs ( 30 on 5M ) Switch to Advanced M…" at bounding box center [752, 181] width 1125 height 28
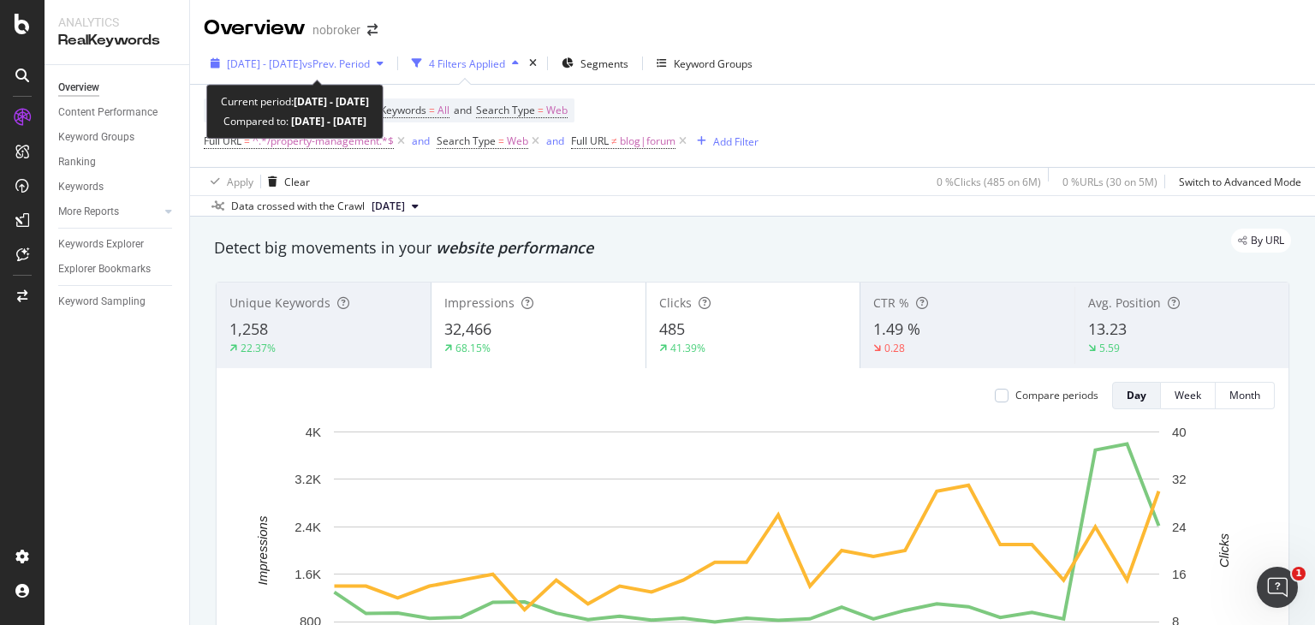
click at [318, 55] on div "[DATE] - [DATE] vs Prev. Period" at bounding box center [297, 64] width 187 height 26
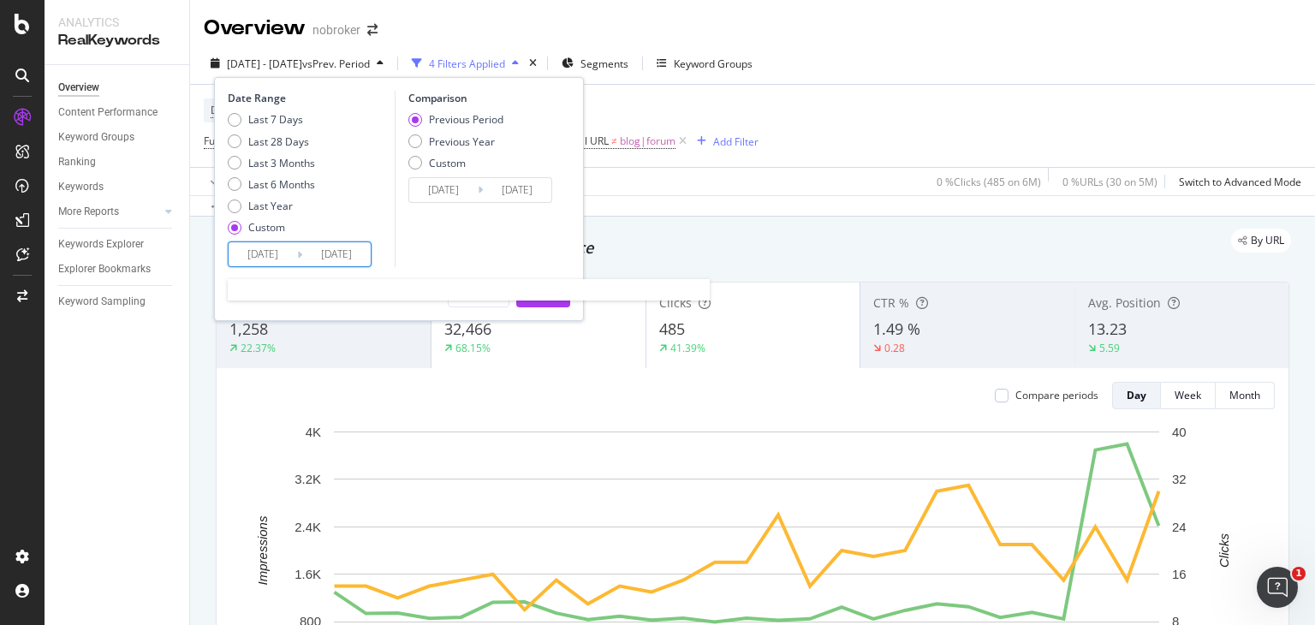
click at [270, 253] on input "[DATE]" at bounding box center [263, 254] width 68 height 24
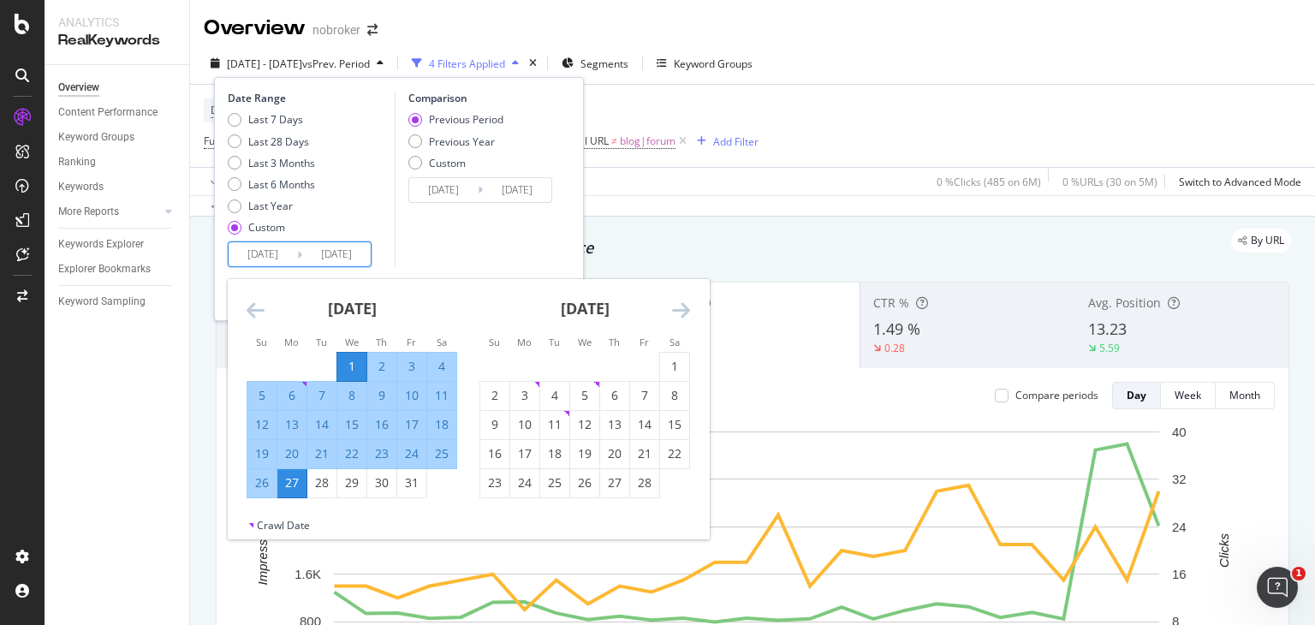
drag, startPoint x: 270, startPoint y: 253, endPoint x: 293, endPoint y: 258, distance: 23.7
click at [293, 258] on input "[DATE]" at bounding box center [263, 254] width 68 height 24
click at [272, 253] on input "[DATE]" at bounding box center [263, 254] width 68 height 24
type input "[DATE]"
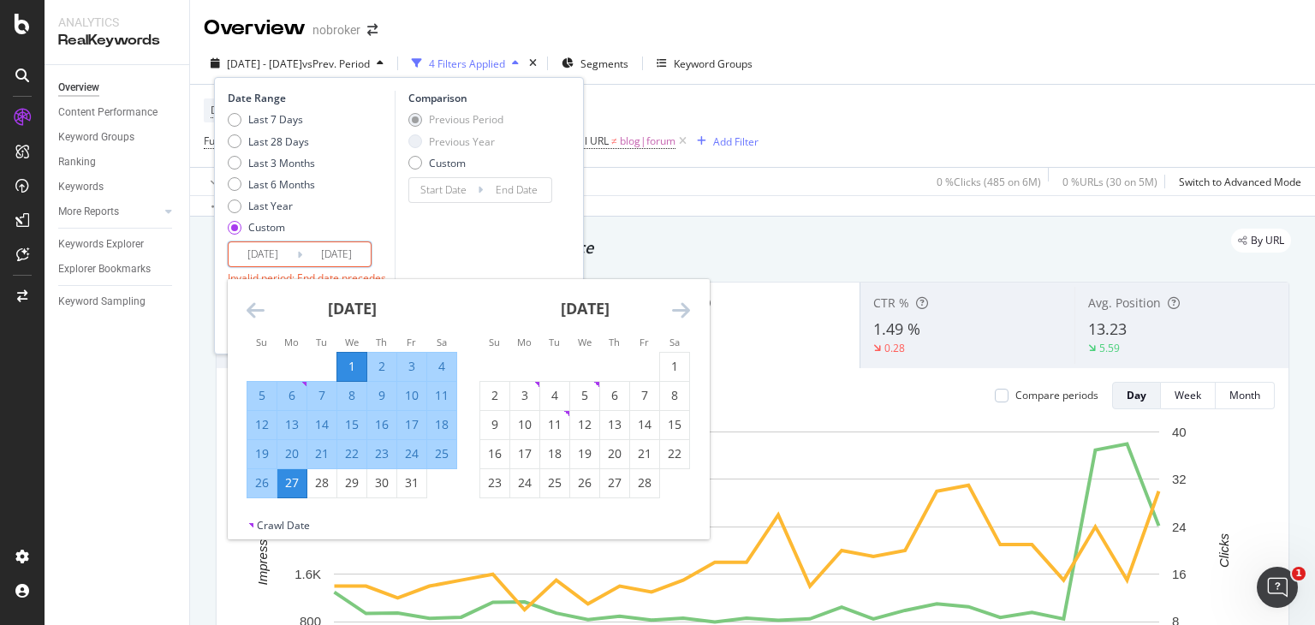
type input "[DATE]"
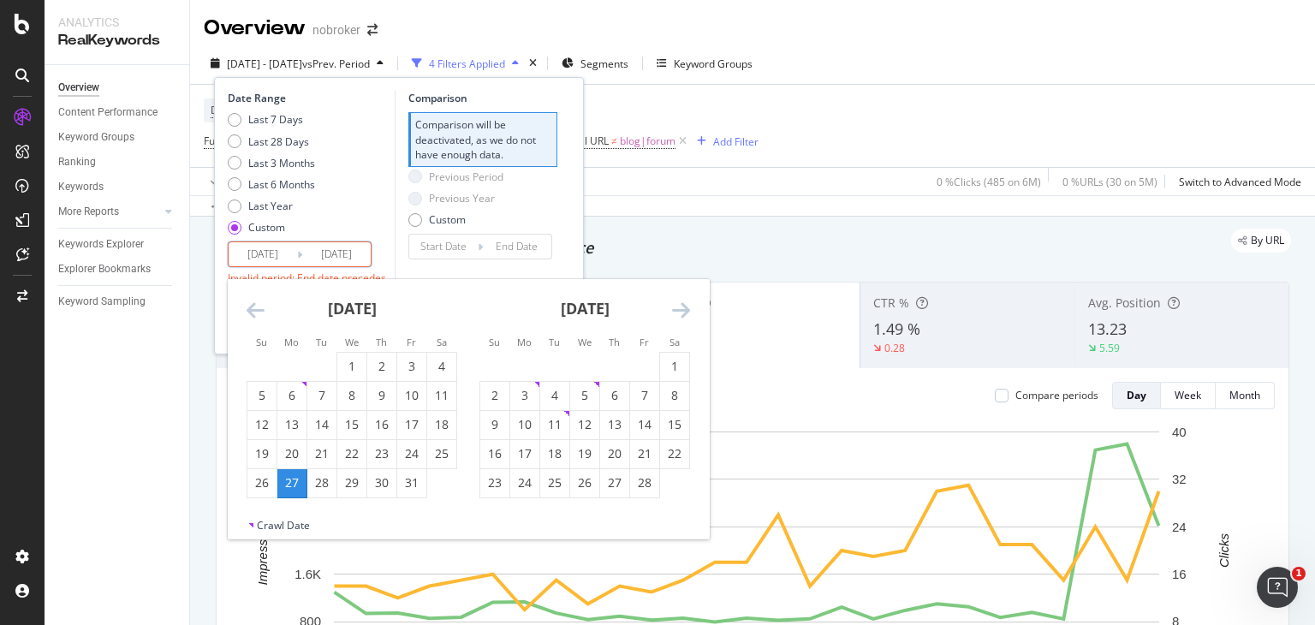
click at [346, 250] on input "[DATE]" at bounding box center [336, 254] width 68 height 24
click at [360, 250] on input "[DATE]" at bounding box center [336, 254] width 68 height 24
click at [366, 227] on div "Last 7 Days Last 28 Days Last 3 Months Last 6 Months Last Year Custom" at bounding box center [309, 176] width 163 height 129
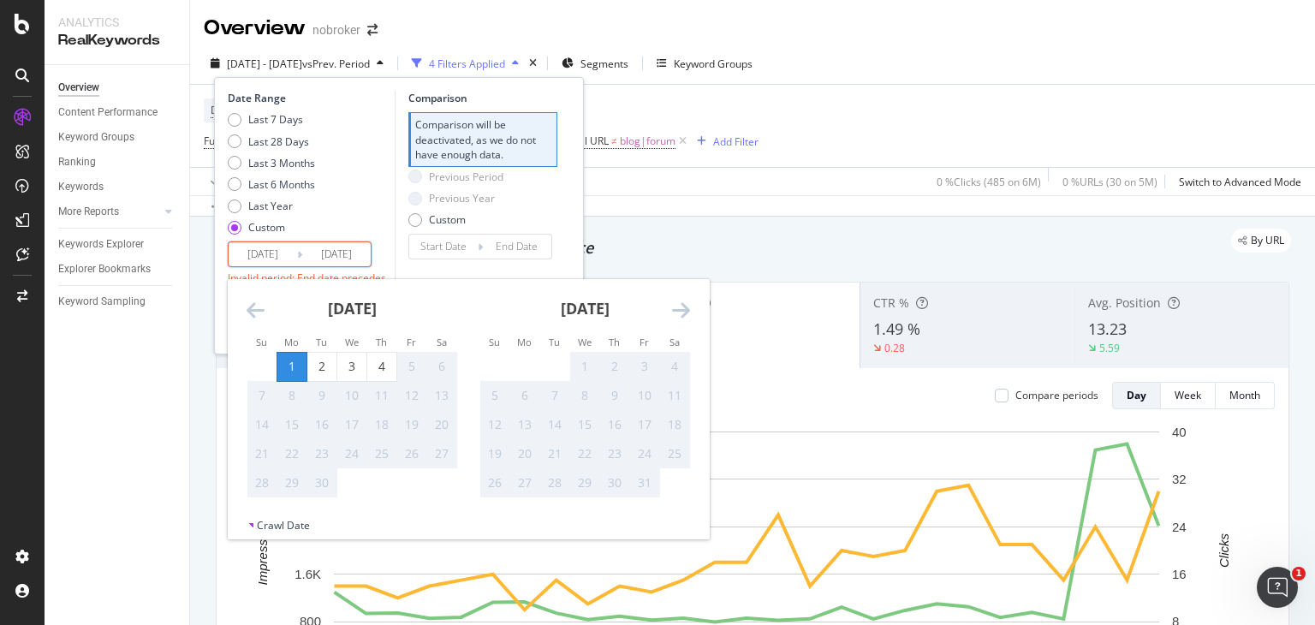
click at [307, 250] on input "[DATE]" at bounding box center [336, 254] width 68 height 24
click at [378, 371] on div "4" at bounding box center [381, 366] width 29 height 17
type input "[DATE]"
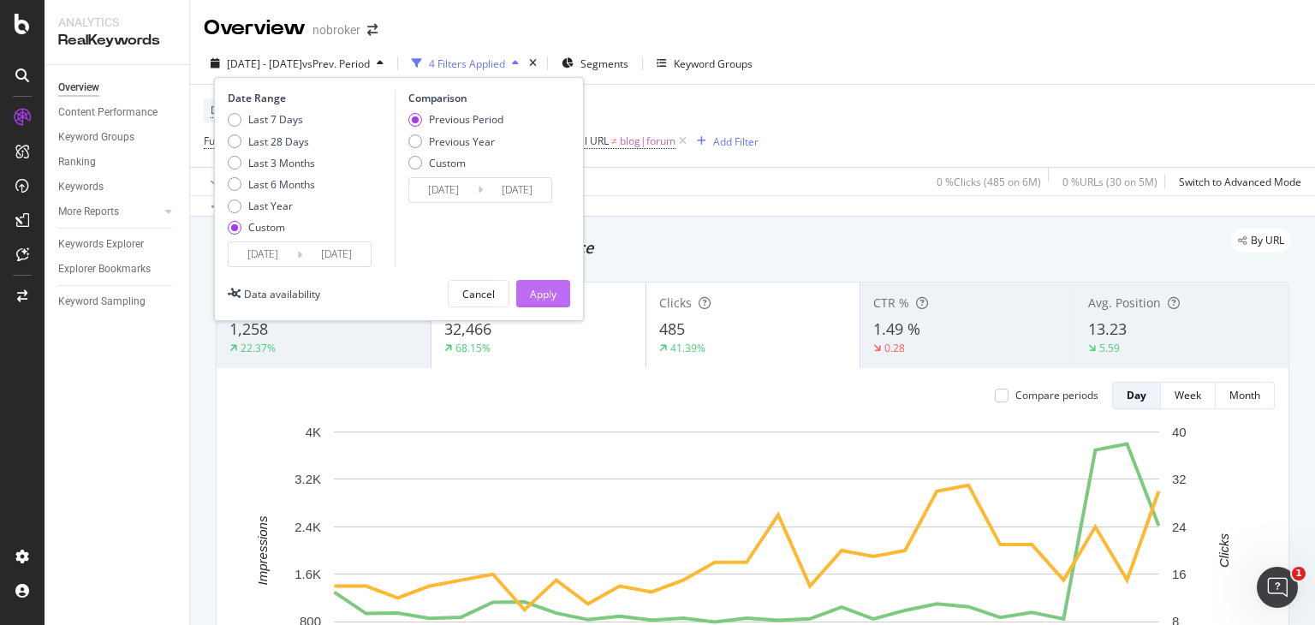
click at [551, 292] on div "Apply" at bounding box center [543, 294] width 27 height 15
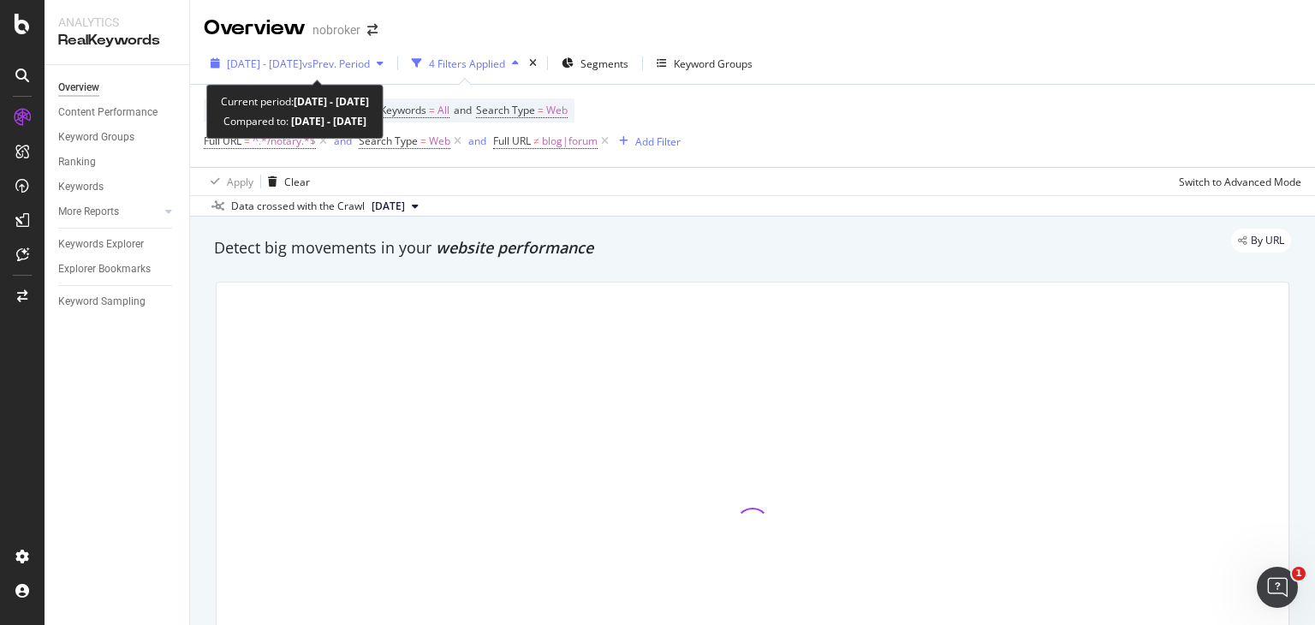
click at [302, 59] on span "[DATE] - [DATE]" at bounding box center [264, 64] width 75 height 15
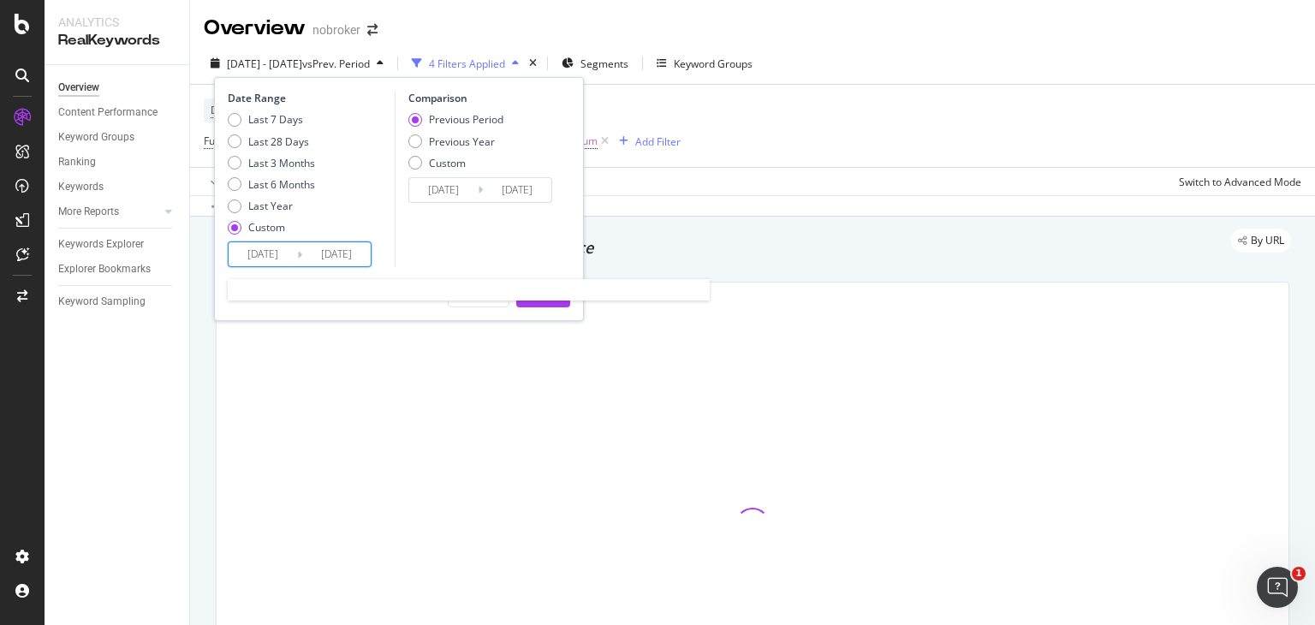
click at [274, 254] on input "[DATE]" at bounding box center [263, 254] width 68 height 24
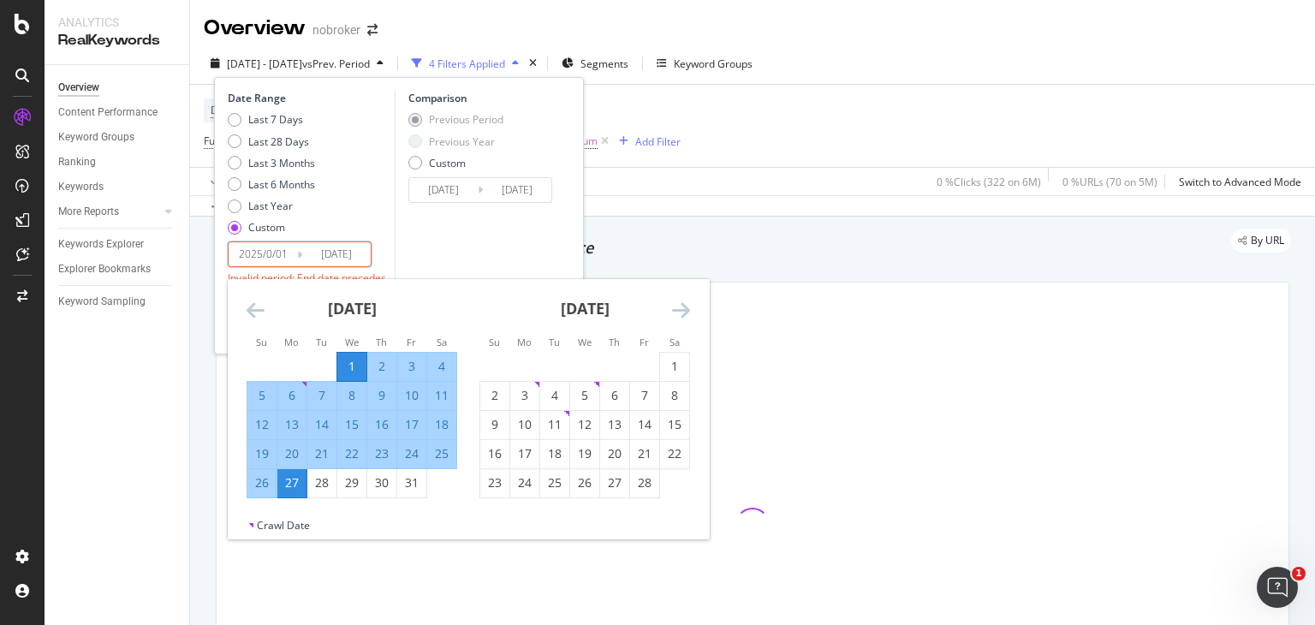
type input "[DATE]"
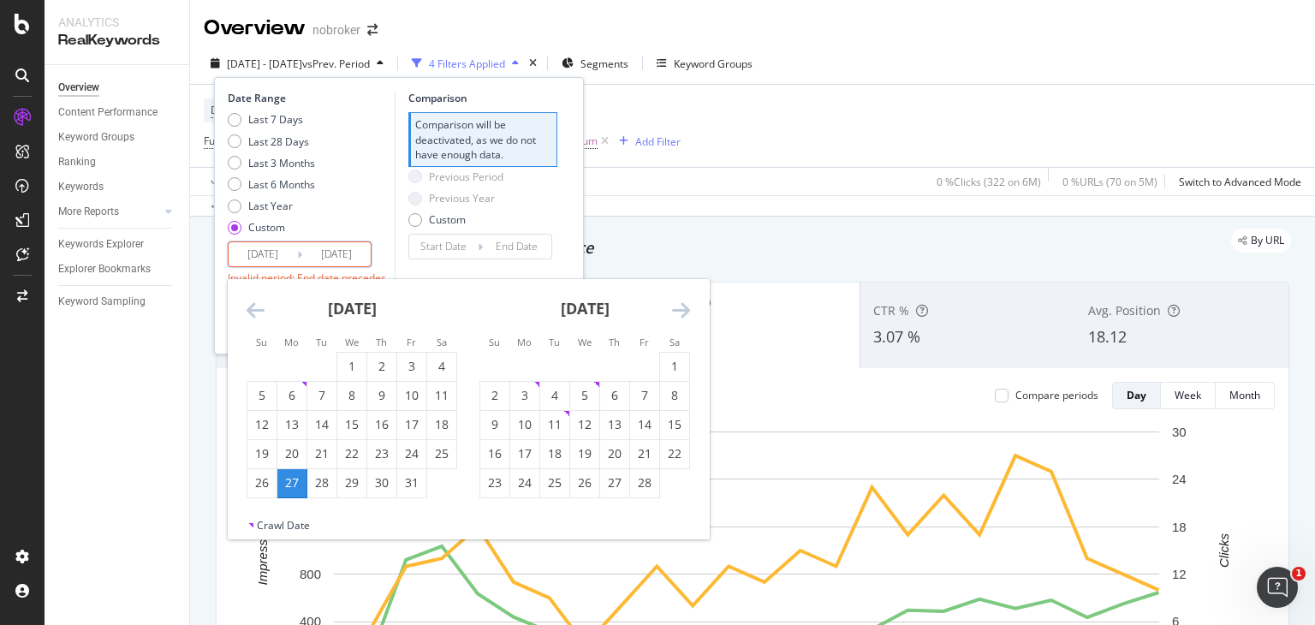
click at [347, 251] on input "[DATE]" at bounding box center [336, 254] width 68 height 24
type input "[DATE]"
click at [274, 251] on input "[DATE]" at bounding box center [263, 254] width 68 height 24
type input "[DATE]"
click at [342, 247] on input "[DATE]" at bounding box center [336, 254] width 68 height 24
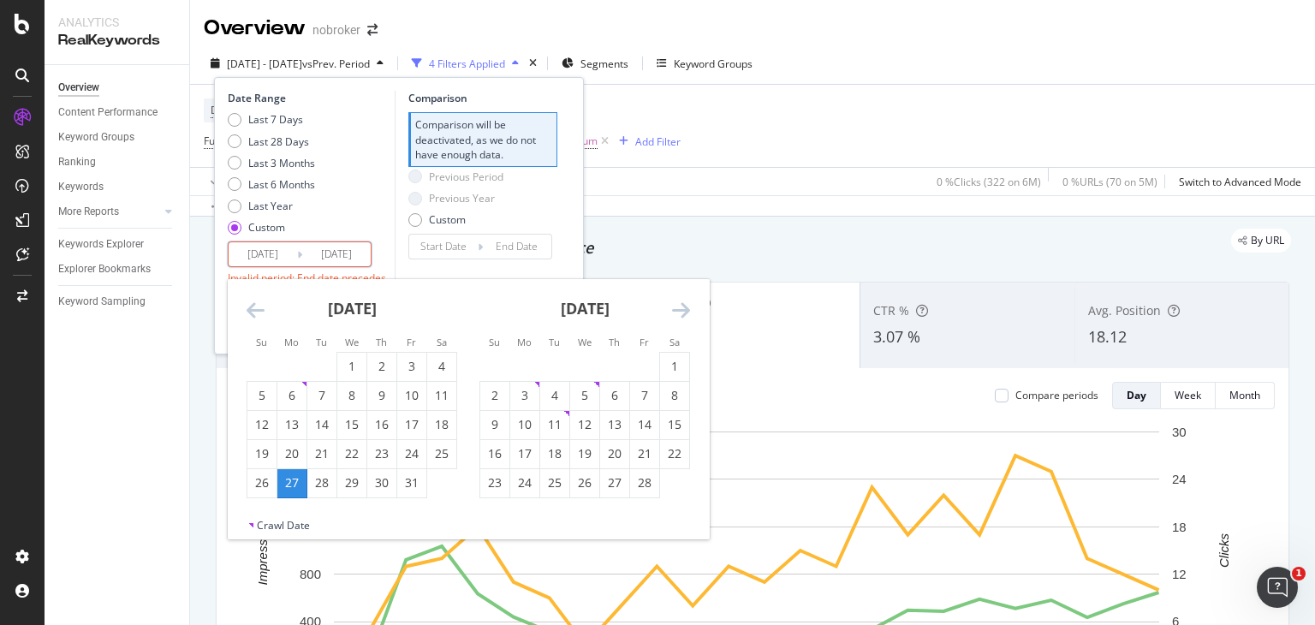
click at [361, 254] on input "[DATE]" at bounding box center [336, 254] width 68 height 24
type input "[DATE]"
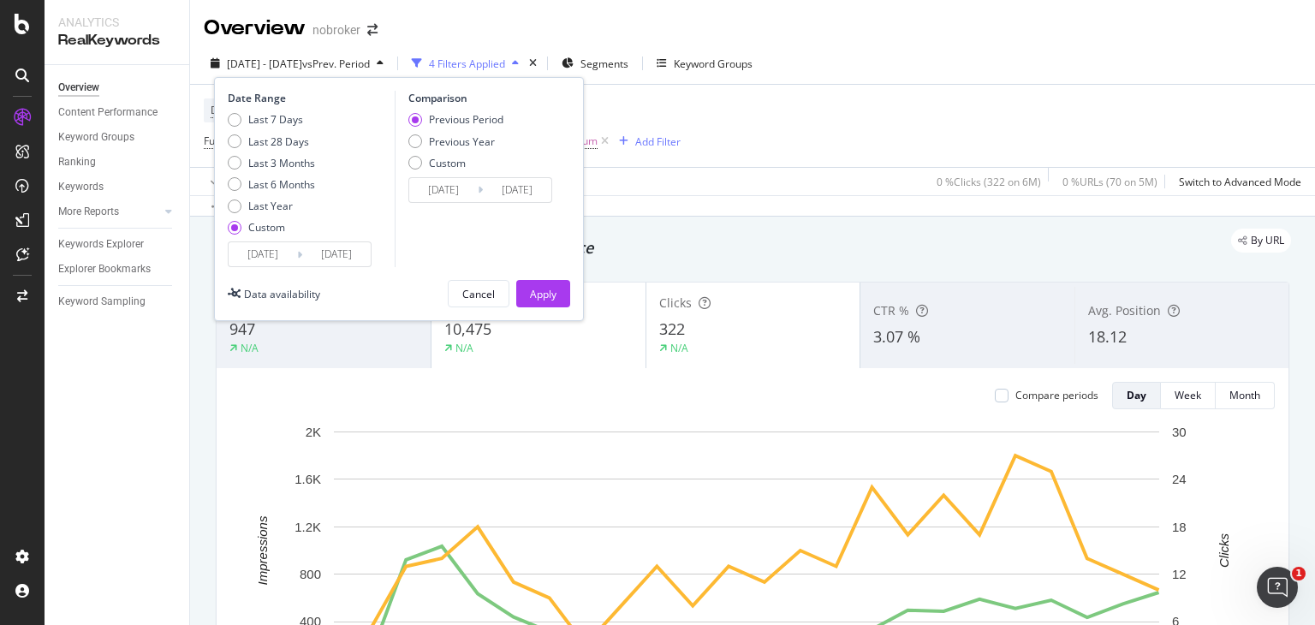
type input "[DATE]"
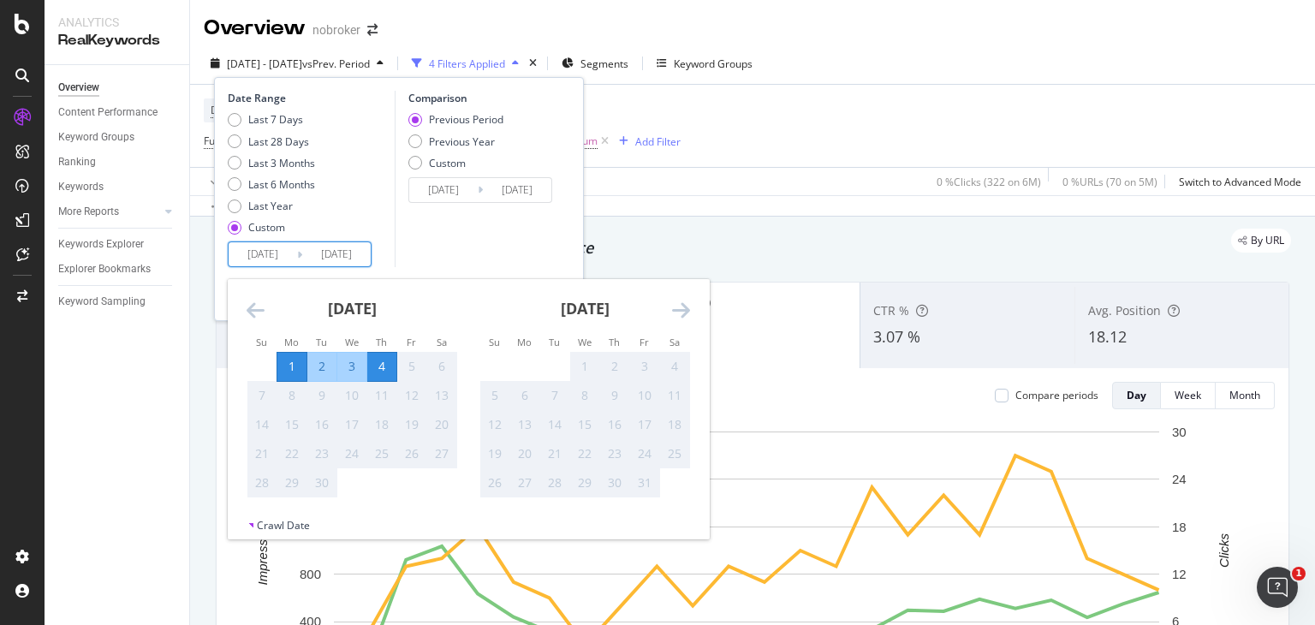
click at [292, 265] on input "[DATE]" at bounding box center [263, 254] width 68 height 24
click at [430, 235] on div "Comparison Previous Period Previous Year Custom [DATE] Navigate forward to inte…" at bounding box center [476, 179] width 163 height 176
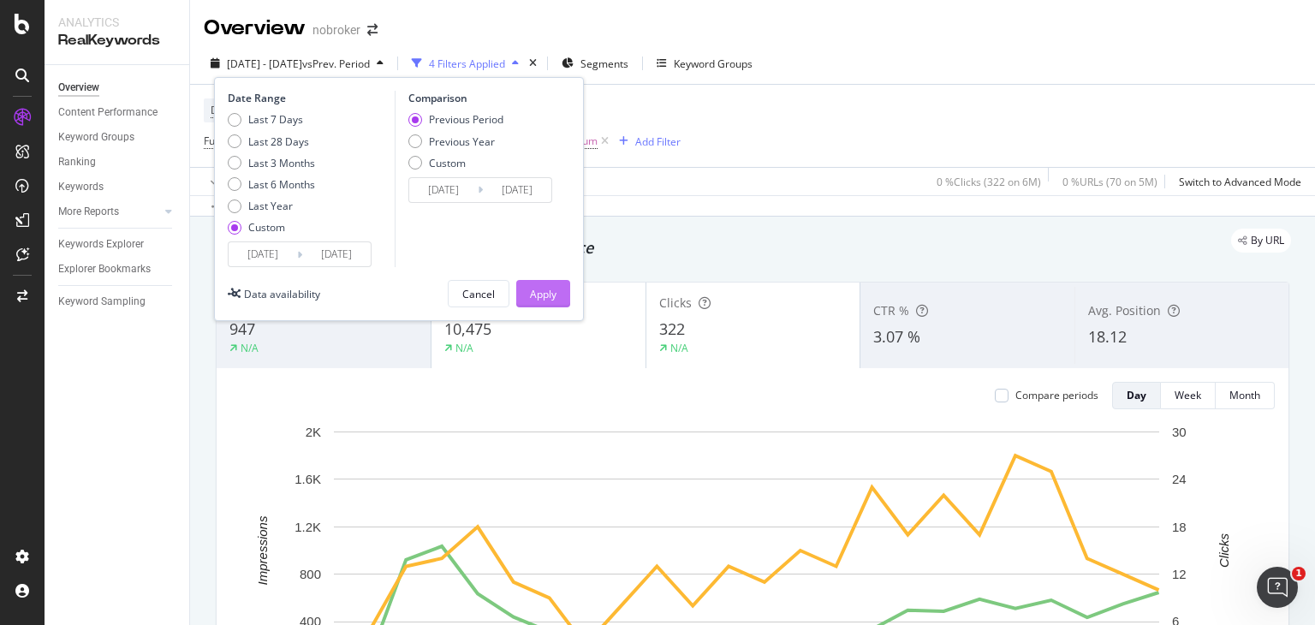
click at [544, 300] on div "Apply" at bounding box center [543, 294] width 27 height 15
